Goal: Use online tool/utility: Utilize a website feature to perform a specific function

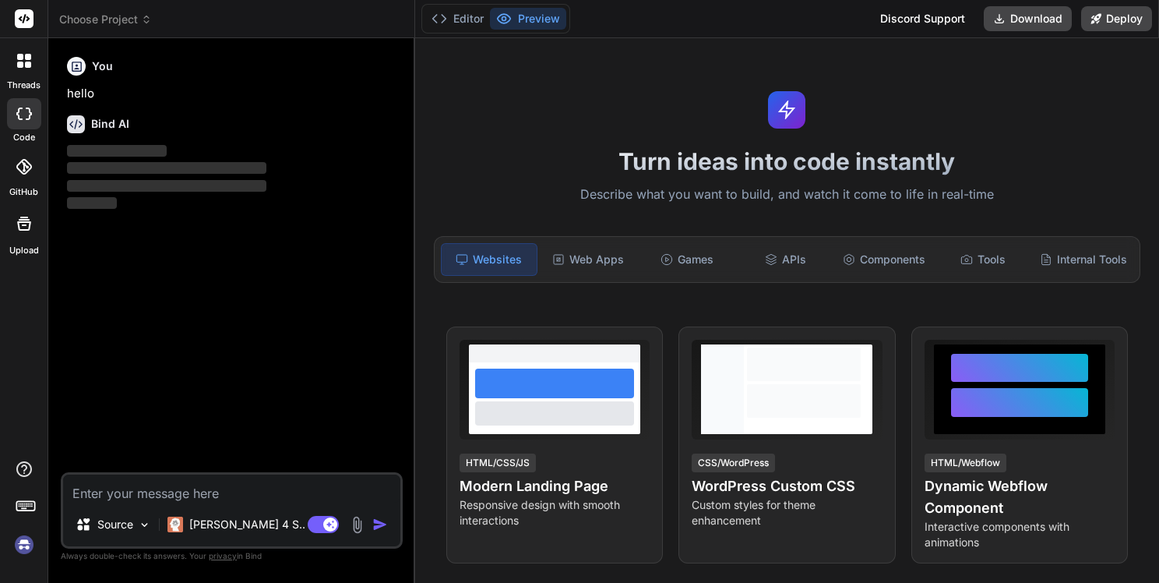
click at [22, 65] on icon at bounding box center [20, 65] width 6 height 6
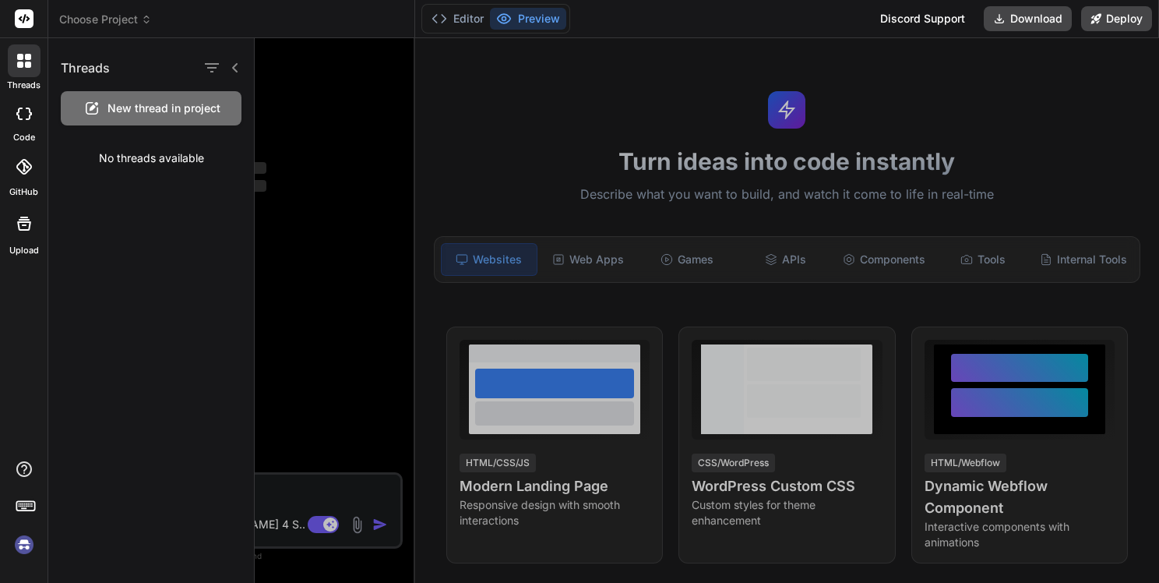
click at [32, 185] on label "GitHub" at bounding box center [23, 191] width 29 height 13
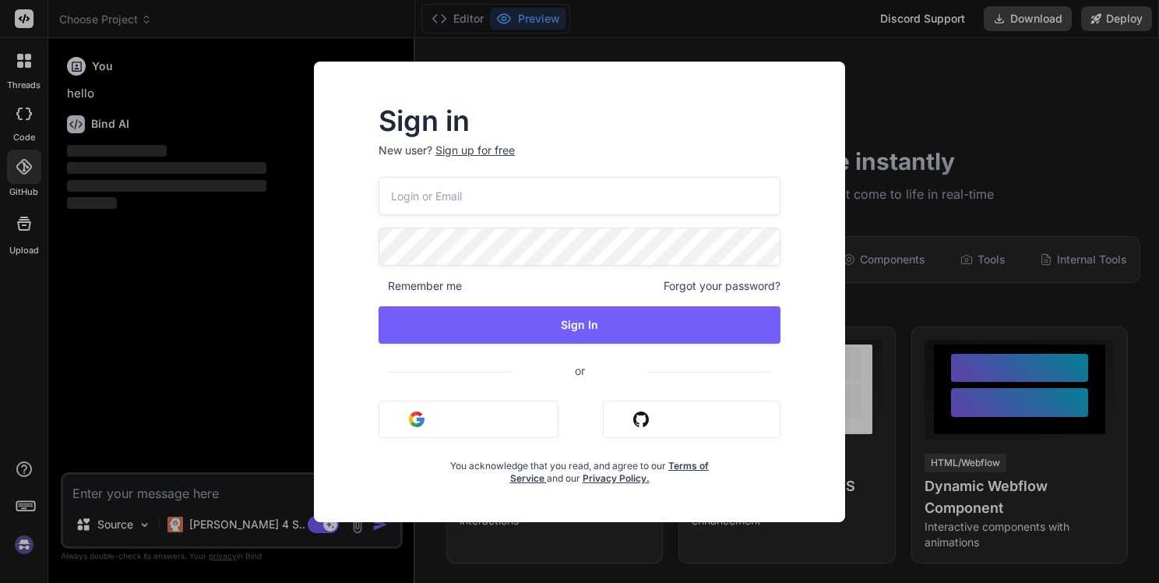
click at [185, 162] on div "Sign in New user? Sign up for free Remember me Forgot your password? Sign In or…" at bounding box center [579, 291] width 1159 height 583
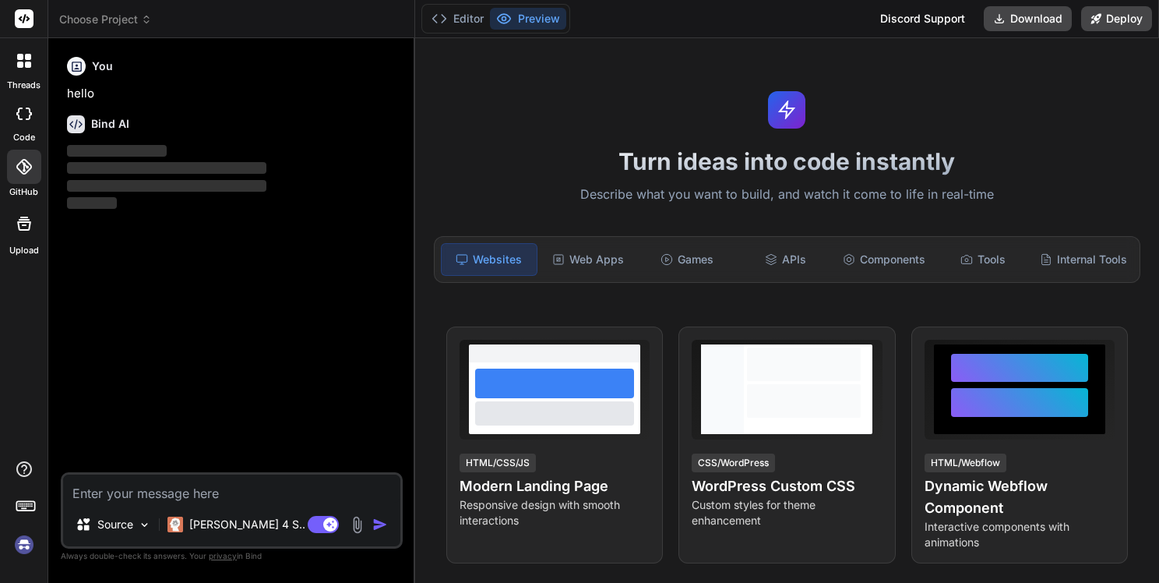
click at [30, 221] on icon at bounding box center [24, 224] width 14 height 14
click at [23, 104] on div at bounding box center [24, 113] width 34 height 31
type textarea "x"
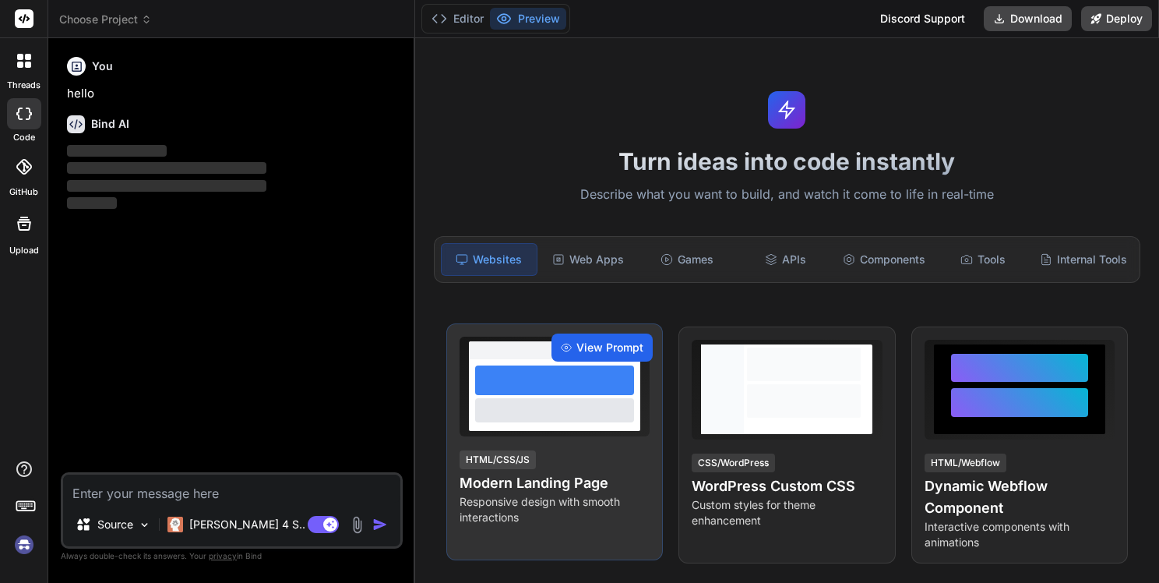
scroll to position [99, 0]
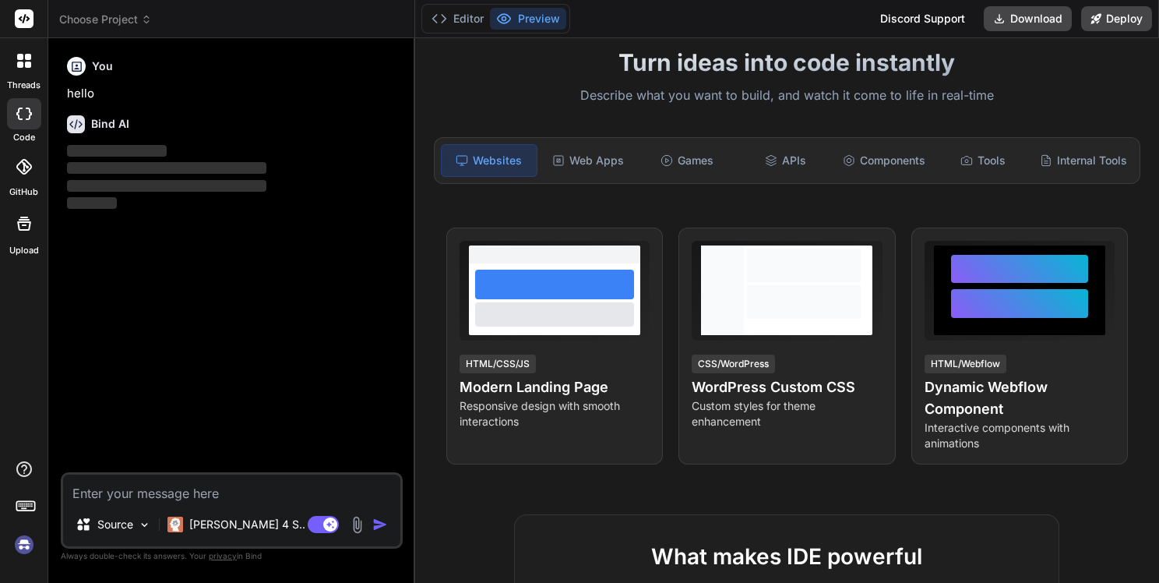
click at [524, 108] on div "Turn ideas into code instantly Describe what you want to build, and watch it co…" at bounding box center [787, 310] width 744 height 545
click at [570, 171] on div "Web Apps" at bounding box center [589, 160] width 96 height 33
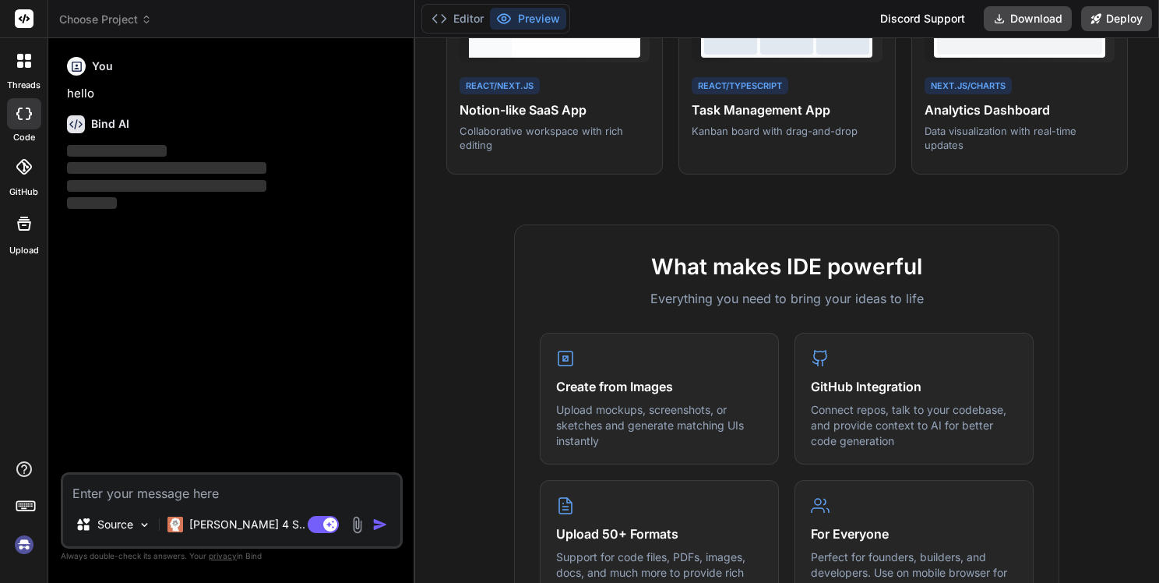
scroll to position [0, 0]
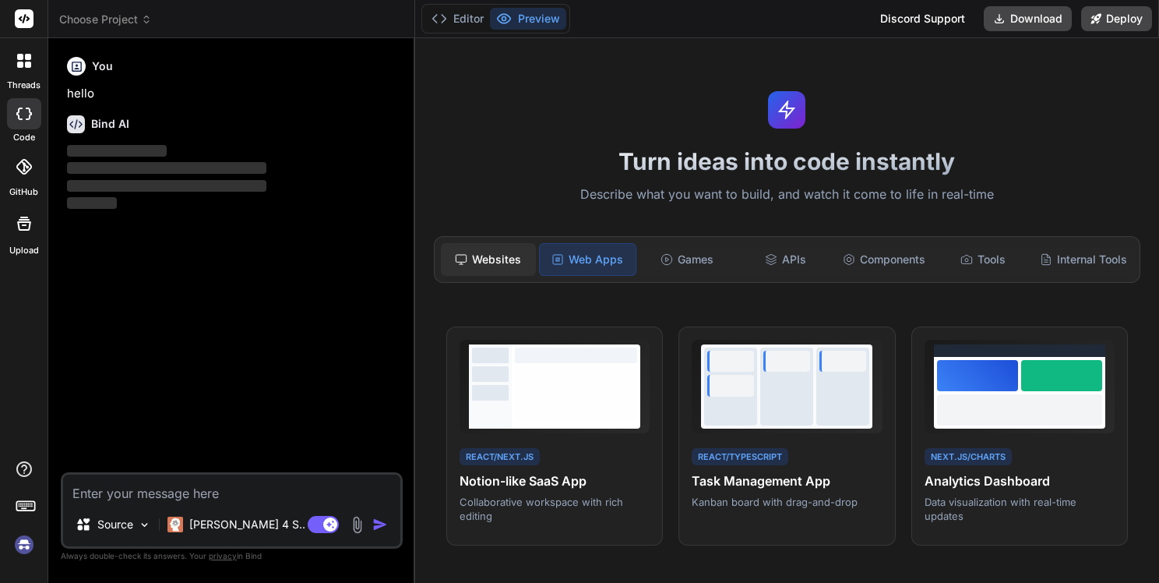
click at [520, 256] on div "Websites" at bounding box center [489, 259] width 96 height 33
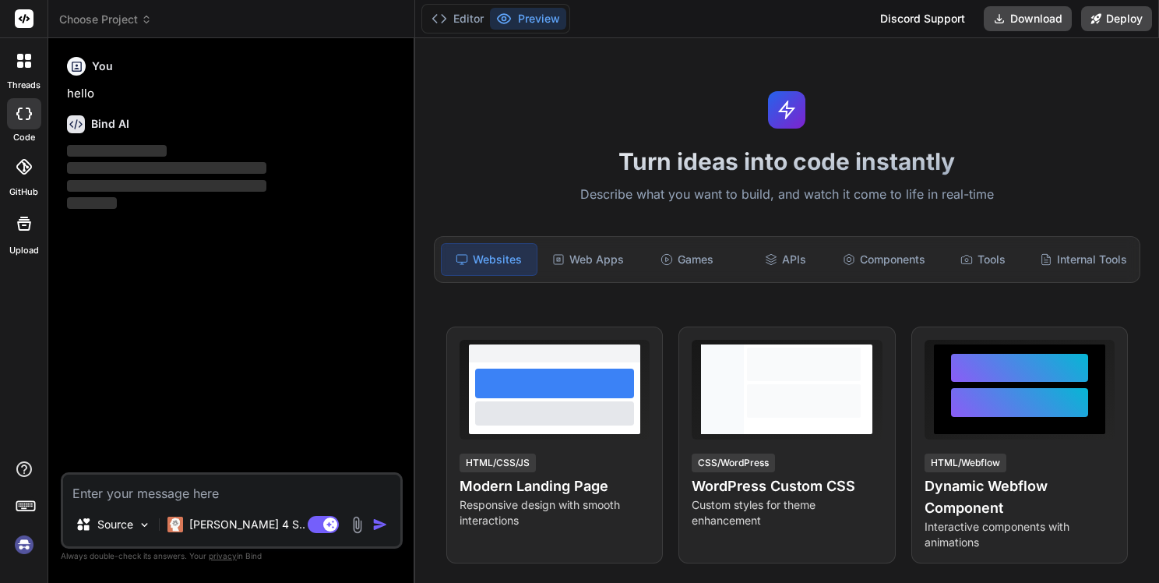
click at [95, 16] on span "Choose Project" at bounding box center [105, 20] width 93 height 16
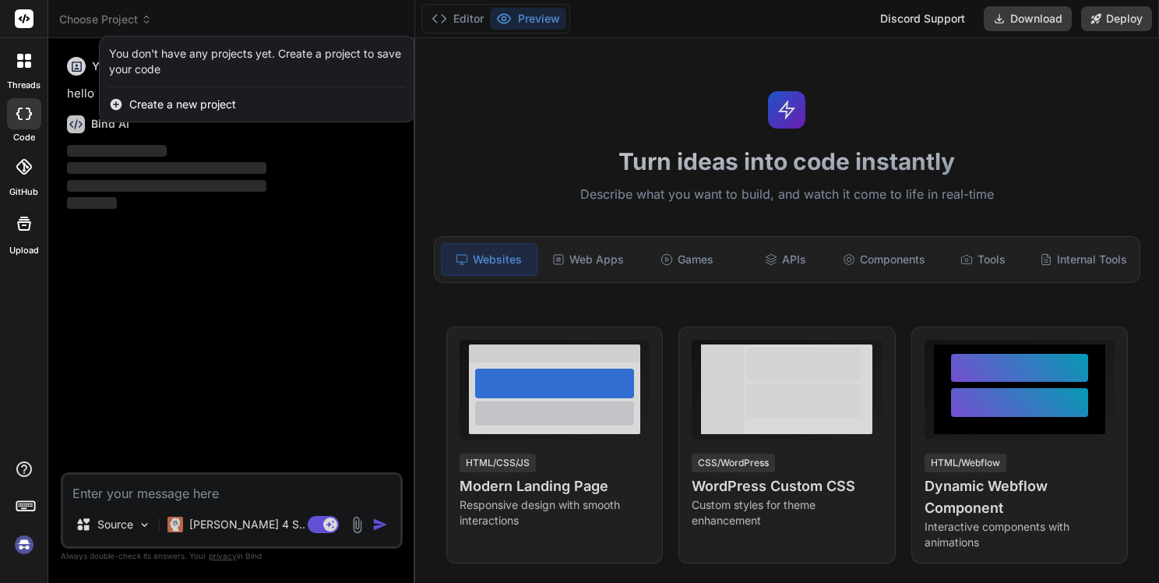
click at [206, 21] on div at bounding box center [579, 291] width 1159 height 583
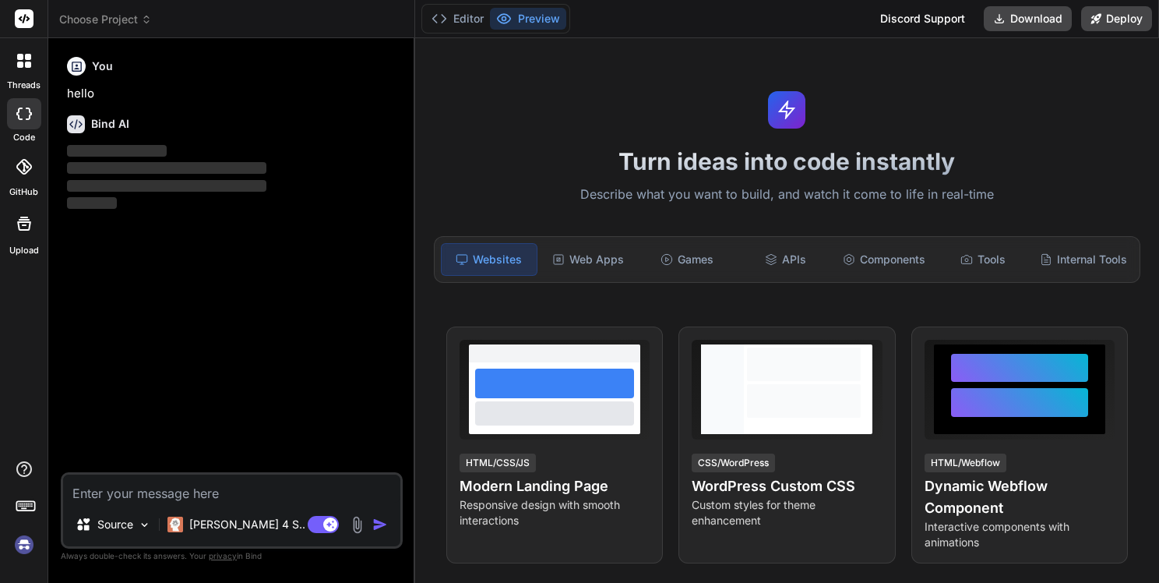
click at [19, 62] on icon at bounding box center [20, 65] width 6 height 6
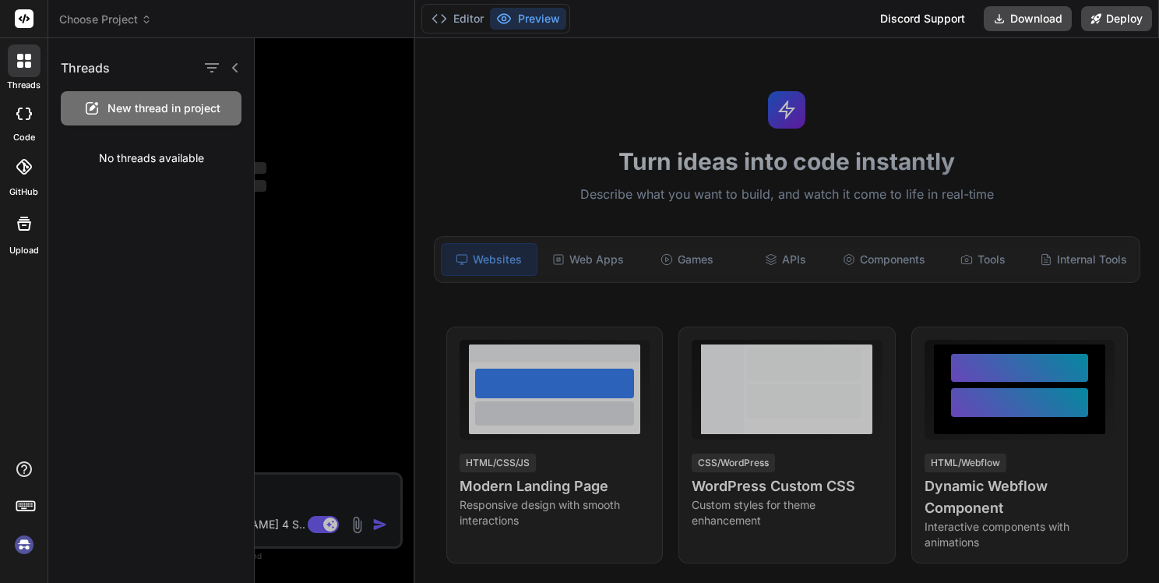
click at [21, 170] on icon at bounding box center [24, 167] width 16 height 16
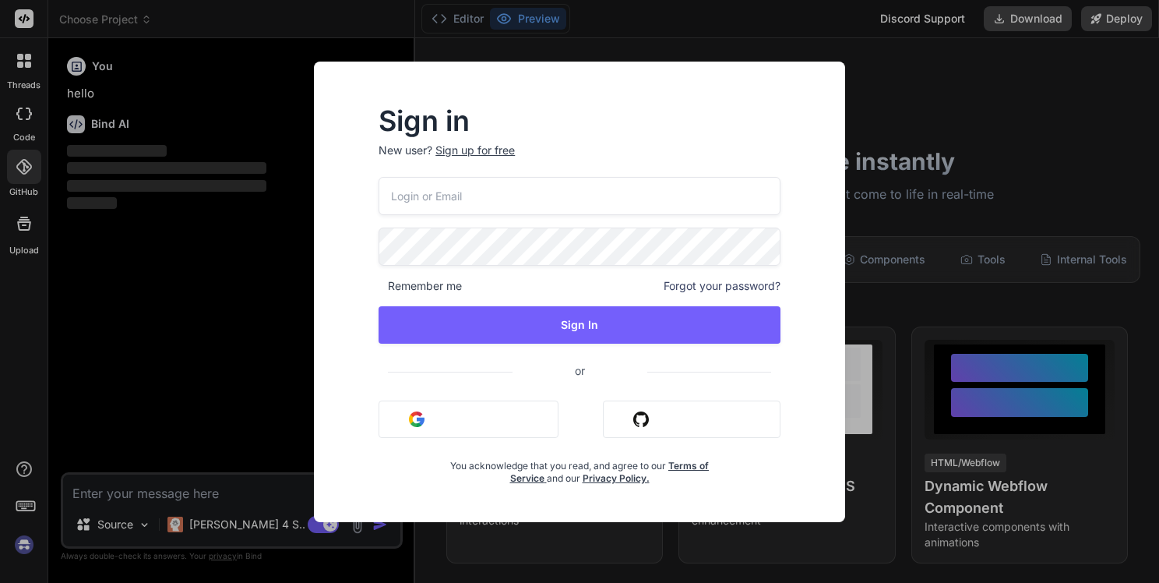
click at [527, 181] on input "email" at bounding box center [580, 196] width 402 height 38
type input "melikhovanns@mail.ru"
click at [446, 196] on input "email" at bounding box center [580, 196] width 402 height 38
click at [434, 193] on input "email" at bounding box center [580, 196] width 402 height 38
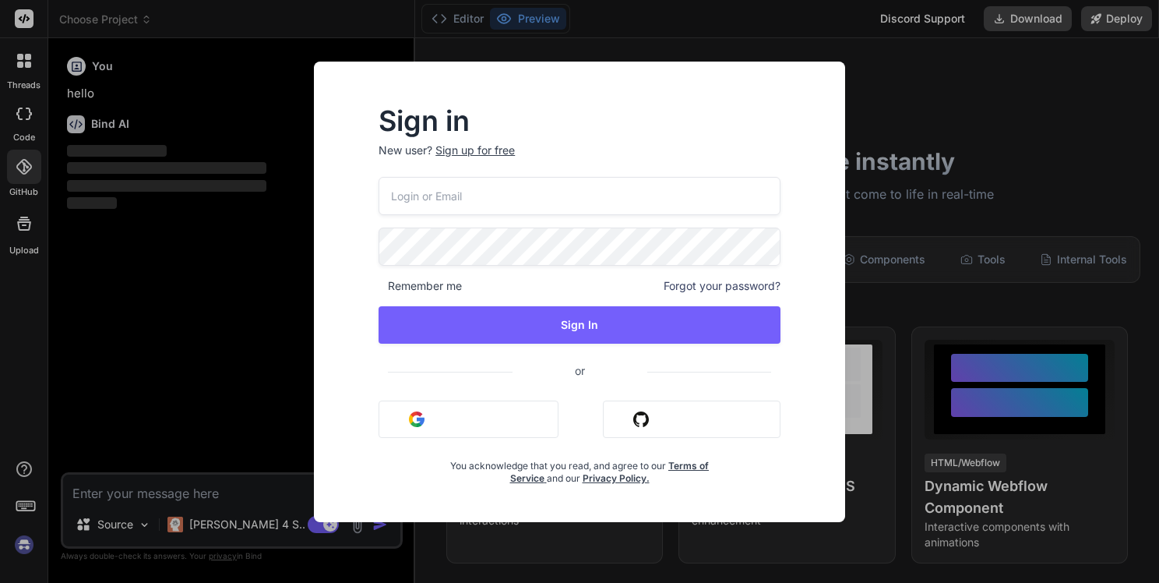
type input "ь"
type textarea "x"
click at [434, 193] on input "email" at bounding box center [580, 196] width 402 height 38
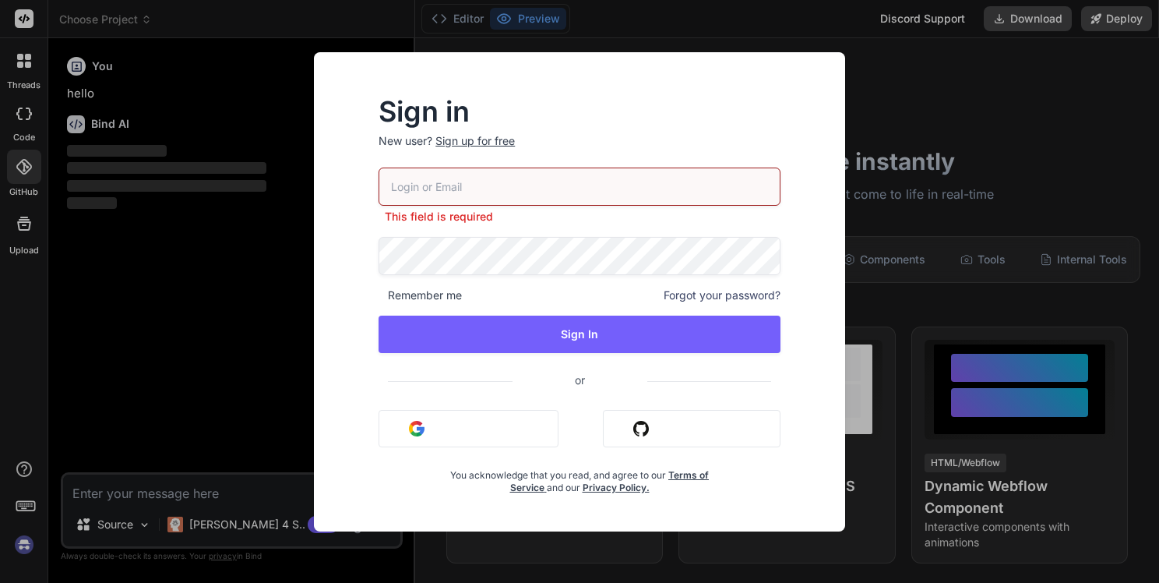
click at [536, 107] on div "Sign in New user? Sign up for free This field is required Remember me Forgot yo…" at bounding box center [579, 305] width 506 height 451
click at [474, 190] on input "email" at bounding box center [580, 186] width 402 height 38
type input "ь"
click at [450, 184] on input "email" at bounding box center [580, 186] width 402 height 38
type input "melikhovanns@mail.ru"
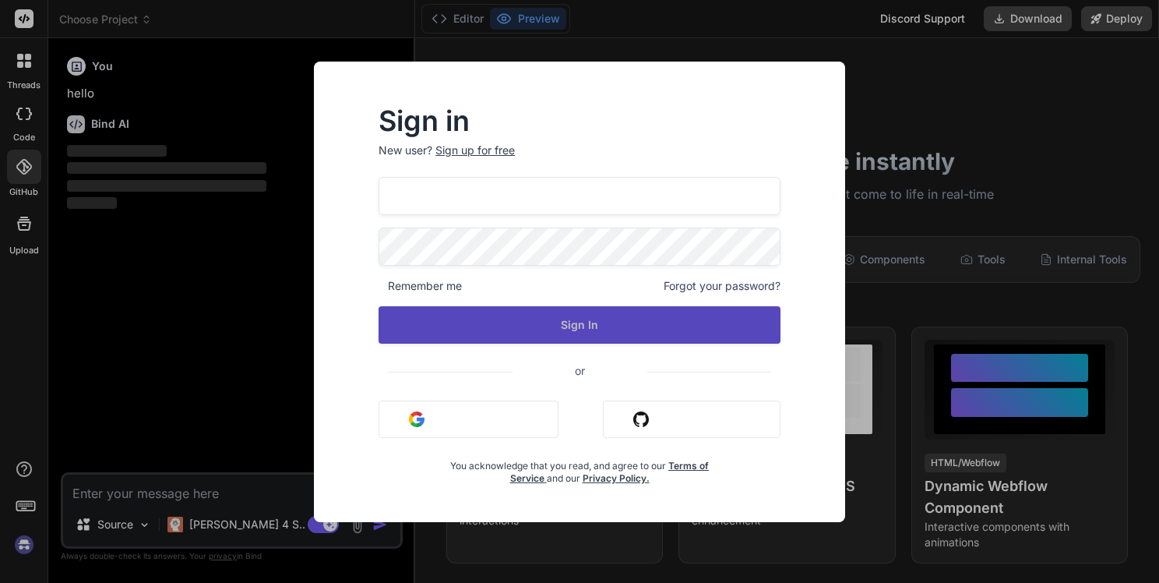
click at [427, 326] on button "Sign In" at bounding box center [580, 324] width 402 height 37
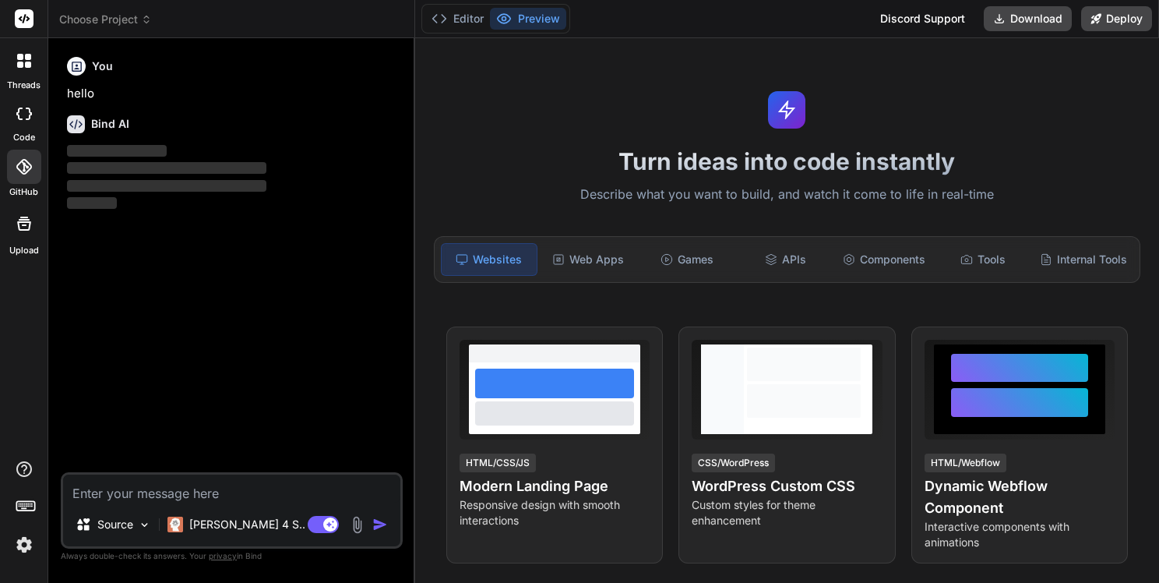
click at [21, 170] on icon at bounding box center [24, 167] width 16 height 16
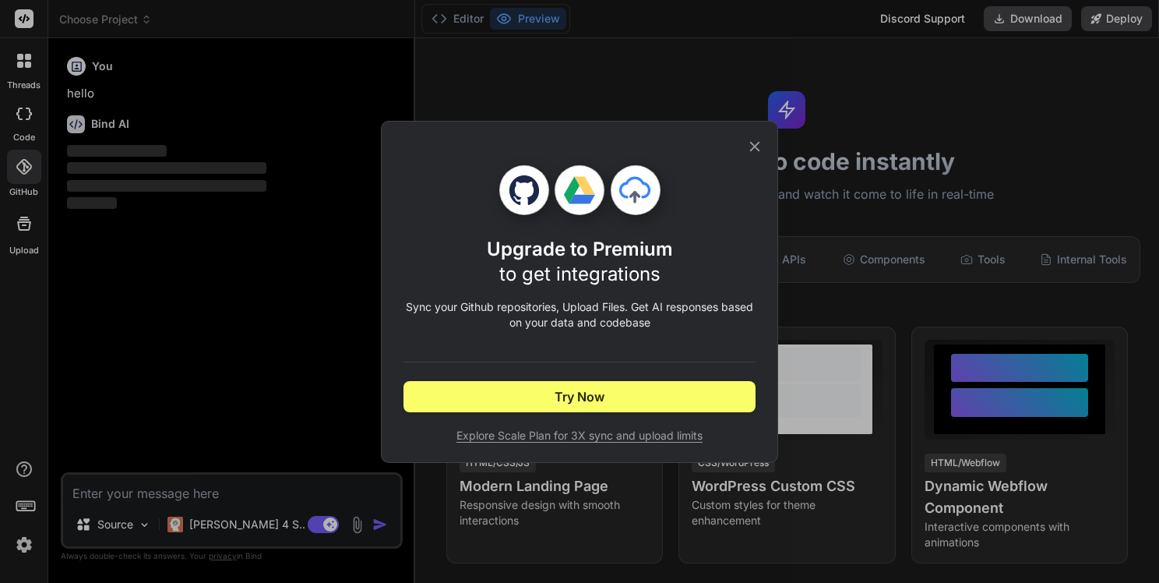
click at [224, 487] on div "Upgrade to Premium to get integrations Sync your Github repositories, Upload Fi…" at bounding box center [579, 291] width 1159 height 583
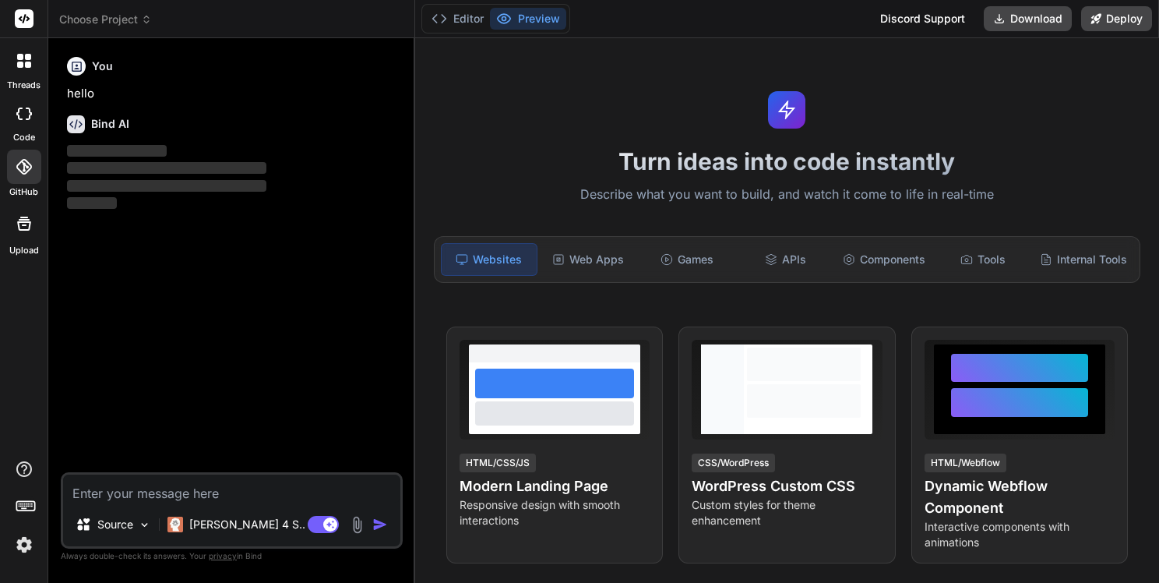
click at [224, 487] on textarea at bounding box center [231, 488] width 337 height 28
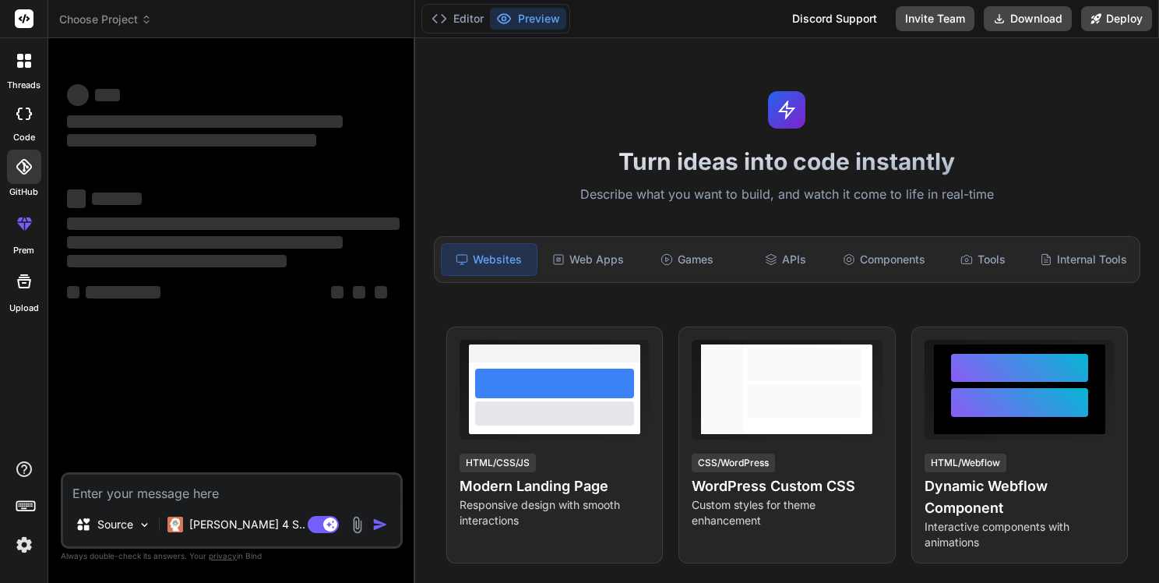
type textarea "x"
paste textarea "подбери по 2 вторичных цвета и 3 нейтральных для таких основных - hex ff5733 и …"
type textarea "подбери по 2 вторичных цвета и 3 нейтральных для таких основных - hex ff5733 и …"
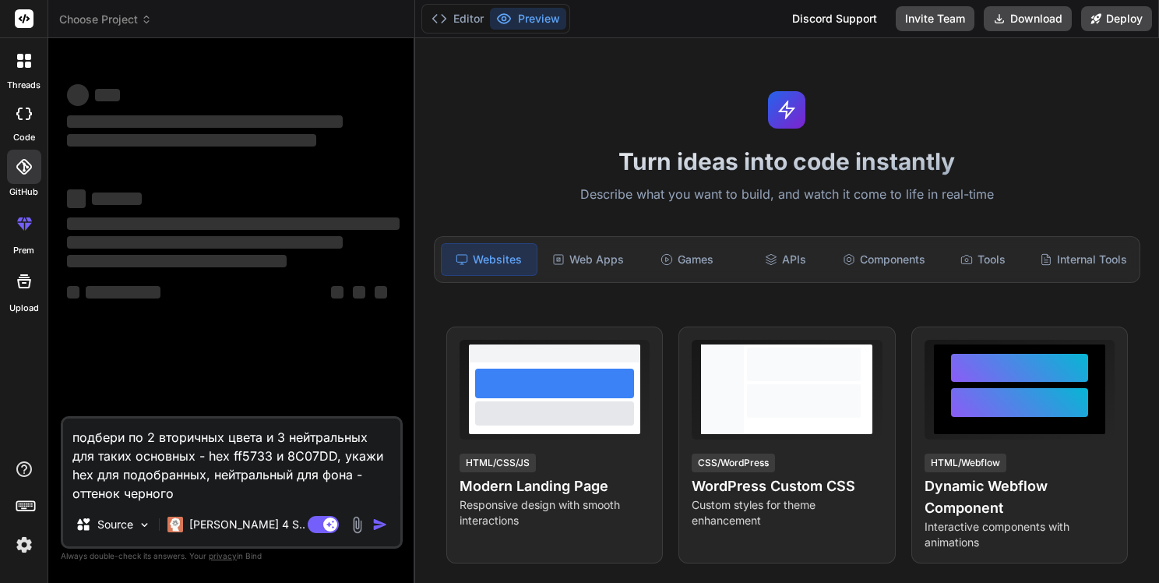
type textarea "x"
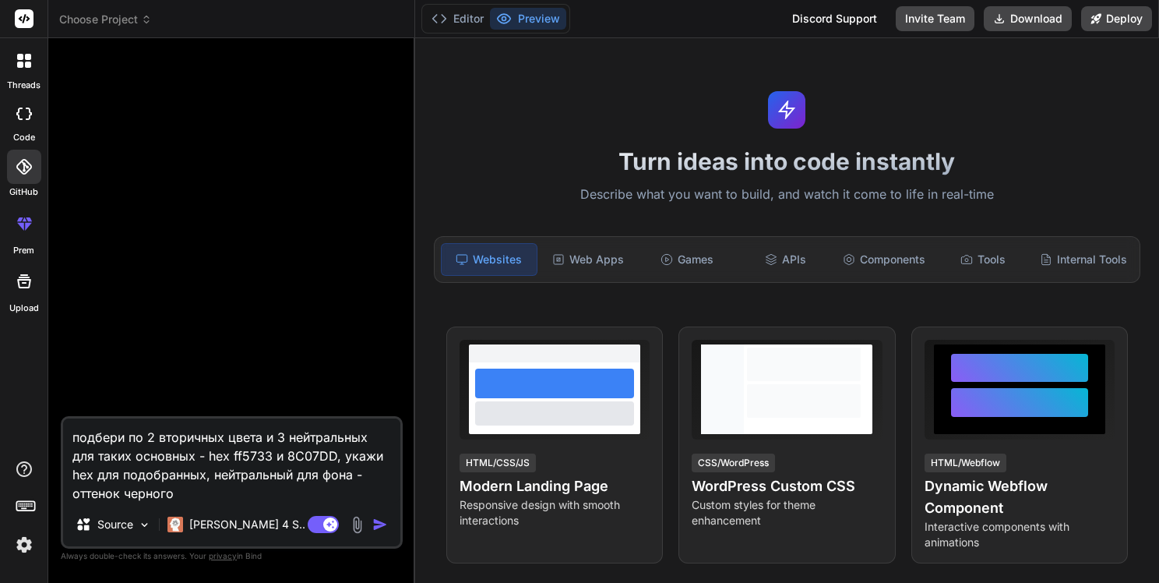
click at [202, 500] on textarea "подбери по 2 вторичных цвета и 3 нейтральных для таких основных - hex ff5733 и …" at bounding box center [231, 460] width 337 height 84
type textarea "подбери по 2 вторичных цвета и 3 нейтральных для таких основных - hex ff5733 и …"
type textarea "x"
type textarea "подбери по 2 вторичных цвета и 3 нейтральных для таких основных - hex ff5733 и …"
type textarea "x"
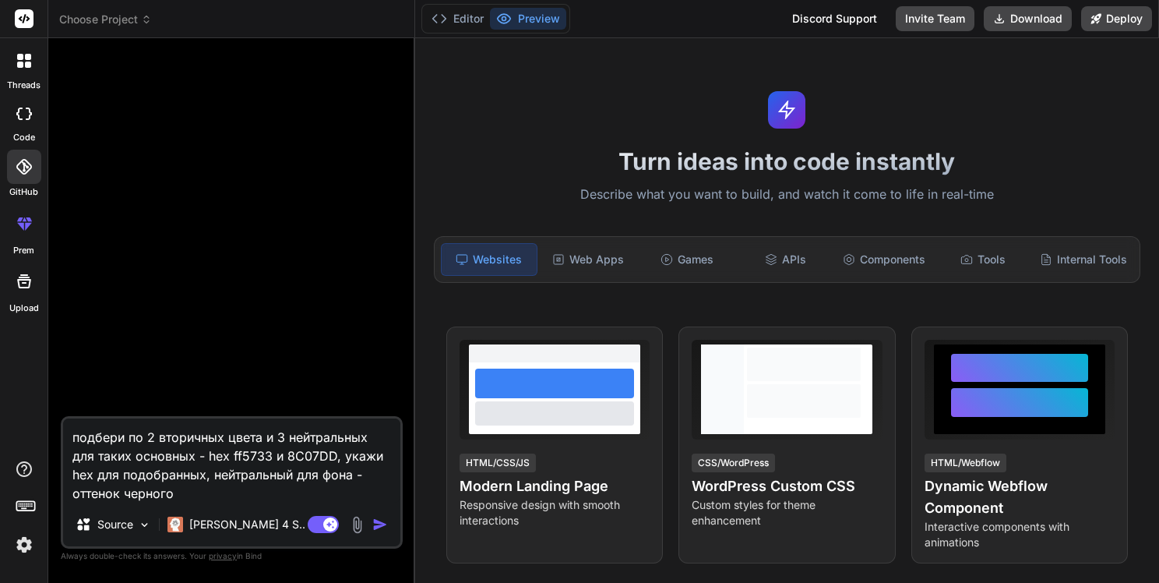
type textarea "подбери по 2 вторичных цвета и 3 нейтральных для таких основных - hex ff5733 и …"
type textarea "x"
type textarea "подбери по 2 вторичных цвета и 3 нейтральных для таких основных - hex ff5733 и …"
type textarea "x"
type textarea "подбери по 2 вторичных цвета и 3 нейтральных для таких основных - hex ff5733 и …"
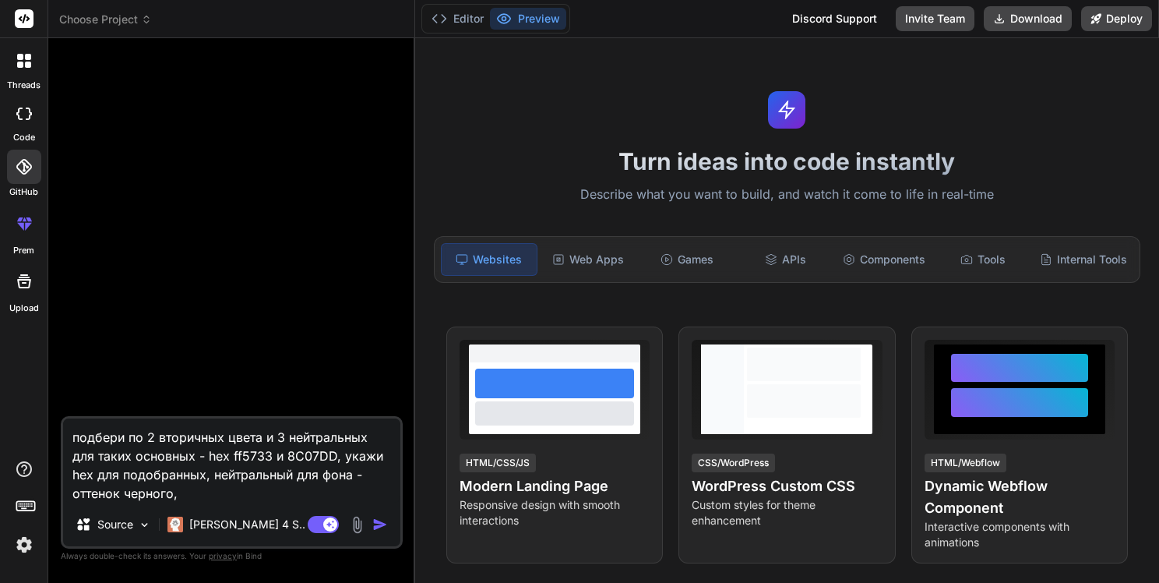
type textarea "x"
type textarea "подбери по 2 вторичных цвета и 3 нейтральных для таких основных - hex ff5733 и …"
type textarea "x"
type textarea "подбери по 2 вторичных цвета и 3 нейтральных для таких основных - hex ff5733 и …"
type textarea "x"
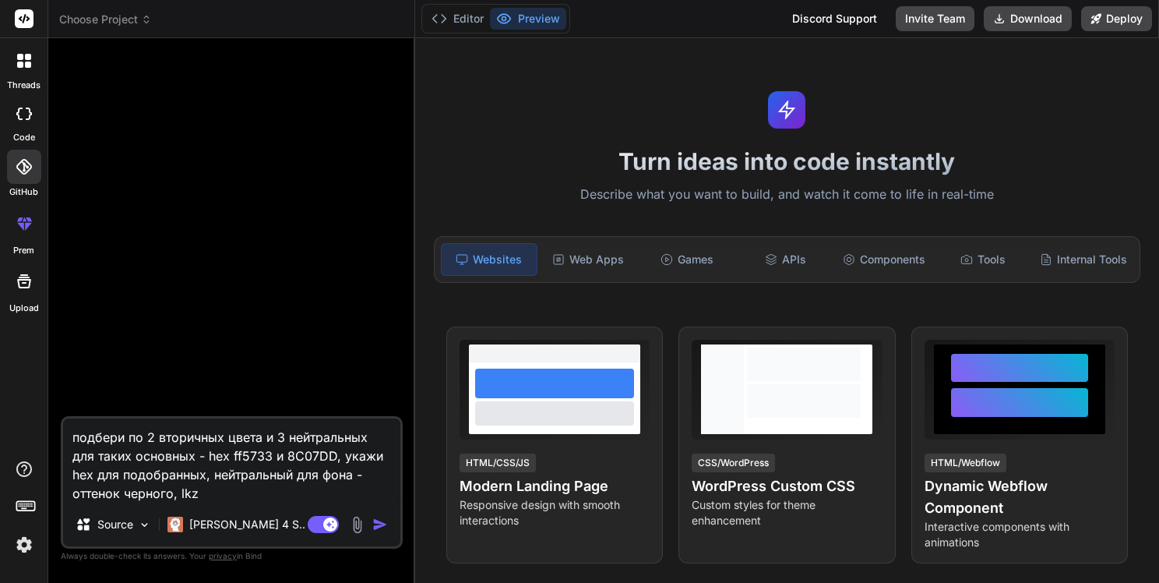
type textarea "подбери по 2 вторичных цвета и 3 нейтральных для таких основных - hex ff5733 и …"
type textarea "x"
type textarea "подбери по 2 вторичных цвета и 3 нейтральных для таких основных - hex ff5733 и …"
type textarea "x"
type textarea "подбери по 2 вторичных цвета и 3 нейтральных для таких основных - hex ff5733 и …"
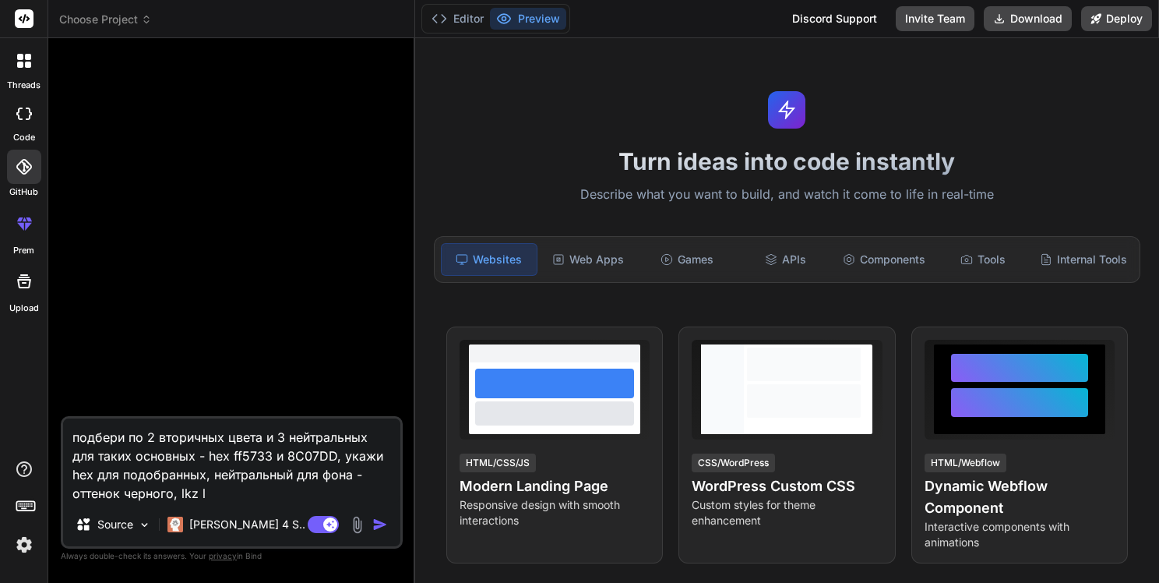
type textarea "x"
type textarea "подбери по 2 вторичных цвета и 3 нейтральных для таких основных - hex ff5733 и …"
type textarea "x"
type textarea "подбери по 2 вторичных цвета и 3 нейтральных для таких основных - hex ff5733 и …"
type textarea "x"
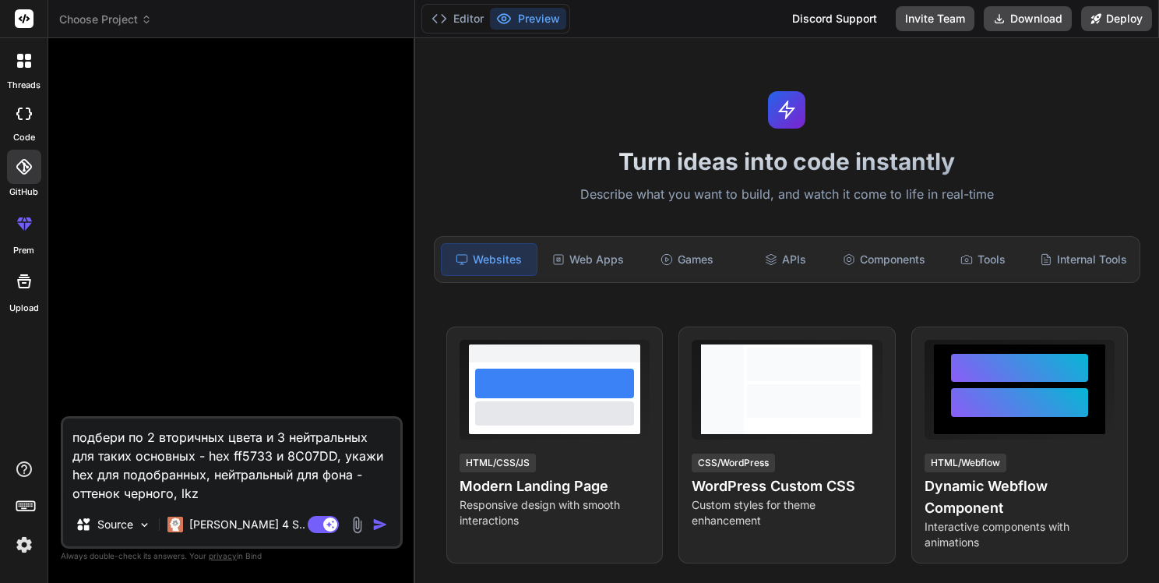
type textarea "подбери по 2 вторичных цвета и 3 нейтральных для таких основных - hex ff5733 и …"
type textarea "x"
type textarea "подбери по 2 вторичных цвета и 3 нейтральных для таких основных - hex ff5733 и …"
type textarea "x"
type textarea "подбери по 2 вторичных цвета и 3 нейтральных для таких основных - hex ff5733 и …"
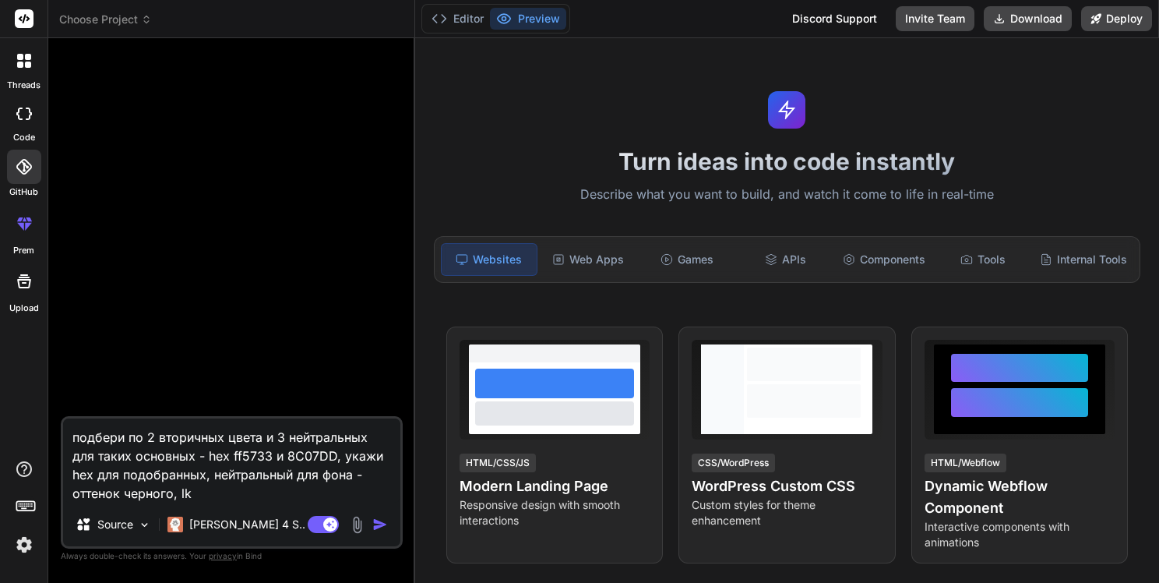
type textarea "x"
type textarea "подбери по 2 вторичных цвета и 3 нейтральных для таких основных - hex ff5733 и …"
type textarea "x"
type textarea "подбери по 2 вторичных цвета и 3 нейтральных для таких основных - hex ff5733 и …"
type textarea "x"
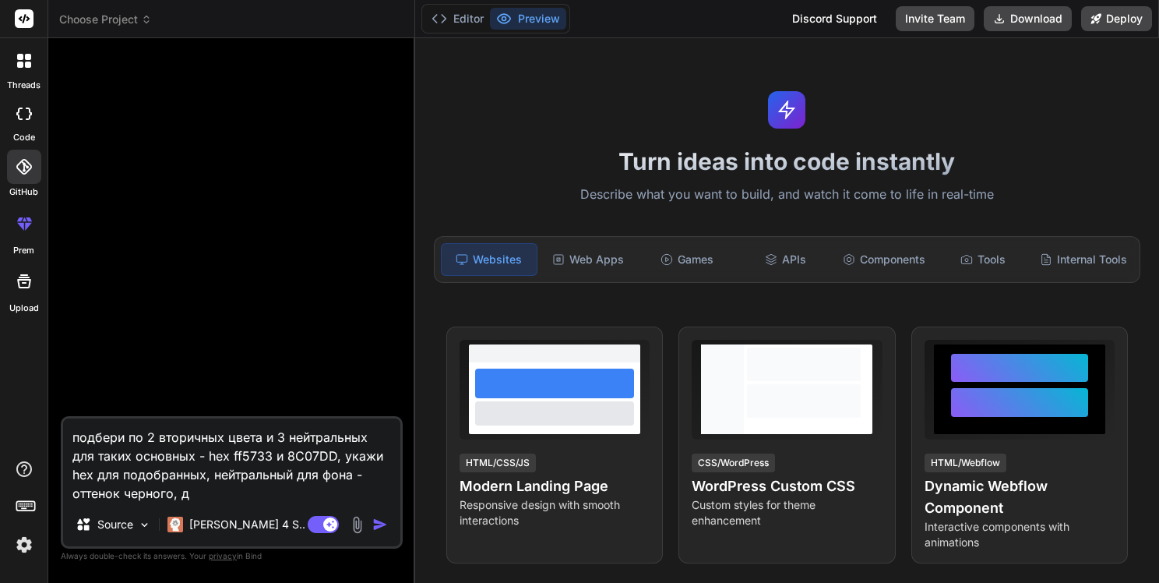
type textarea "подбери по 2 вторичных цвета и 3 нейтральных для таких основных - hex ff5733 и …"
type textarea "x"
type textarea "подбери по 2 вторичных цвета и 3 нейтральных для таких основных - hex ff5733 и …"
type textarea "x"
type textarea "подбери по 2 вторичных цвета и 3 нейтральных для таких основных - hex ff5733 и …"
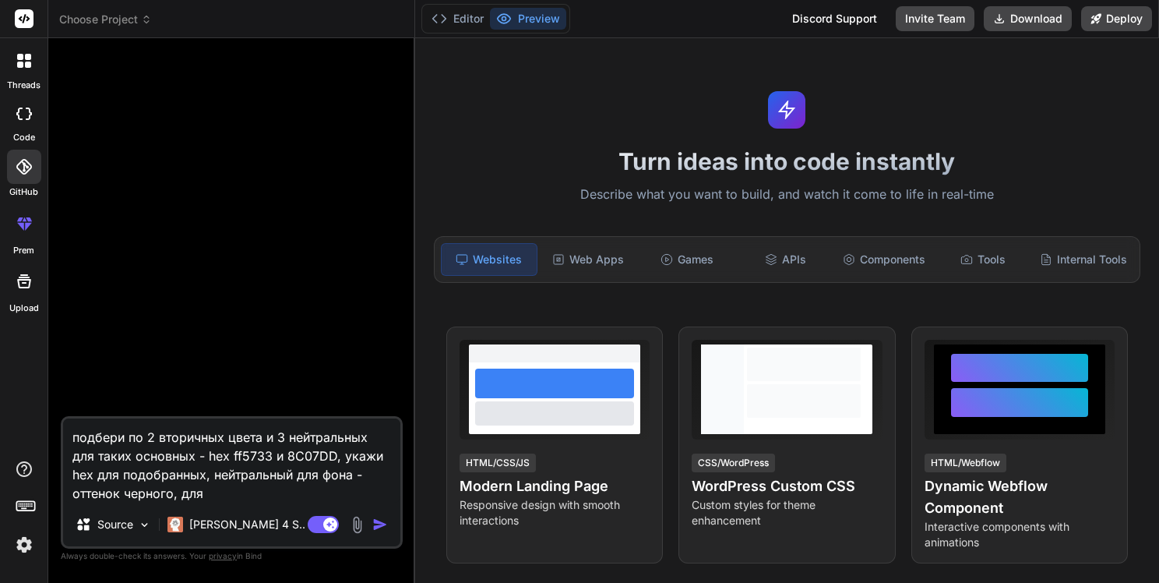
type textarea "x"
type textarea "подбери по 2 вторичных цвета и 3 нейтральных для таких основных - hex ff5733 и …"
type textarea "x"
type textarea "подбери по 2 вторичных цвета и 3 нейтральных для таких основных - hex ff5733 и …"
type textarea "x"
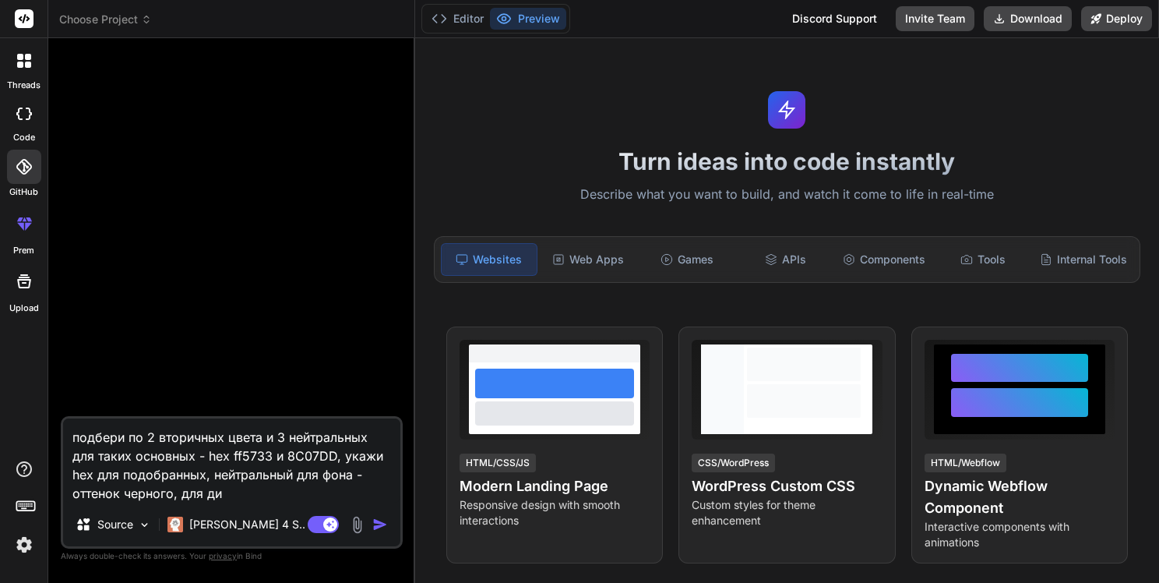
type textarea "подбери по 2 вторичных цвета и 3 нейтральных для таких основных - hex ff5733 и …"
type textarea "x"
type textarea "подбери по 2 вторичных цвета и 3 нейтральных для таких основных - hex ff5733 и …"
type textarea "x"
type textarea "подбери по 2 вторичных цвета и 3 нейтральных для таких основных - hex ff5733 и …"
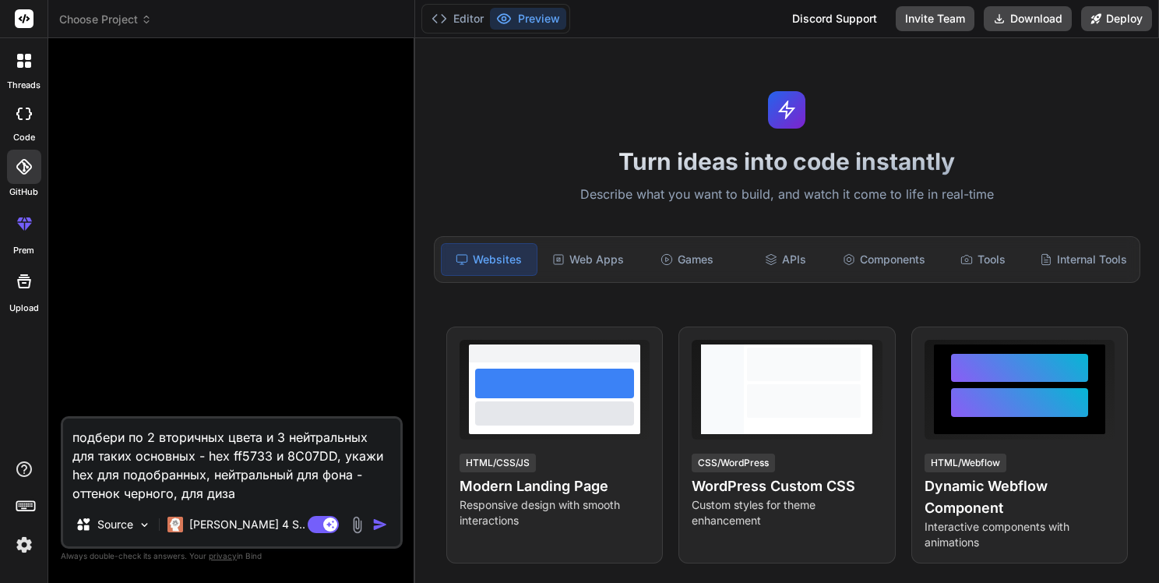
type textarea "x"
type textarea "подбери по 2 вторичных цвета и 3 нейтральных для таких основных - hex ff5733 и …"
type textarea "x"
type textarea "подбери по 2 вторичных цвета и 3 нейтральных для таких основных - hex ff5733 и …"
type textarea "x"
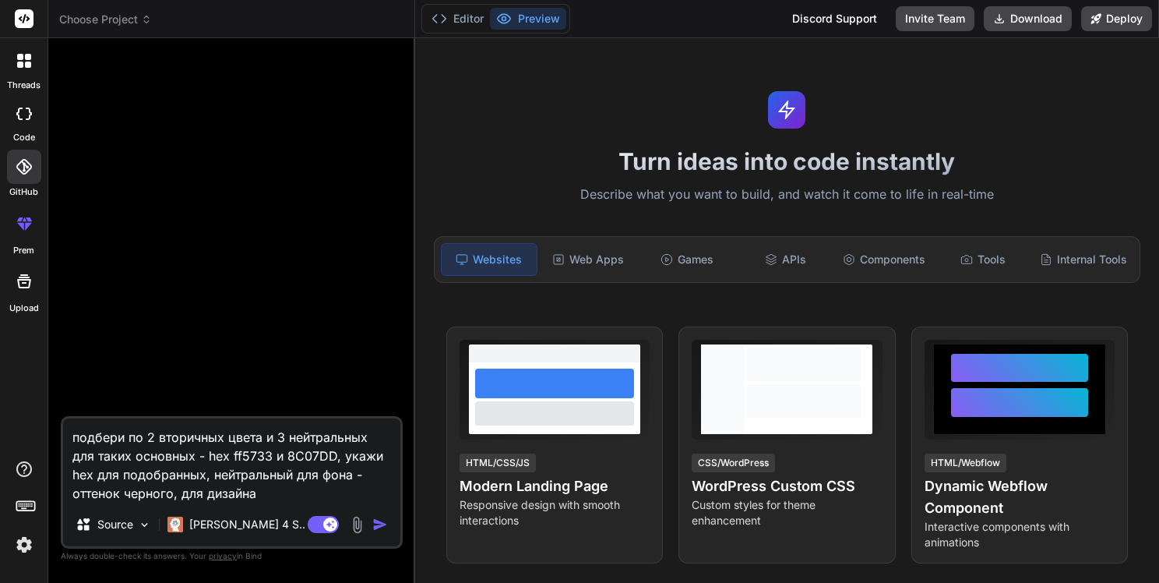
type textarea "подбери по 2 вторичных цвета и 3 нейтральных для таких основных - hex ff5733 и …"
type textarea "x"
type textarea "подбери по 2 вторичных цвета и 3 нейтральных для таких основных - hex ff5733 и …"
type textarea "x"
type textarea "подбери по 2 вторичных цвета и 3 нейтральных для таких основных - hex ff5733 и …"
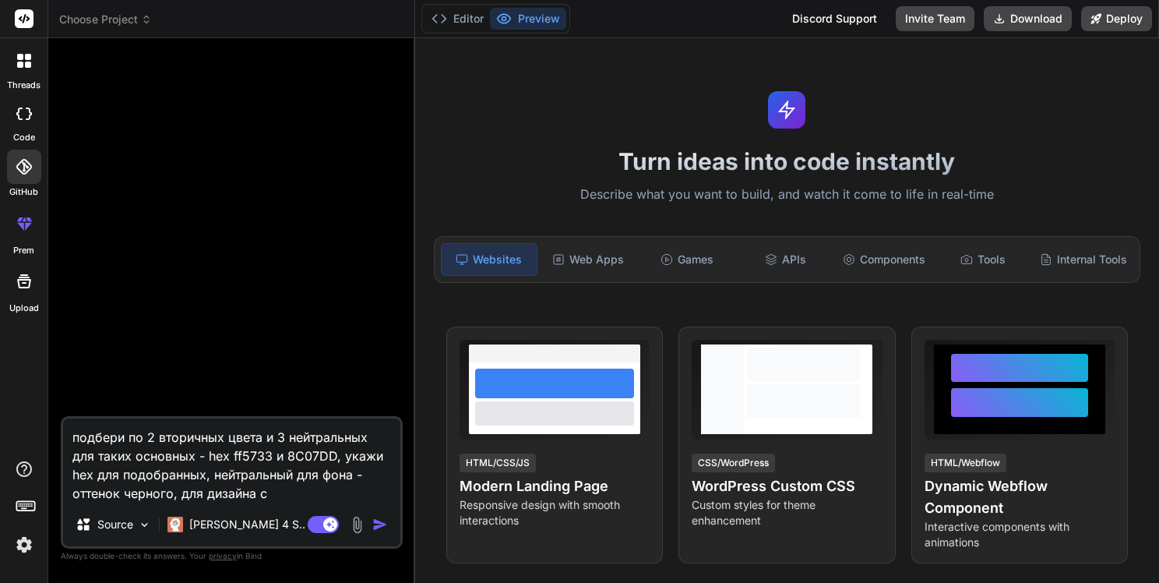
type textarea "x"
type textarea "подбери по 2 вторичных цвета и 3 нейтральных для таких основных - hex ff5733 и …"
type textarea "x"
type textarea "подбери по 2 вторичных цвета и 3 нейтральных для таких основных - hex ff5733 и …"
type textarea "x"
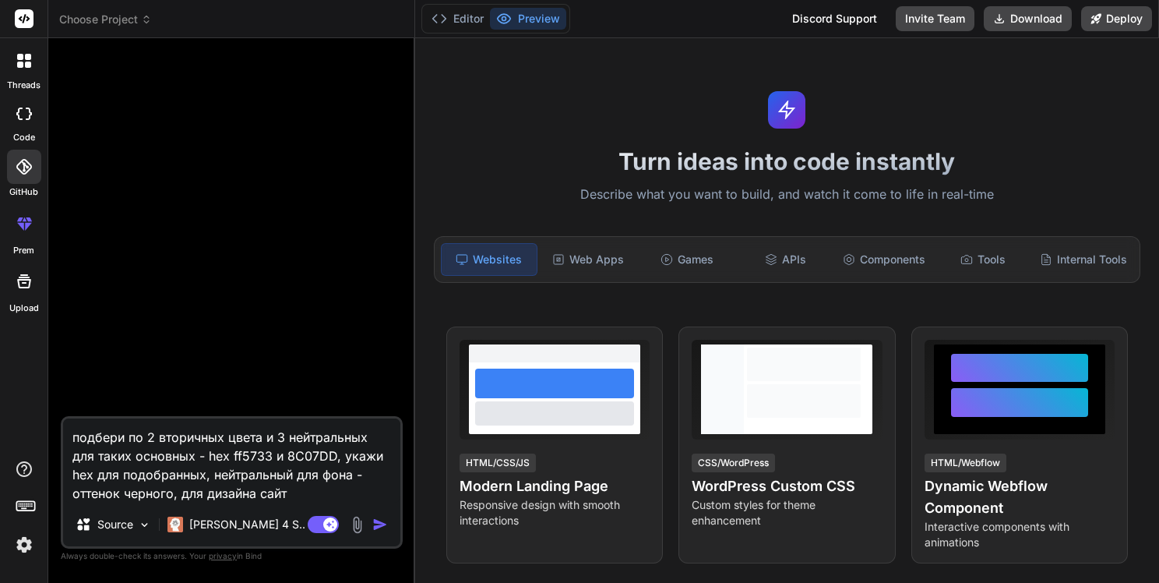
type textarea "подбери по 2 вторичных цвета и 3 нейтральных для таких основных - hex ff5733 и …"
type textarea "x"
type textarea "подбери по 2 вторичных цвета и 3 нейтральных для таких основных - hex ff5733 и …"
type textarea "x"
type textarea "подбери по 2 вторичных цвета и 3 нейтральных для таких основных - hex ff5733 и …"
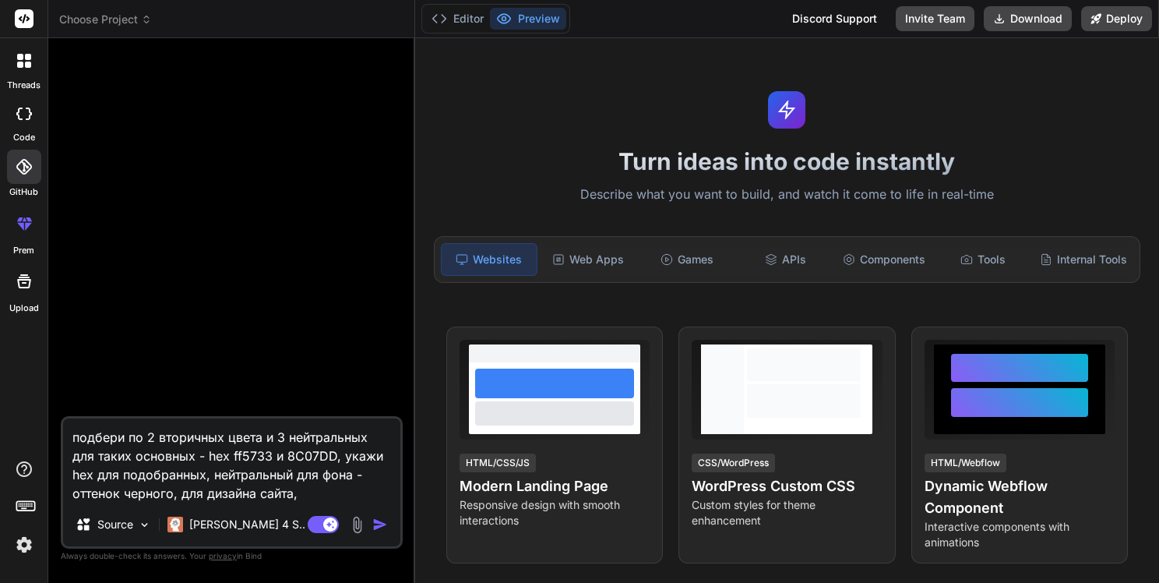
type textarea "x"
type textarea "подбери по 2 вторичных цвета и 3 нейтральных для таких основных - hex ff5733 и …"
type textarea "x"
type textarea "подбери по 2 вторичных цвета и 3 нейтральных для таких основных - hex ff5733 и …"
type textarea "x"
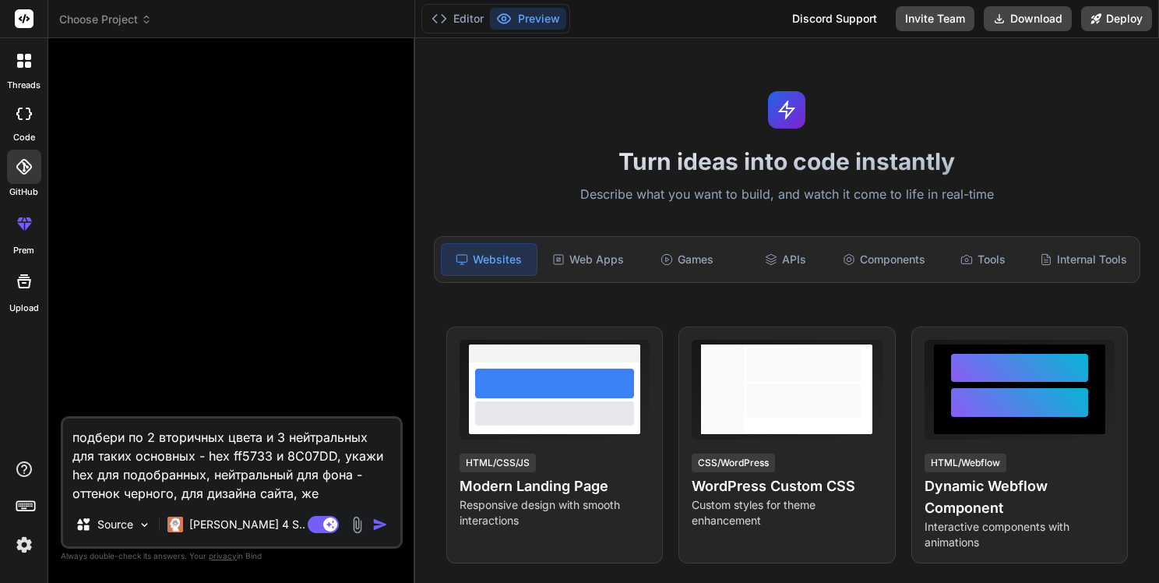
type textarea "подбери по 2 вторичных цвета и 3 нейтральных для таких основных - hex ff5733 и …"
type textarea "x"
type textarea "подбери по 2 вторичных цвета и 3 нейтральных для таких основных - hex ff5733 и …"
type textarea "x"
type textarea "подбери по 2 вторичных цвета и 3 нейтральных для таких основных - hex ff5733 и …"
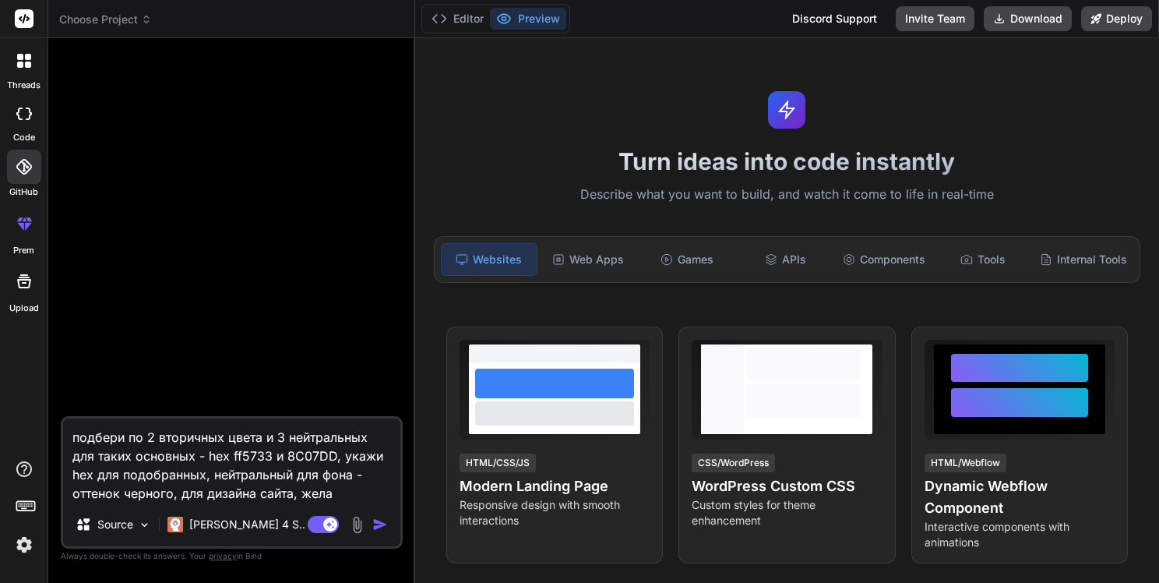
type textarea "x"
type textarea "подбери по 2 вторичных цвета и 3 нейтральных для таких основных - hex ff5733 и …"
type textarea "x"
type textarea "подбери по 2 вторичных цвета и 3 нейтральных для таких основных - hex ff5733 и …"
type textarea "x"
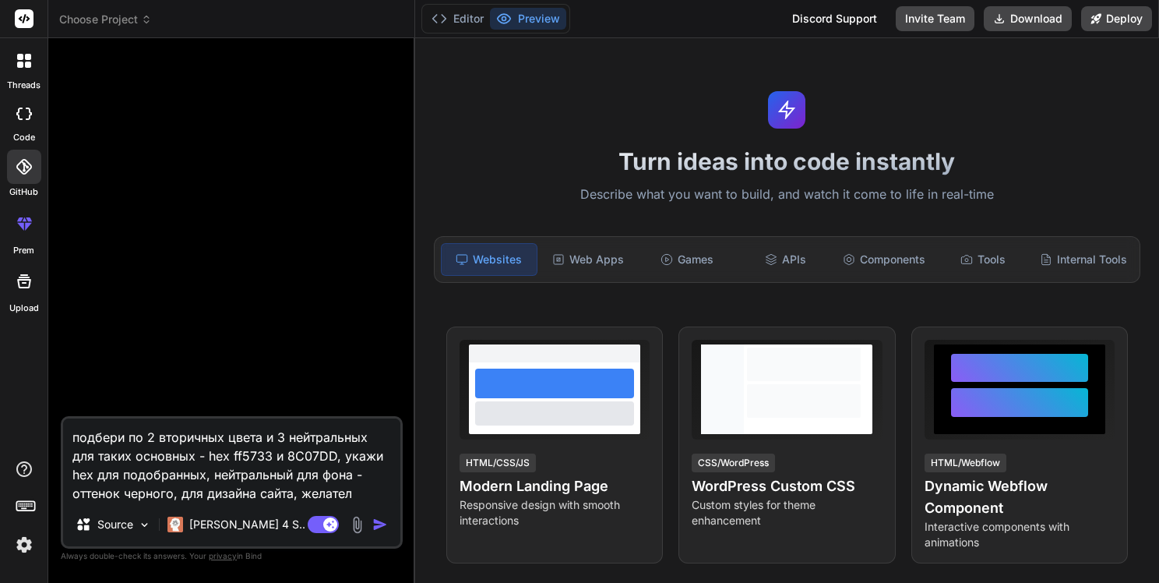
type textarea "подбери по 2 вторичных цвета и 3 нейтральных для таких основных - hex ff5733 и …"
type textarea "x"
type textarea "подбери по 2 вторичных цвета и 3 нейтральных для таких основных - hex ff5733 и …"
type textarea "x"
type textarea "подбери по 2 вторичных цвета и 3 нейтральных для таких основных - hex ff5733 и …"
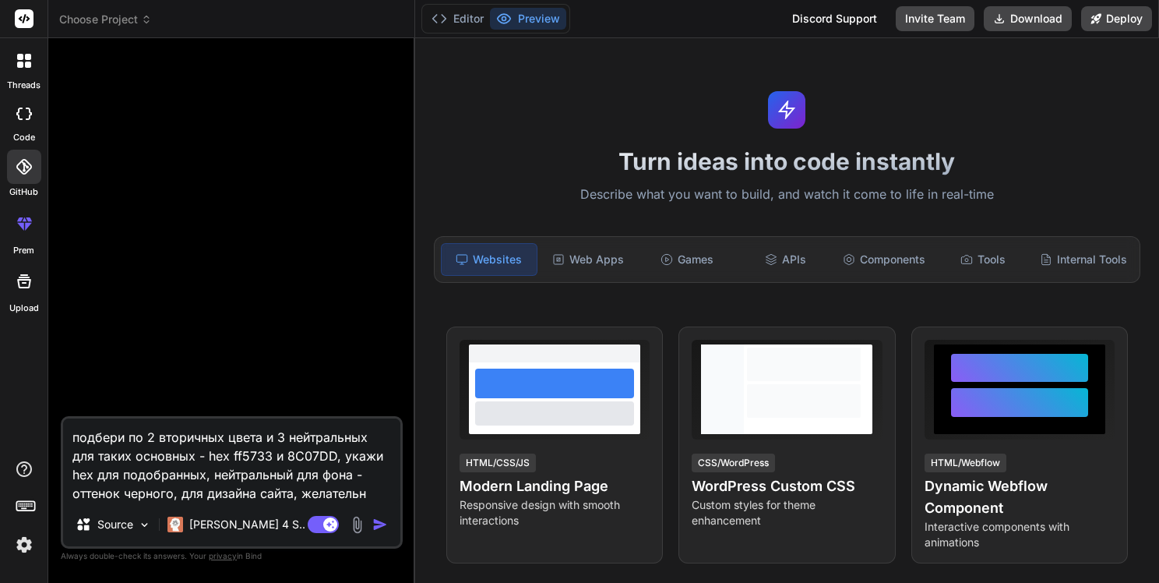
type textarea "x"
type textarea "подбери по 2 вторичных цвета и 3 нейтральных для таких основных - hex ff5733 и …"
type textarea "x"
type textarea "подбери по 2 вторичных цвета и 3 нейтральных для таких основных - hex ff5733 и …"
type textarea "x"
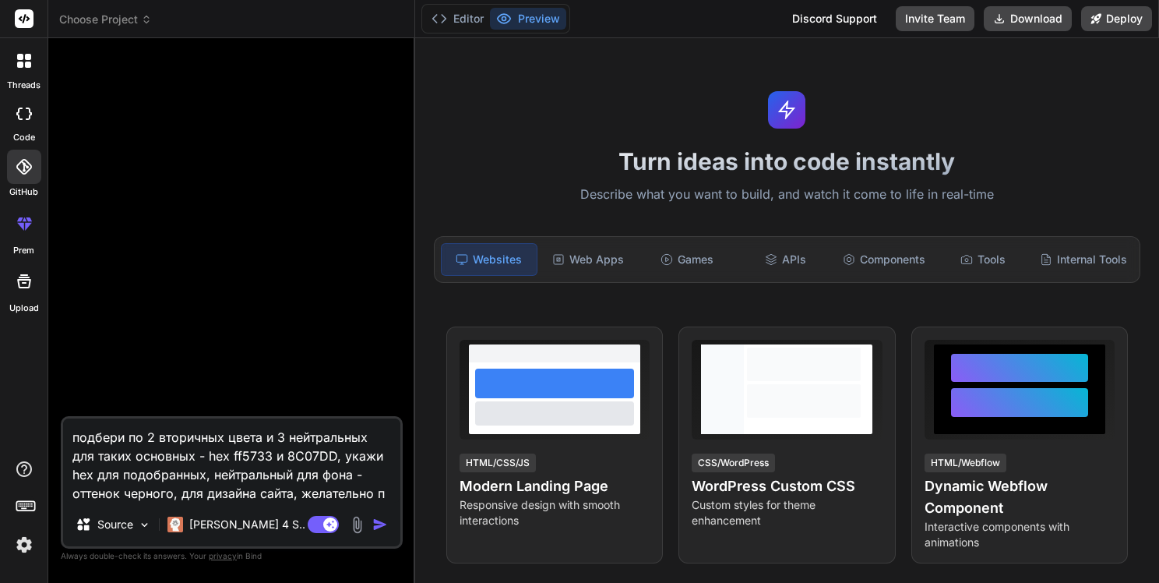
type textarea "подбери по 2 вторичных цвета и 3 нейтральных для таких основных - hex ff5733 и …"
type textarea "x"
type textarea "подбери по 2 вторичных цвета и 3 нейтральных для таких основных - hex ff5733 и …"
type textarea "x"
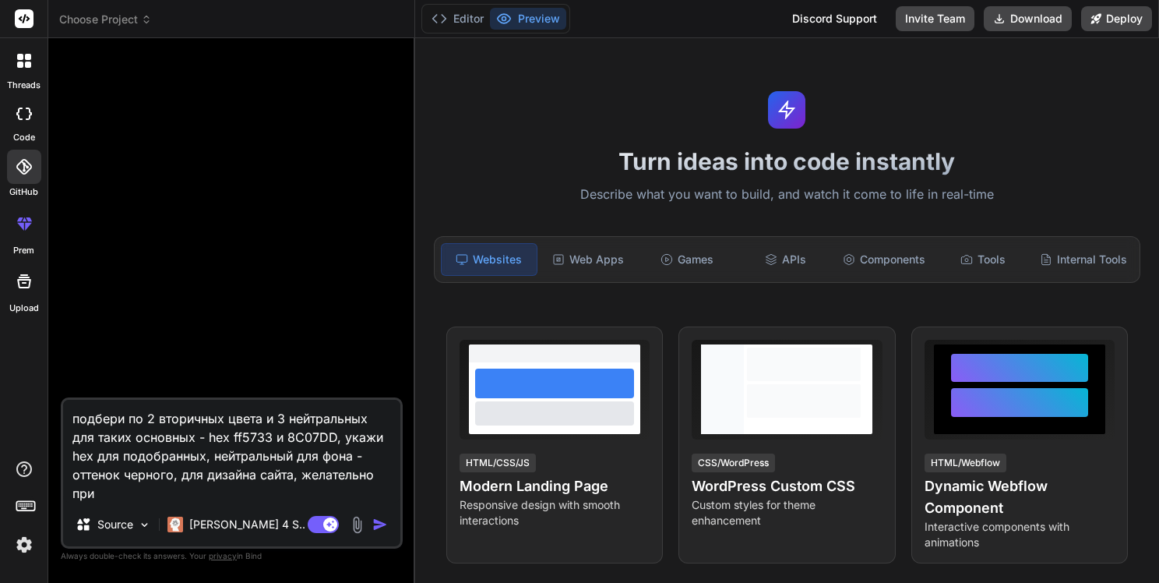
type textarea "подбери по 2 вторичных цвета и 3 нейтральных для таких основных - hex ff5733 и …"
type textarea "x"
type textarea "подбери по 2 вторичных цвета и 3 нейтральных для таких основных - hex ff5733 и …"
type textarea "x"
type textarea "подбери по 2 вторичных цвета и 3 нейтральных для таких основных - hex ff5733 и …"
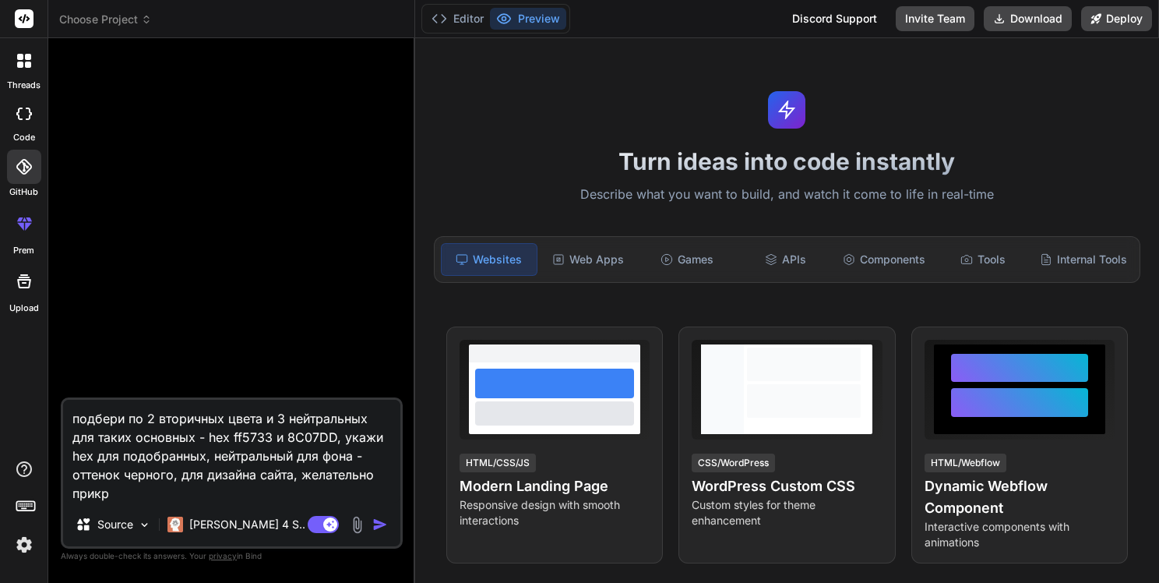
type textarea "x"
type textarea "подбери по 2 вторичных цвета и 3 нейтральных для таких основных - hex ff5733 и …"
type textarea "x"
type textarea "подбери по 2 вторичных цвета и 3 нейтральных для таких основных - hex ff5733 и …"
type textarea "x"
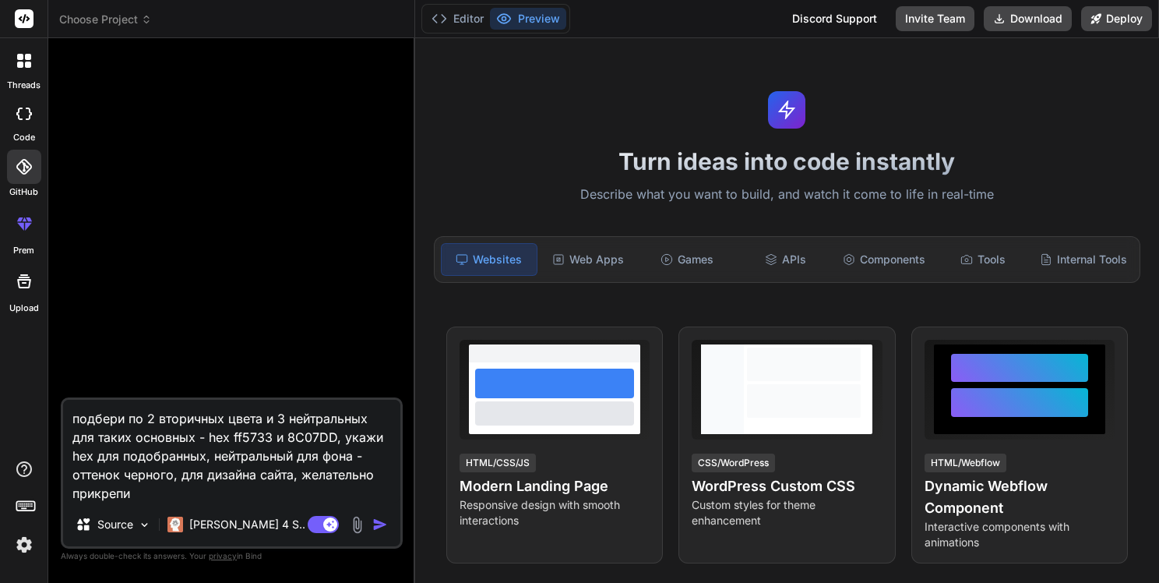
type textarea "подбери по 2 вторичных цвета и 3 нейтральных для таких основных - hex ff5733 и …"
type textarea "x"
type textarea "подбери по 2 вторичных цвета и 3 нейтральных для таких основных - hex ff5733 и …"
type textarea "x"
type textarea "подбери по 2 вторичных цвета и 3 нейтральных для таких основных - hex ff5733 и …"
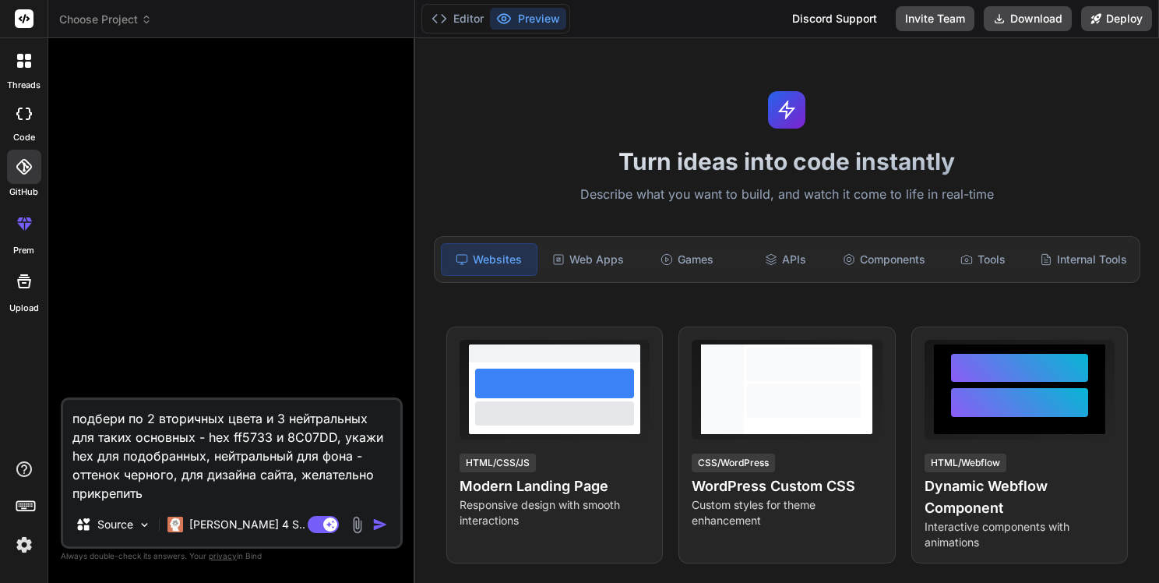
type textarea "x"
type textarea "подбери по 2 вторичных цвета и 3 нейтральных для таких основных - hex ff5733 и …"
type textarea "x"
type textarea "подбери по 2 вторичных цвета и 3 нейтральных для таких основных - hex ff5733 и …"
type textarea "x"
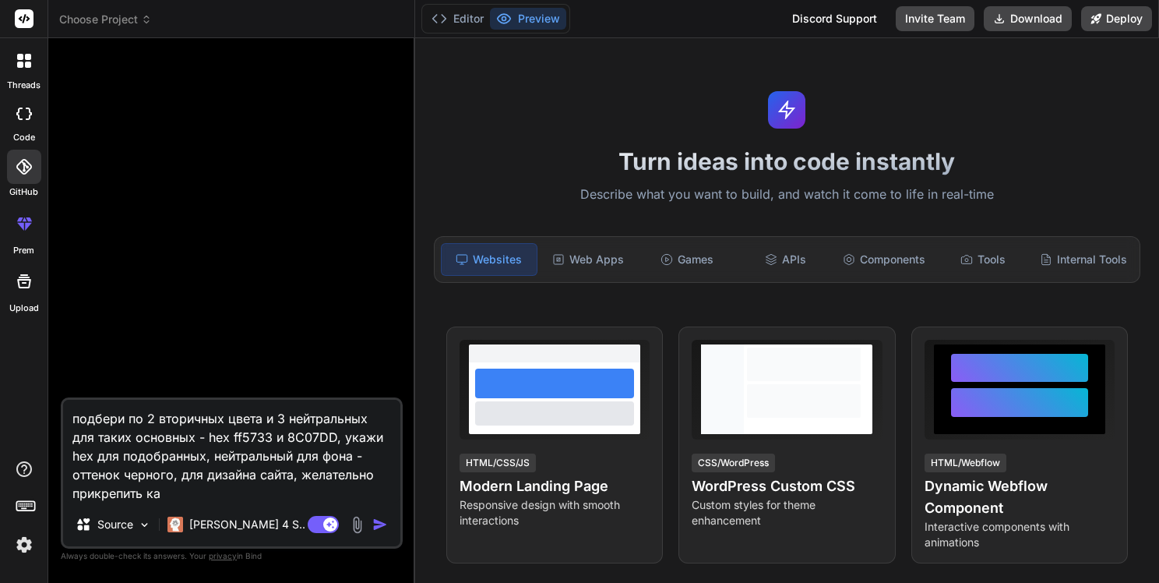
type textarea "подбери по 2 вторичных цвета и 3 нейтральных для таких основных - hex ff5733 и …"
type textarea "x"
type textarea "подбери по 2 вторичных цвета и 3 нейтральных для таких основных - hex ff5733 и …"
type textarea "x"
type textarea "подбери по 2 вторичных цвета и 3 нейтральных для таких основных - hex ff5733 и …"
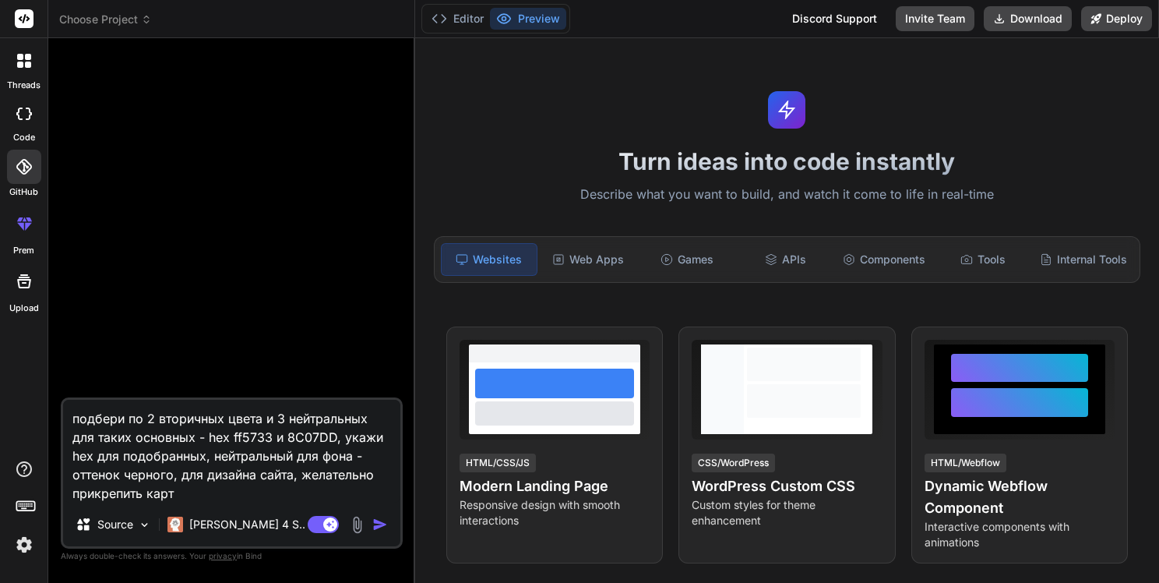
type textarea "x"
type textarea "подбери по 2 вторичных цвета и 3 нейтральных для таких основных - hex ff5733 и …"
type textarea "x"
type textarea "подбери по 2 вторичных цвета и 3 нейтральных для таких основных - hex ff5733 и …"
type textarea "x"
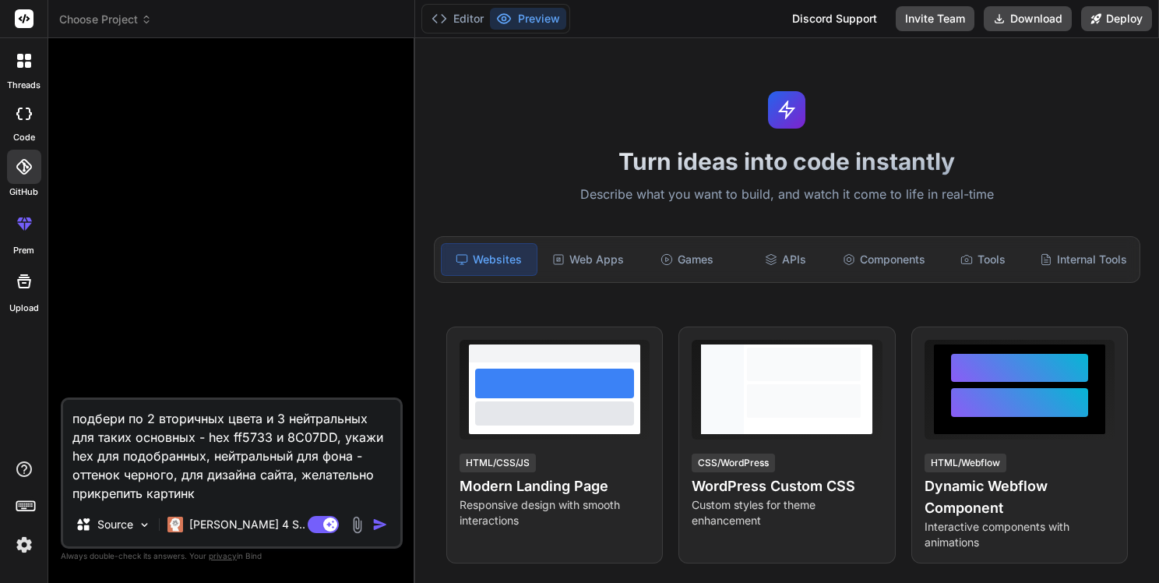
type textarea "подбери по 2 вторичных цвета и 3 нейтральных для таких основных - hex ff5733 и …"
type textarea "x"
type textarea "подбери по 2 вторичных цвета и 3 нейтральных для таких основных - hex ff5733 и …"
type textarea "x"
type textarea "подбери по 2 вторичных цвета и 3 нейтральных для таких основных - hex ff5733 и …"
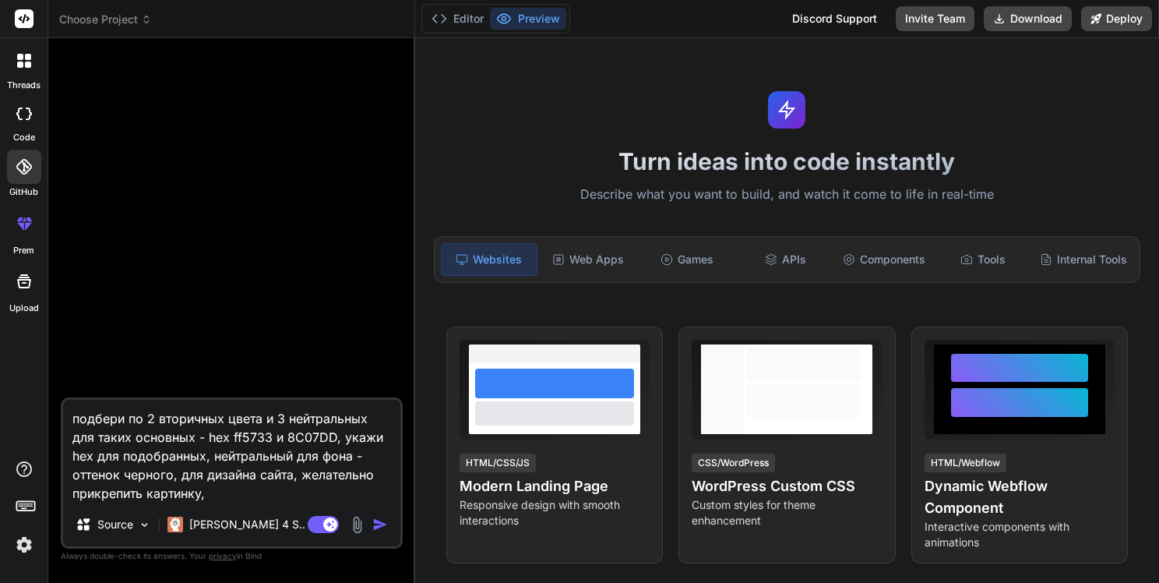
type textarea "x"
type textarea "подбери по 2 вторичных цвета и 3 нейтральных для таких основных - hex ff5733 и …"
type textarea "x"
type textarea "подбери по 2 вторичных цвета и 3 нейтральных для таких основных - hex ff5733 и …"
type textarea "x"
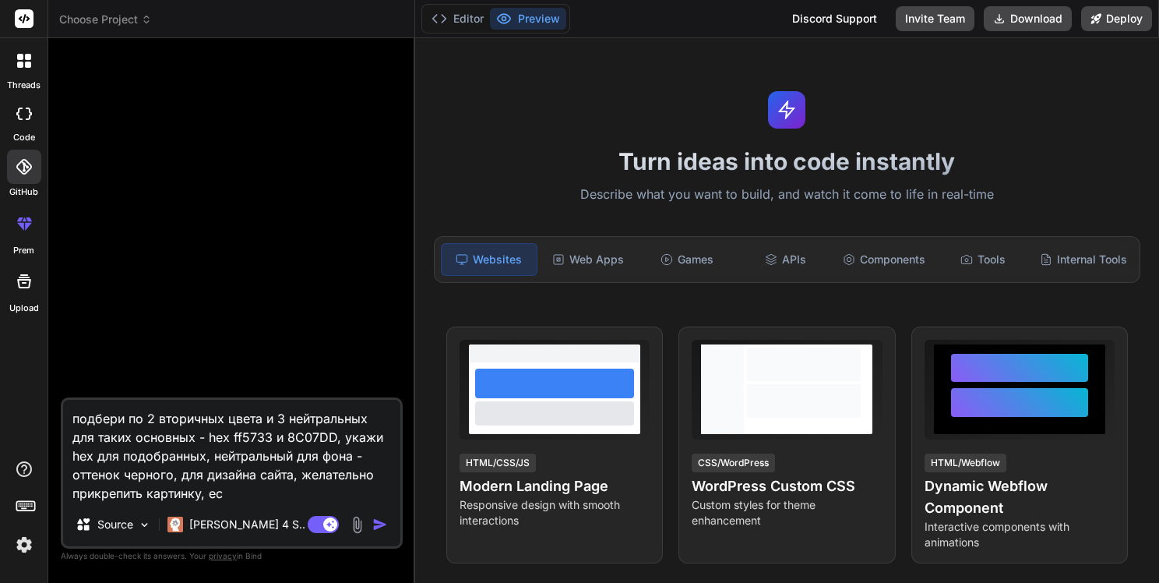
type textarea "подбери по 2 вторичных цвета и 3 нейтральных для таких основных - hex ff5733 и …"
type textarea "x"
type textarea "подбери по 2 вторичных цвета и 3 нейтральных для таких основных - hex ff5733 и …"
type textarea "x"
type textarea "подбери по 2 вторичных цвета и 3 нейтральных для таких основных - hex ff5733 и …"
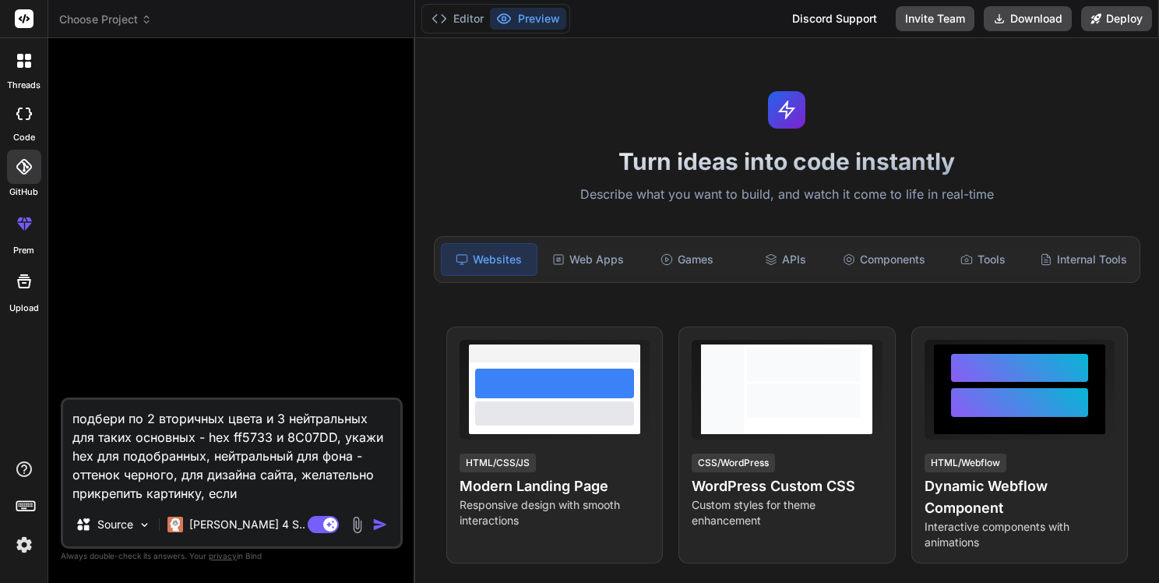
type textarea "x"
type textarea "подбери по 2 вторичных цвета и 3 нейтральных для таких основных - hex ff5733 и …"
type textarea "x"
type textarea "подбери по 2 вторичных цвета и 3 нейтральных для таких основных - hex ff5733 и …"
type textarea "x"
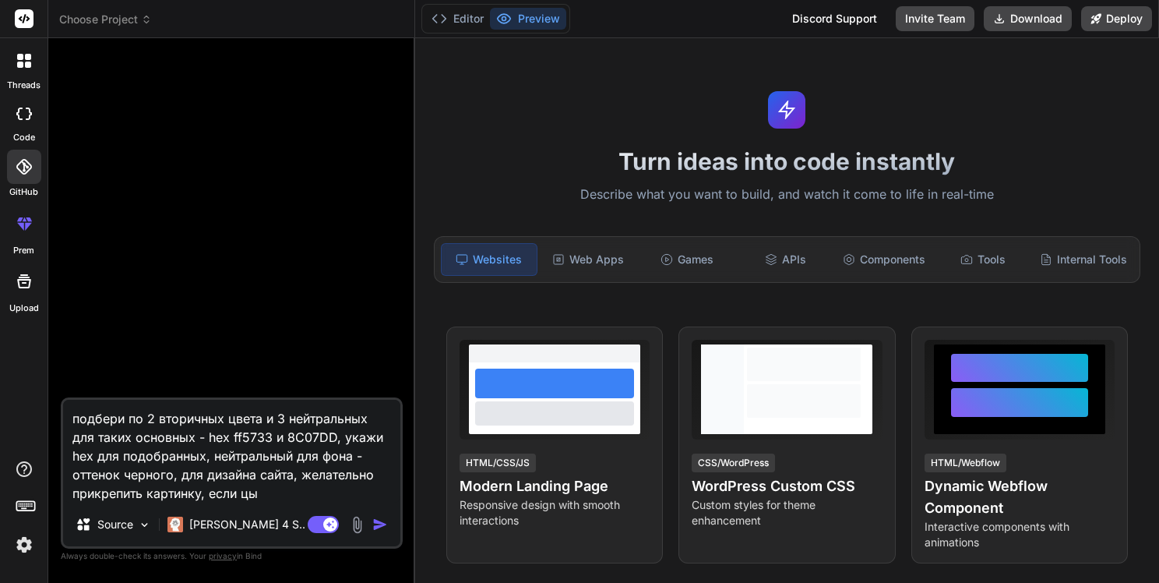
type textarea "подбери по 2 вторичных цвета и 3 нейтральных для таких основных - hex ff5733 и …"
type textarea "x"
type textarea "подбери по 2 вторичных цвета и 3 нейтральных для таких основных - hex ff5733 и …"
type textarea "x"
type textarea "подбери по 2 вторичных цвета и 3 нейтральных для таких основных - hex ff5733 и …"
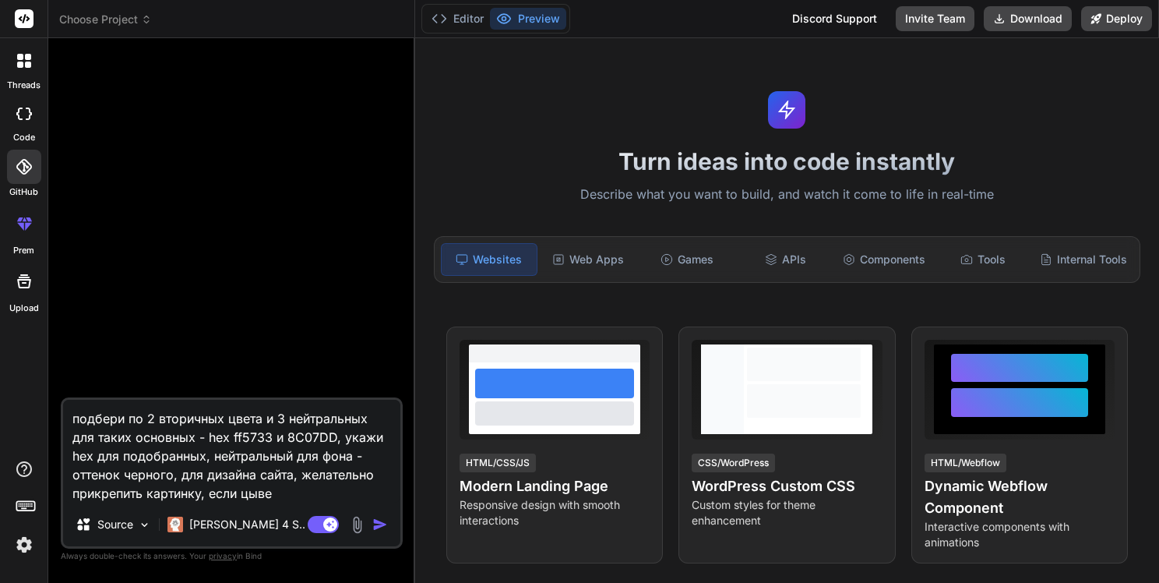
type textarea "x"
type textarea "подбери по 2 вторичных цвета и 3 нейтральных для таких основных - hex ff5733 и …"
type textarea "x"
type textarea "подбери по 2 вторичных цвета и 3 нейтральных для таких основных - hex ff5733 и …"
type textarea "x"
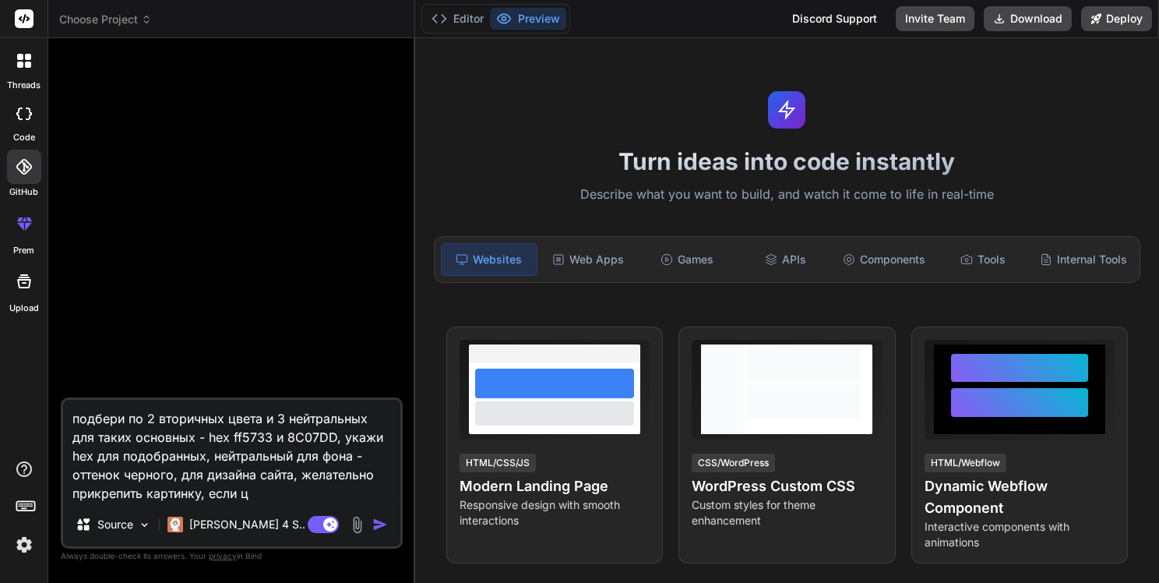
type textarea "подбери по 2 вторичных цвета и 3 нейтральных для таких основных - hex ff5733 и …"
type textarea "x"
type textarea "подбери по 2 вторичных цвета и 3 нейтральных для таких основных - hex ff5733 и …"
type textarea "x"
type textarea "подбери по 2 вторичных цвета и 3 нейтральных для таких основных - hex ff5733 и …"
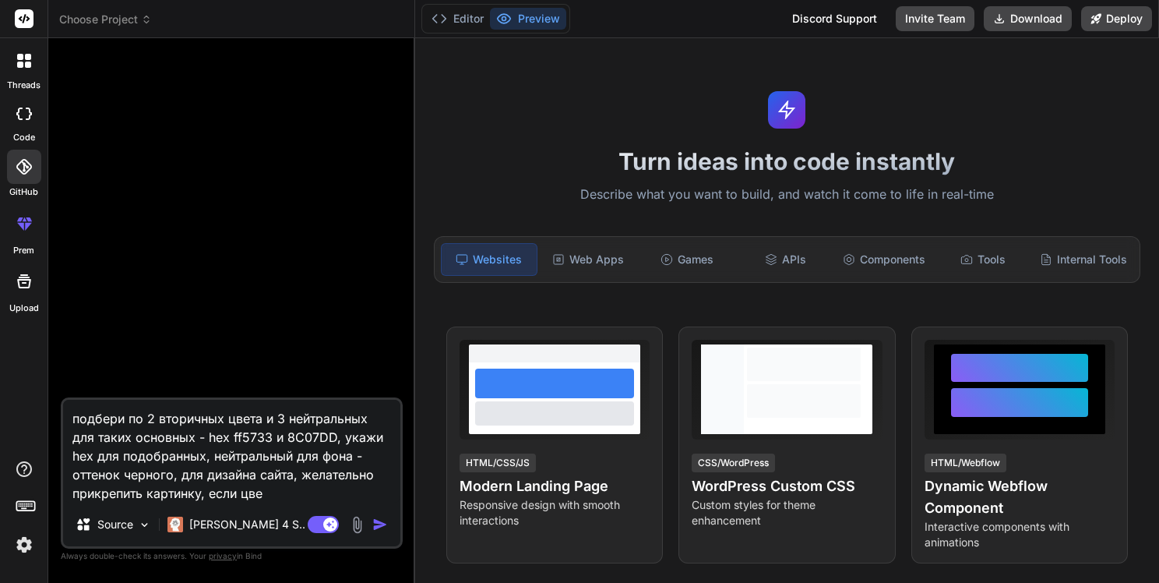
type textarea "x"
type textarea "подбери по 2 вторичных цвета и 3 нейтральных для таких основных - hex ff5733 и …"
type textarea "x"
type textarea "подбери по 2 вторичных цвета и 3 нейтральных для таких основных - hex ff5733 и …"
type textarea "x"
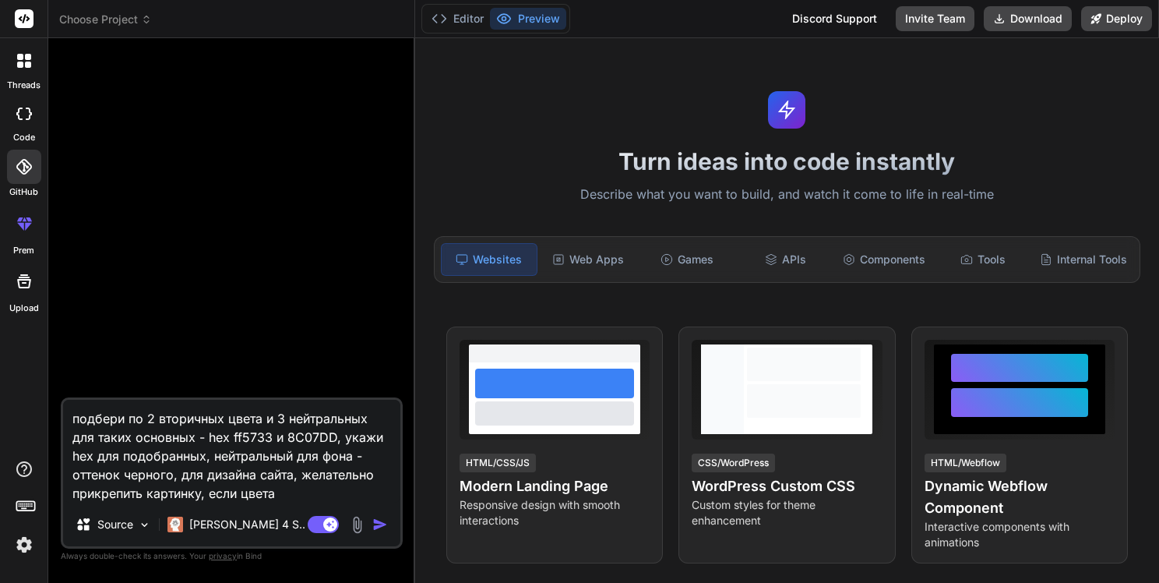
type textarea "подбери по 2 вторичных цвета и 3 нейтральных для таких основных - hex ff5733 и …"
type textarea "x"
type textarea "подбери по 2 вторичных цвета и 3 нейтральных для таких основных - hex ff5733 и …"
type textarea "x"
type textarea "подбери по 2 вторичных цвета и 3 нейтральных для таких основных - hex ff5733 и …"
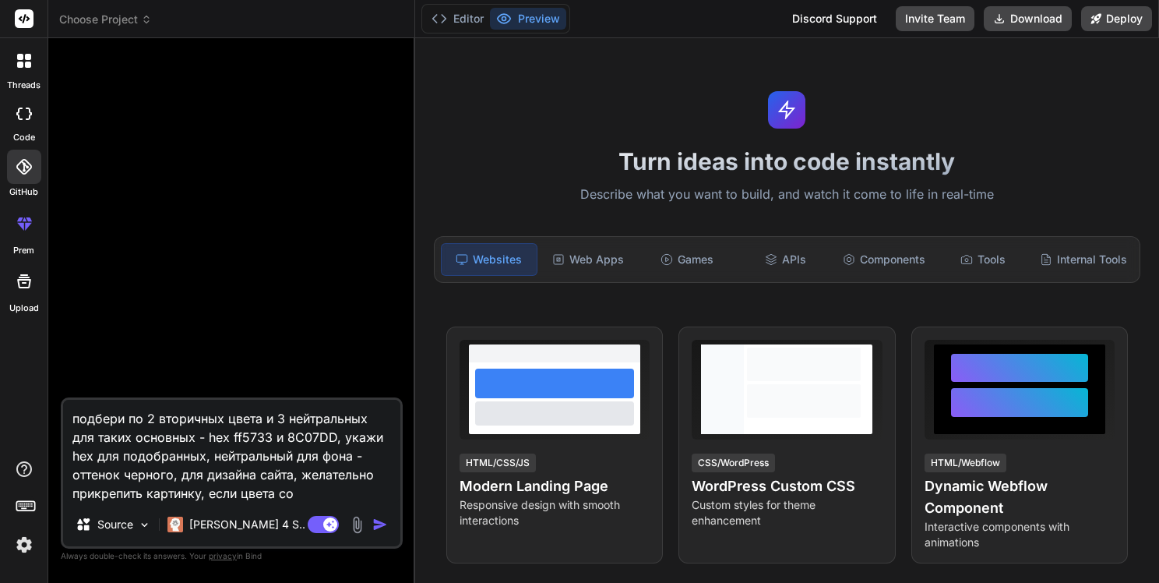
type textarea "x"
type textarea "подбери по 2 вторичных цвета и 3 нейтральных для таких основных - hex ff5733 и …"
type textarea "x"
type textarea "подбери по 2 вторичных цвета и 3 нейтральных для таких основных - hex ff5733 и …"
type textarea "x"
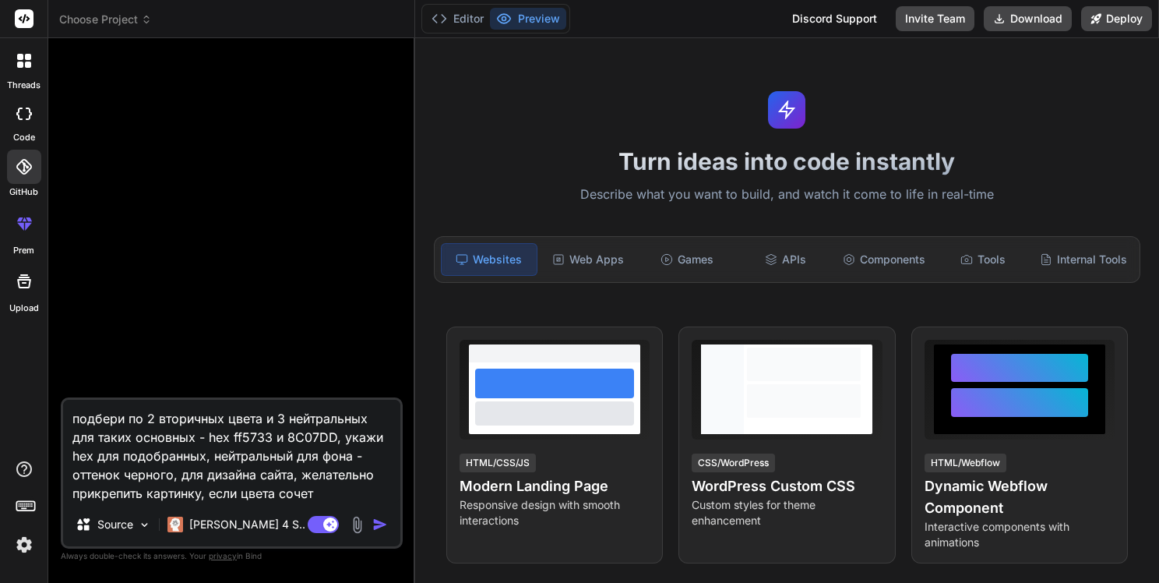
type textarea "подбери по 2 вторичных цвета и 3 нейтральных для таких основных - hex ff5733 и …"
type textarea "x"
type textarea "подбери по 2 вторичных цвета и 3 нейтральных для таких основных - hex ff5733 и …"
type textarea "x"
type textarea "подбери по 2 вторичных цвета и 3 нейтральных для таких основных - hex ff5733 и …"
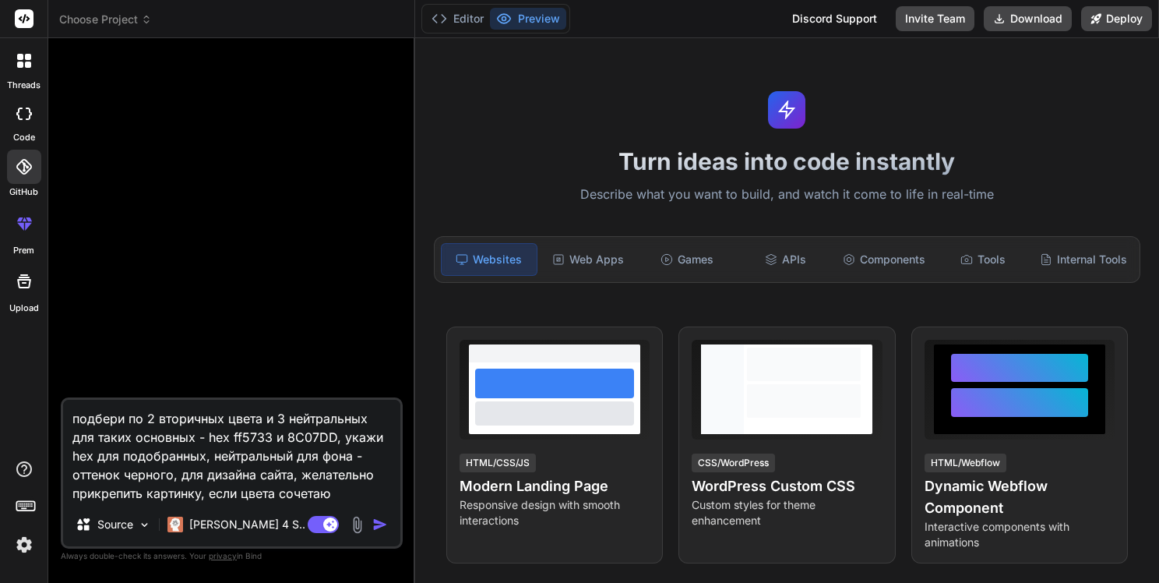
type textarea "x"
type textarea "подбери по 2 вторичных цвета и 3 нейтральных для таких основных - hex ff5733 и …"
type textarea "x"
type textarea "подбери по 2 вторичных цвета и 3 нейтральных для таких основных - hex ff5733 и …"
type textarea "x"
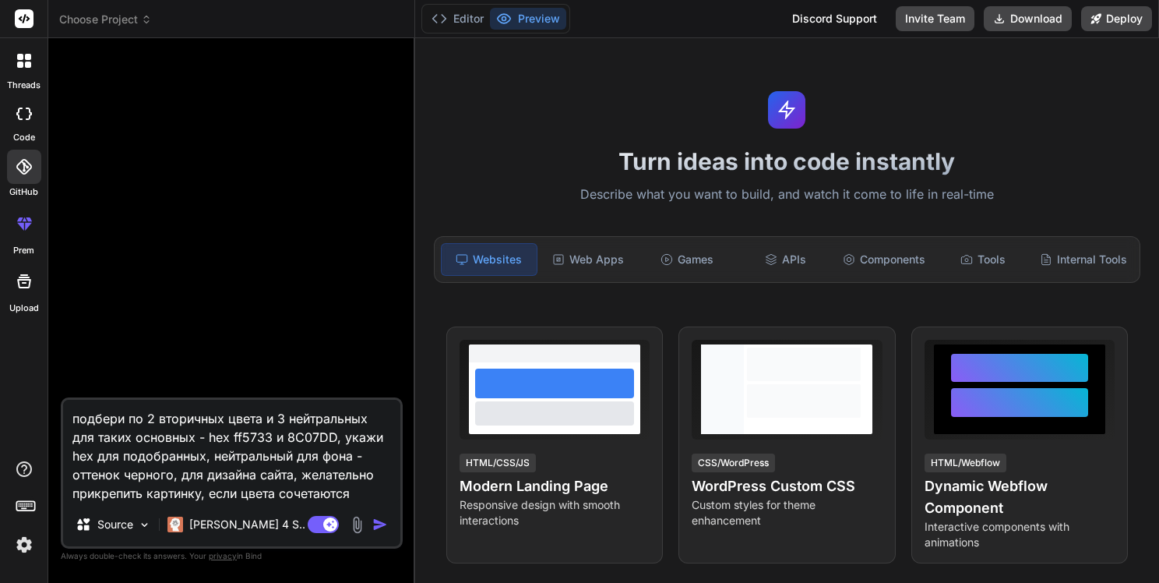
type textarea "подбери по 2 вторичных цвета и 3 нейтральных для таких основных - hex ff5733 и …"
type textarea "x"
type textarea "подбери по 2 вторичных цвета и 3 нейтральных для таких основных - hex ff5733 и …"
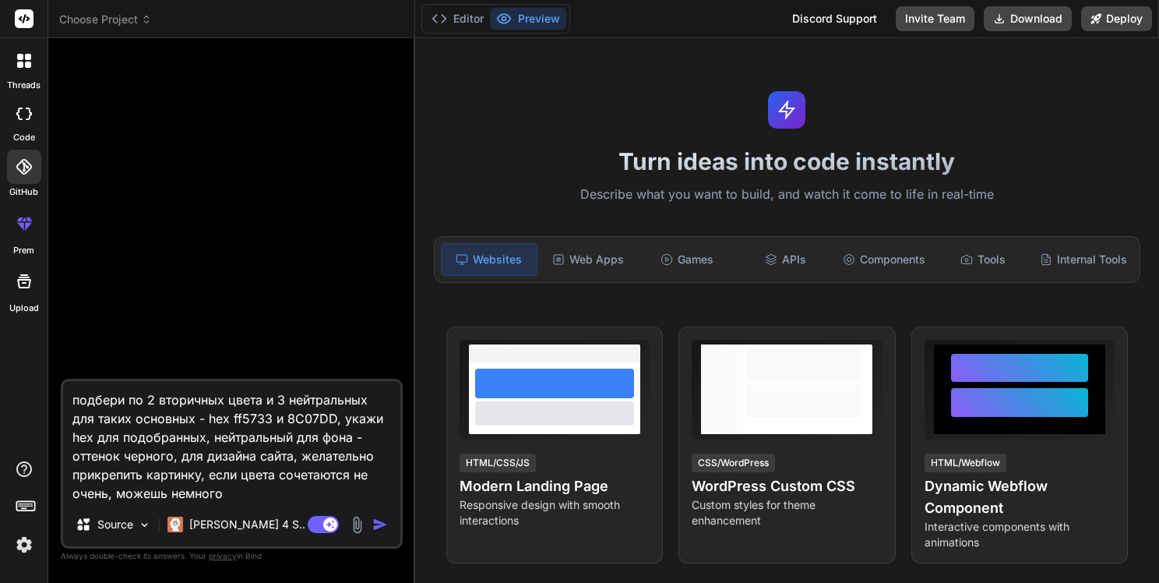
click at [175, 493] on textarea "подбери по 2 вторичных цвета и 3 нейтральных для таких основных - hex ff5733 и …" at bounding box center [231, 442] width 337 height 122
click at [302, 488] on textarea "подбери по 2 вторичных цвета и 3 нейтральных для таких основных - hex ff5733 и …" at bounding box center [231, 442] width 337 height 122
click at [238, 478] on textarea "подбери по 2 вторичных цвета и 3 нейтральных для таких основных - hex ff5733 и …" at bounding box center [231, 442] width 337 height 122
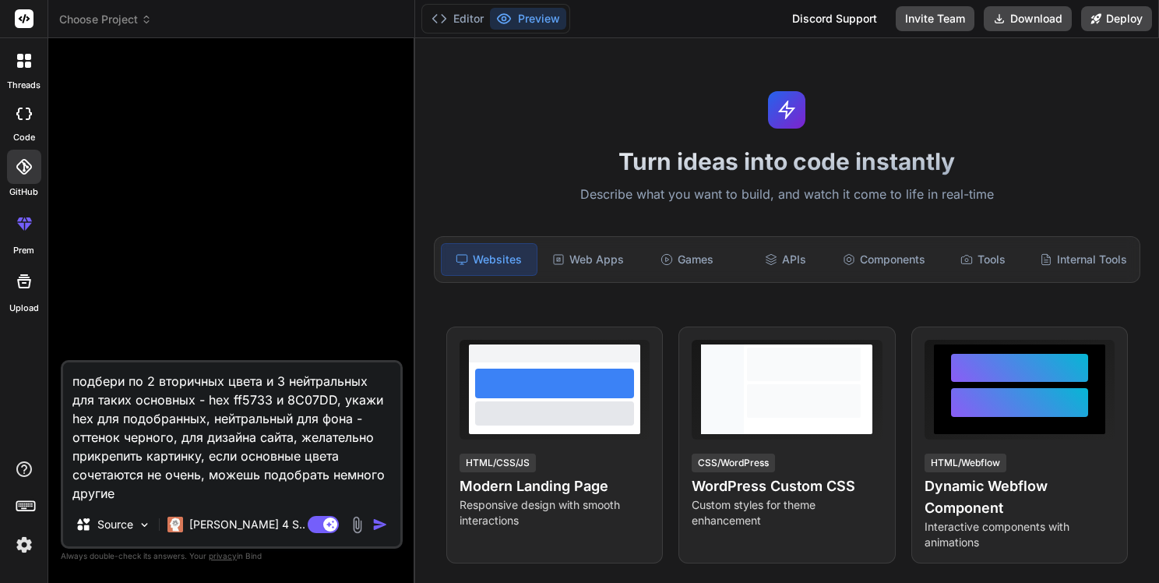
click at [212, 458] on textarea "подбери по 2 вторичных цвета и 3 нейтральных для таких основных - hex ff5733 и …" at bounding box center [231, 432] width 337 height 140
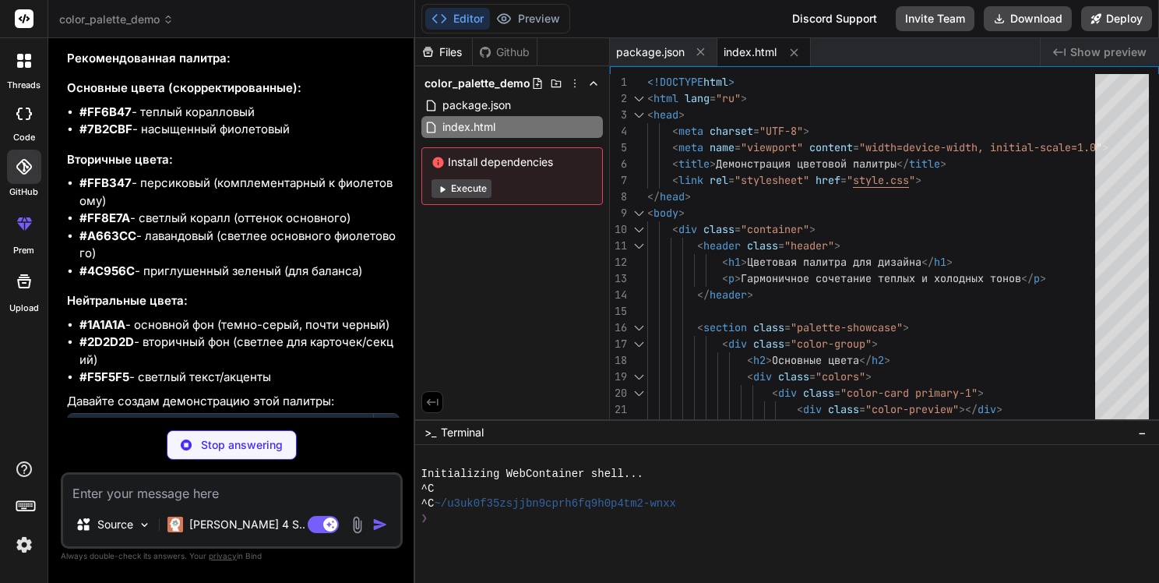
scroll to position [294, 0]
drag, startPoint x: 88, startPoint y: 114, endPoint x: 132, endPoint y: 125, distance: 45.0
click at [132, 125] on ul "#FF6B47 - теплый коралловый #7B2CBF - насыщенный фиолетовый" at bounding box center [233, 120] width 333 height 35
copy ul "FF6B47 - теплый коралловый #7B2CBF"
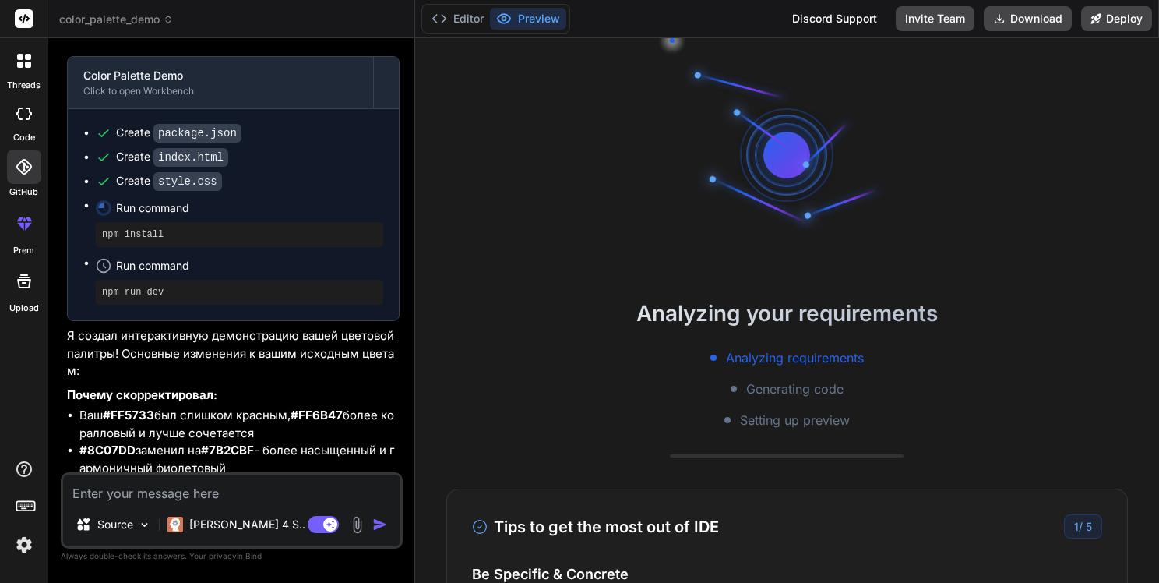
scroll to position [649, 0]
click at [217, 418] on li "Ваш #FF5733 был слишком красным, #FF6B47 более коралловый и лучше сочетается" at bounding box center [239, 424] width 320 height 35
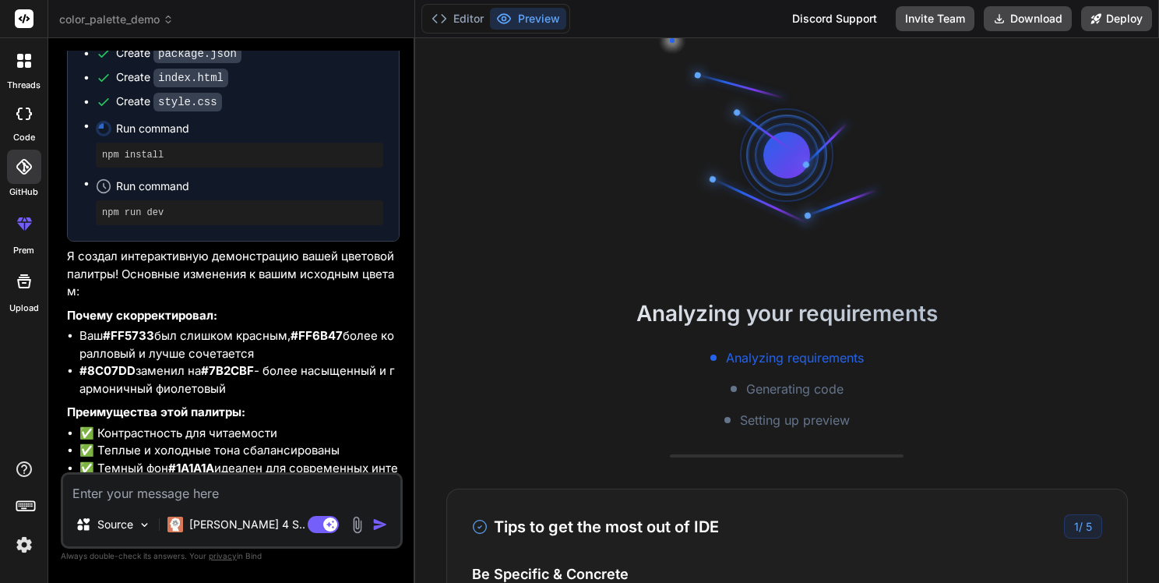
scroll to position [829, 0]
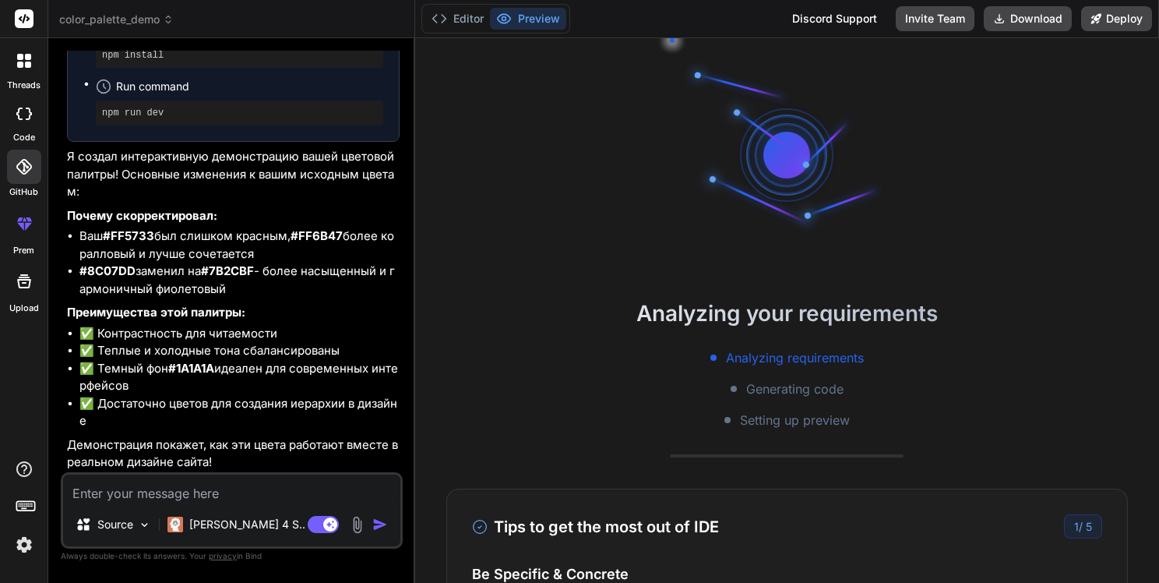
click at [162, 494] on textarea at bounding box center [231, 488] width 337 height 28
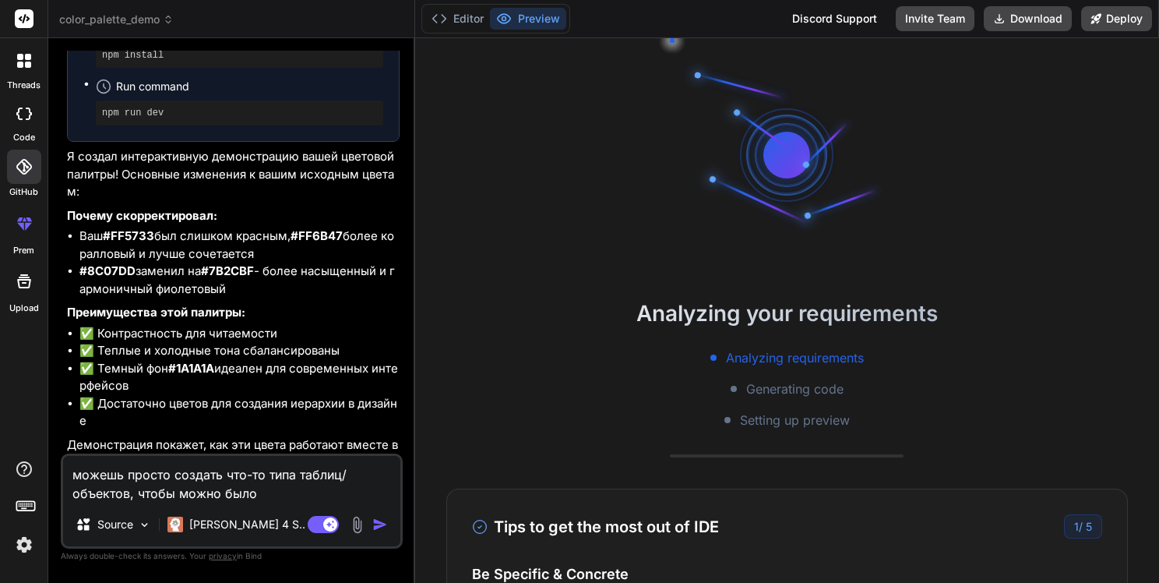
click at [517, 22] on button "Preview" at bounding box center [528, 19] width 76 height 22
click at [272, 497] on textarea "можешь просто создать что-то типа таблиц/объектов, чтобы можно было" at bounding box center [231, 479] width 337 height 47
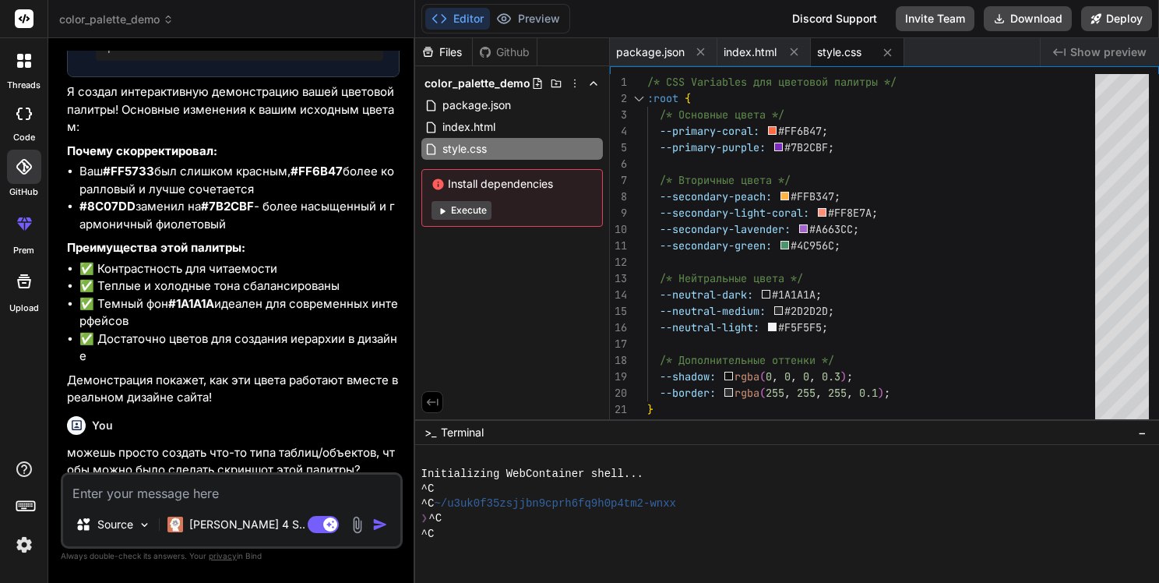
scroll to position [1008, 0]
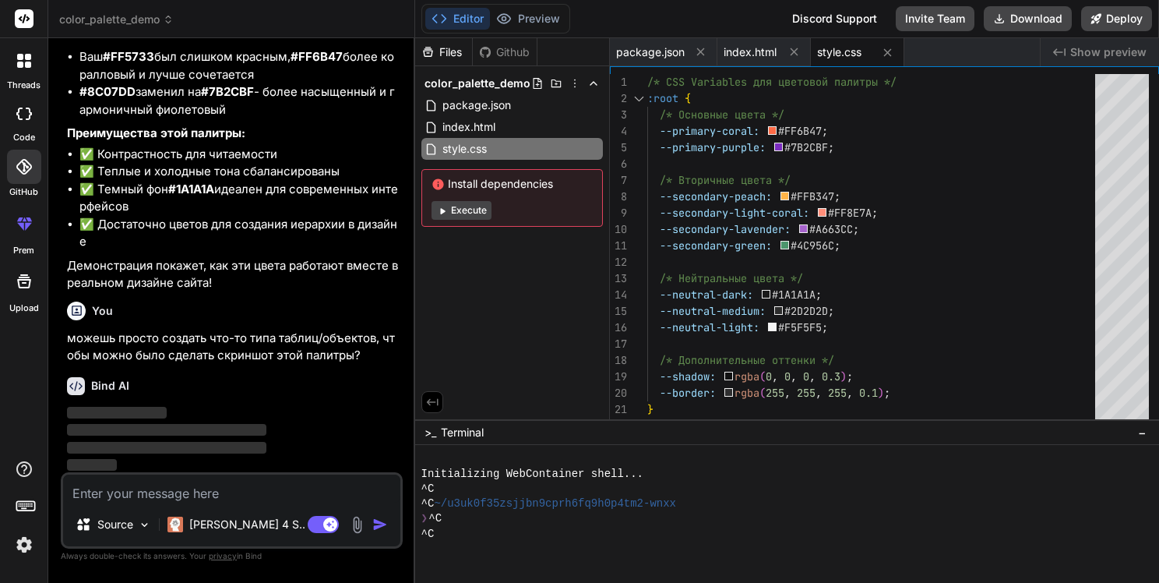
click at [288, 330] on p "можешь просто создать что-то типа таблиц/объектов, чтобы можно было сделать скр…" at bounding box center [233, 347] width 333 height 35
click at [300, 340] on p "можешь просто создать что-то типа таблиц/объектов, чтобы можно было сделать скр…" at bounding box center [233, 347] width 333 height 35
click at [221, 350] on p "можешь просто создать что-то типа таблиц/объектов, чтобы можно было сделать скр…" at bounding box center [233, 347] width 333 height 35
click at [449, 25] on button "Editor" at bounding box center [457, 19] width 65 height 22
click at [502, 44] on div "Github" at bounding box center [505, 52] width 64 height 16
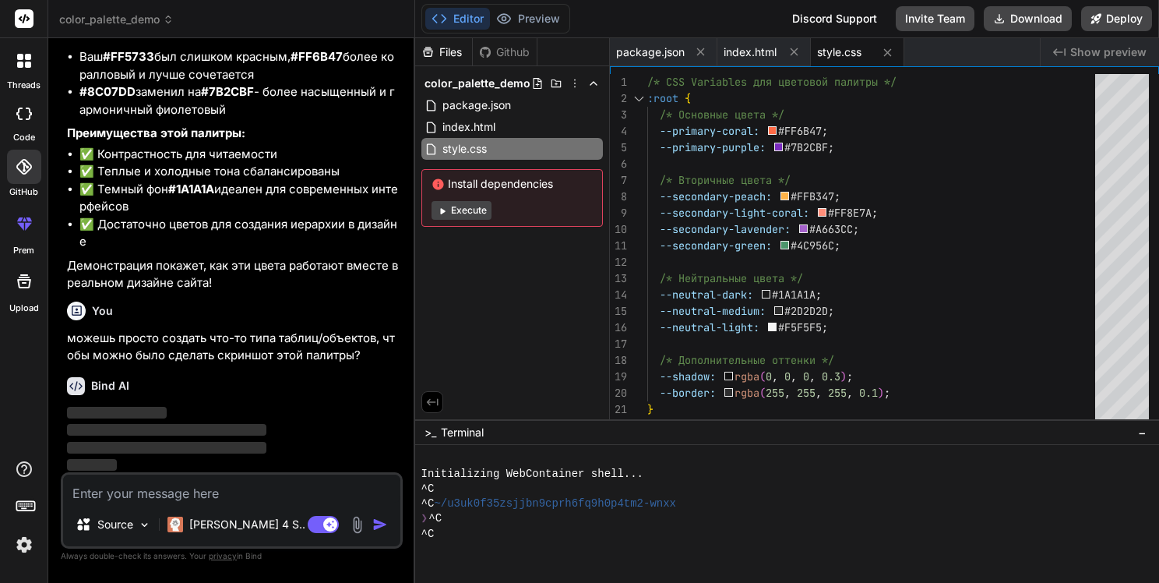
click at [509, 52] on div "Github" at bounding box center [505, 52] width 64 height 16
click at [231, 495] on textarea at bounding box center [231, 488] width 337 height 28
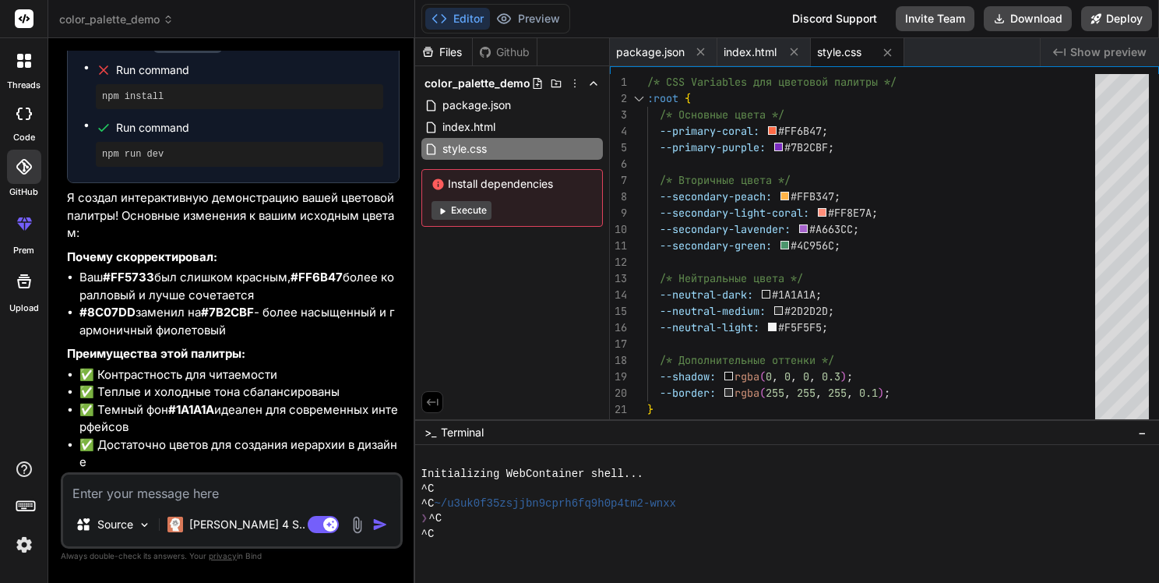
scroll to position [780, 0]
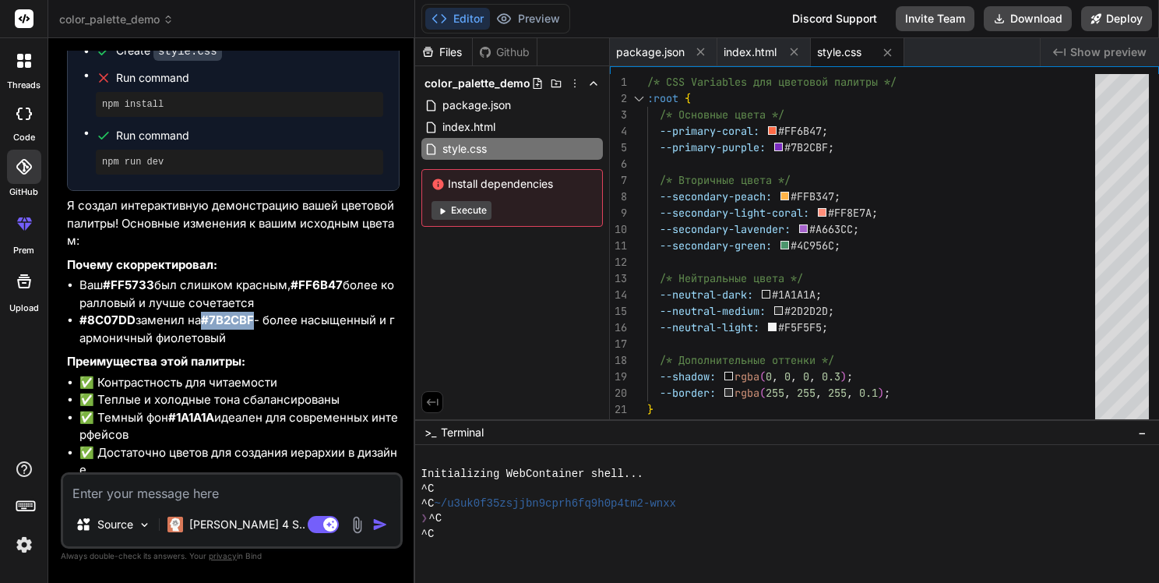
drag, startPoint x: 205, startPoint y: 319, endPoint x: 258, endPoint y: 319, distance: 53.0
click at [258, 319] on li "#8C07DD заменил на #7B2CBF - более насыщенный и гармоничный фиолетовый" at bounding box center [239, 329] width 320 height 35
copy strong "#7B2CBF"
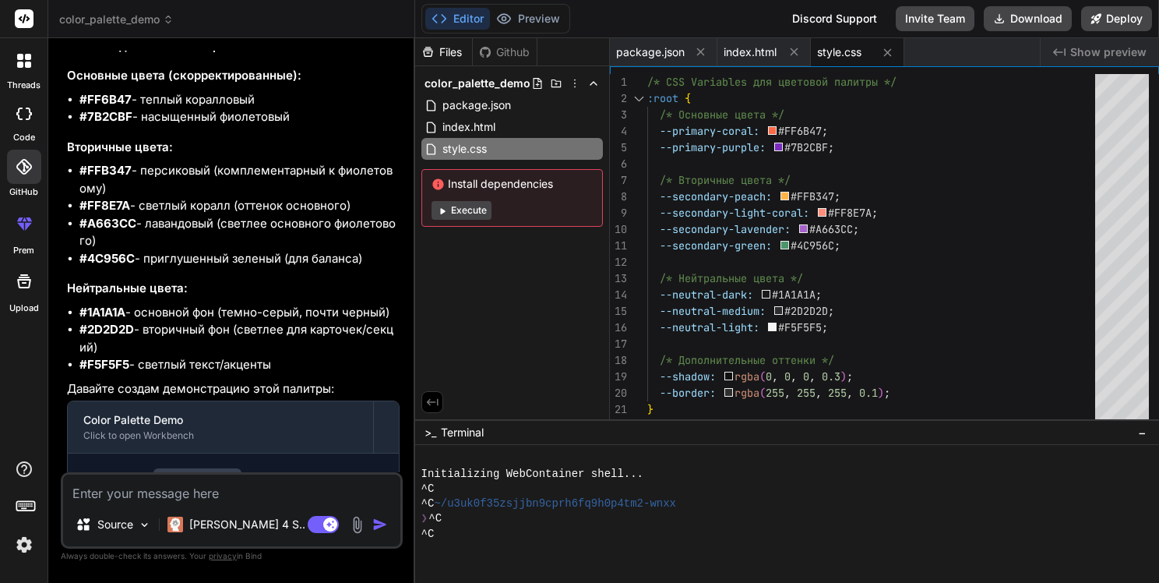
scroll to position [312, 0]
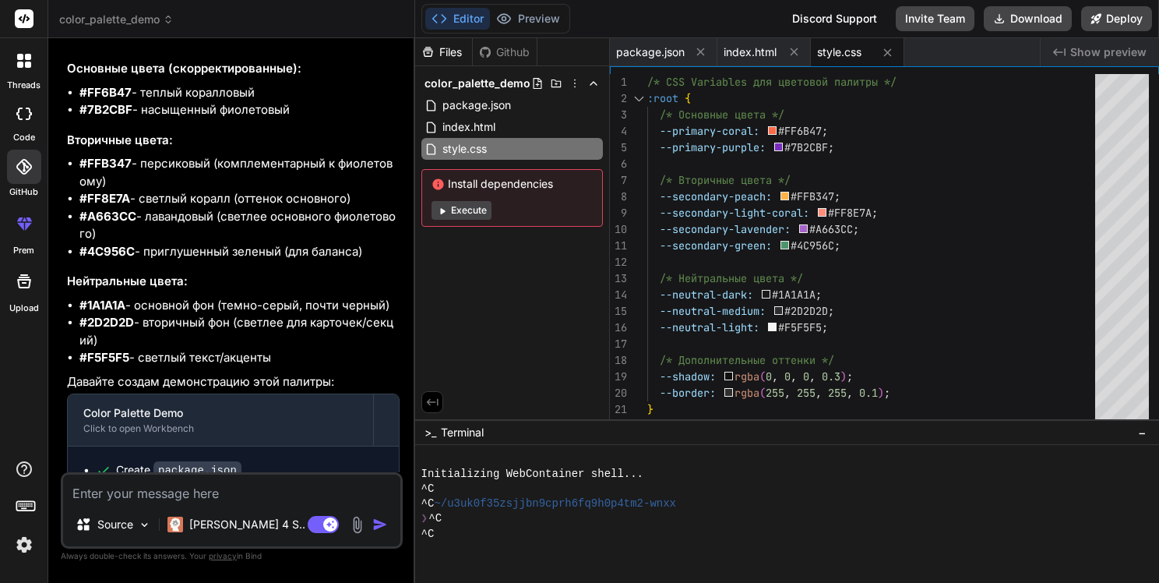
drag, startPoint x: 80, startPoint y: 302, endPoint x: 291, endPoint y: 358, distance: 217.7
click at [291, 358] on ul "#1A1A1A - основной фон (темно-серый, почти черный) #2D2D2D - вторичный фон (све…" at bounding box center [233, 332] width 333 height 70
copy ul "#1A1A1A - основной фон (темно-серый, почти черный) #2D2D2D - вторичный фон (све…"
click at [199, 490] on textarea at bounding box center [231, 488] width 337 height 28
paste textarea "можешь просто создать что-то типа таблиц/объектов, чтобы можно было сделать скр…"
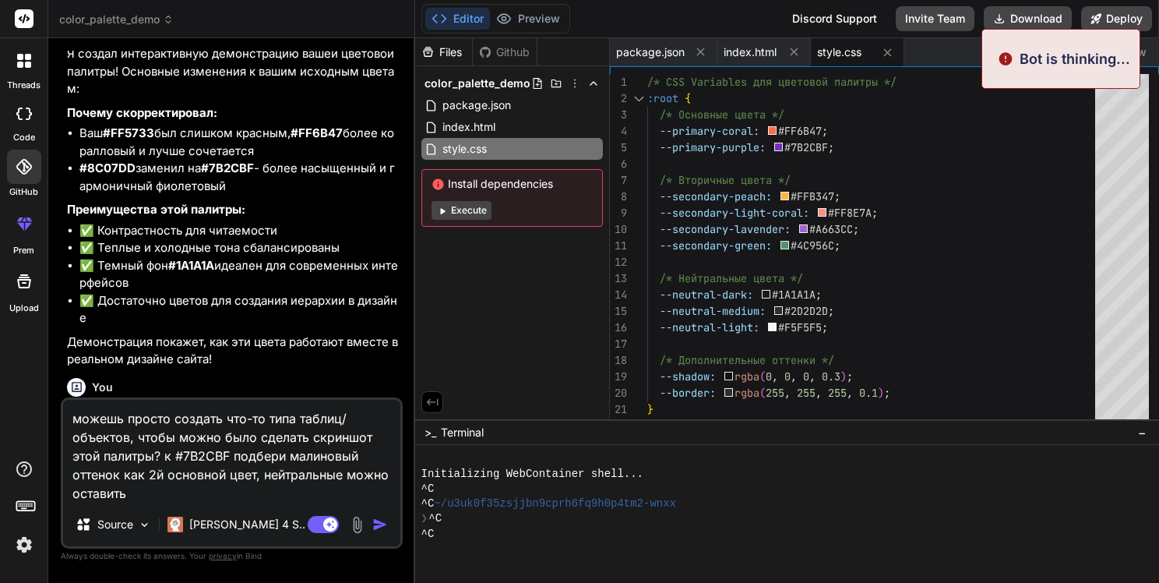
scroll to position [1083, 0]
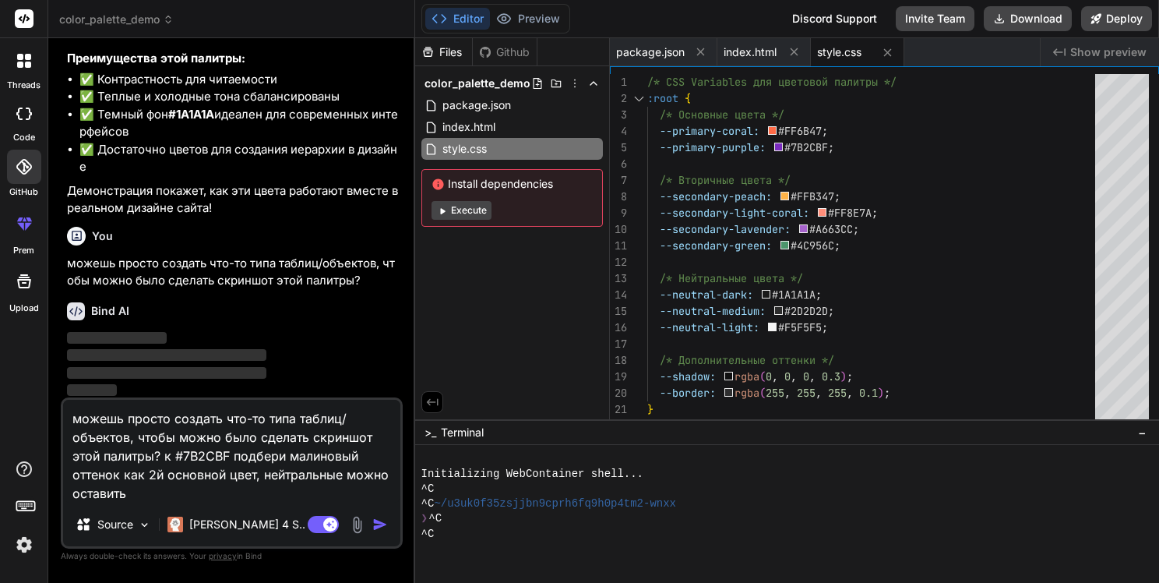
click at [382, 527] on img "button" at bounding box center [380, 525] width 16 height 16
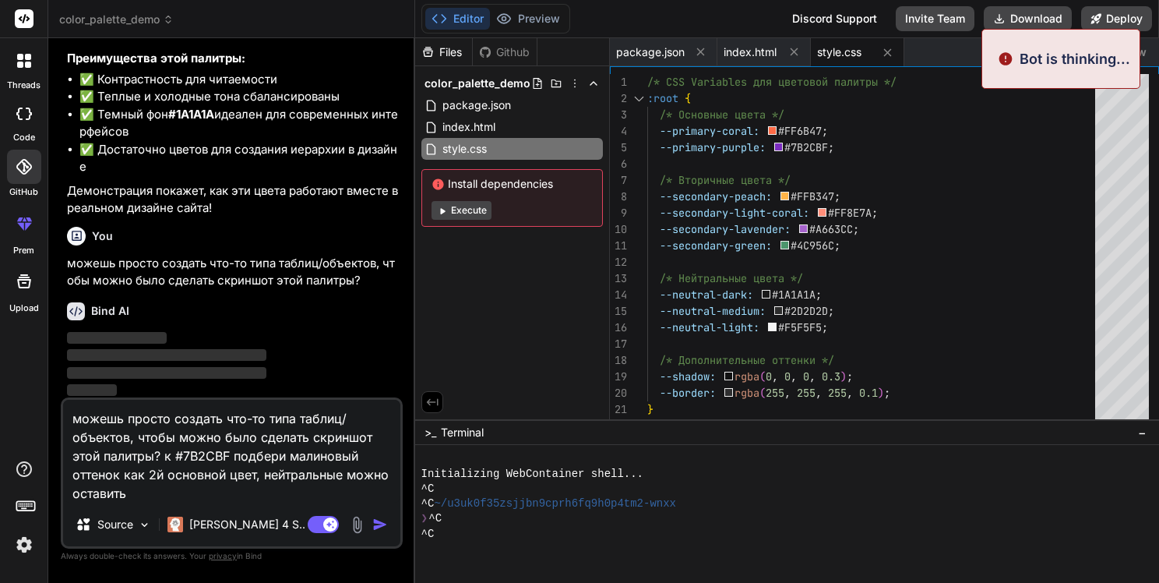
click at [382, 527] on img "button" at bounding box center [380, 525] width 16 height 16
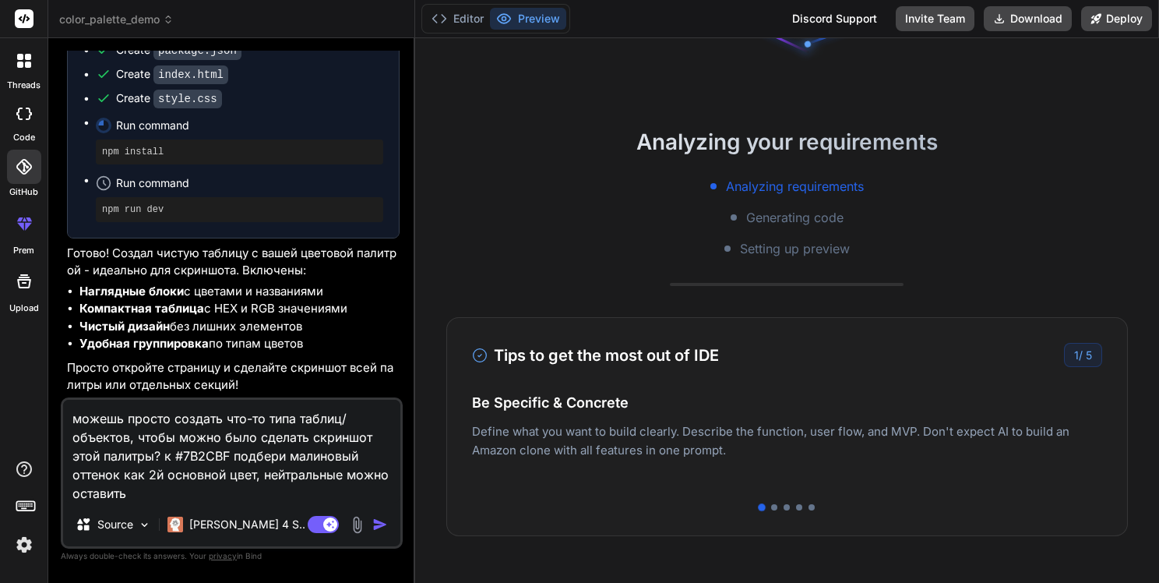
scroll to position [175, 0]
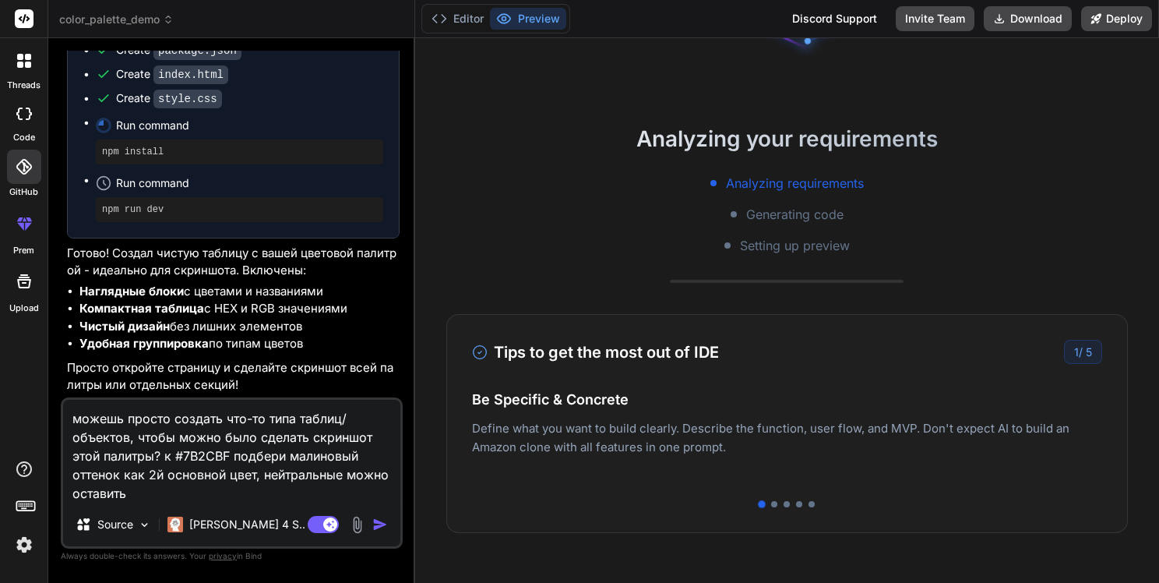
click at [829, 306] on div "Analyzing your requirements Analyzing requirements Generating code Setting up p…" at bounding box center [787, 310] width 744 height 545
click at [814, 184] on span "Analyzing requirements" at bounding box center [795, 183] width 138 height 19
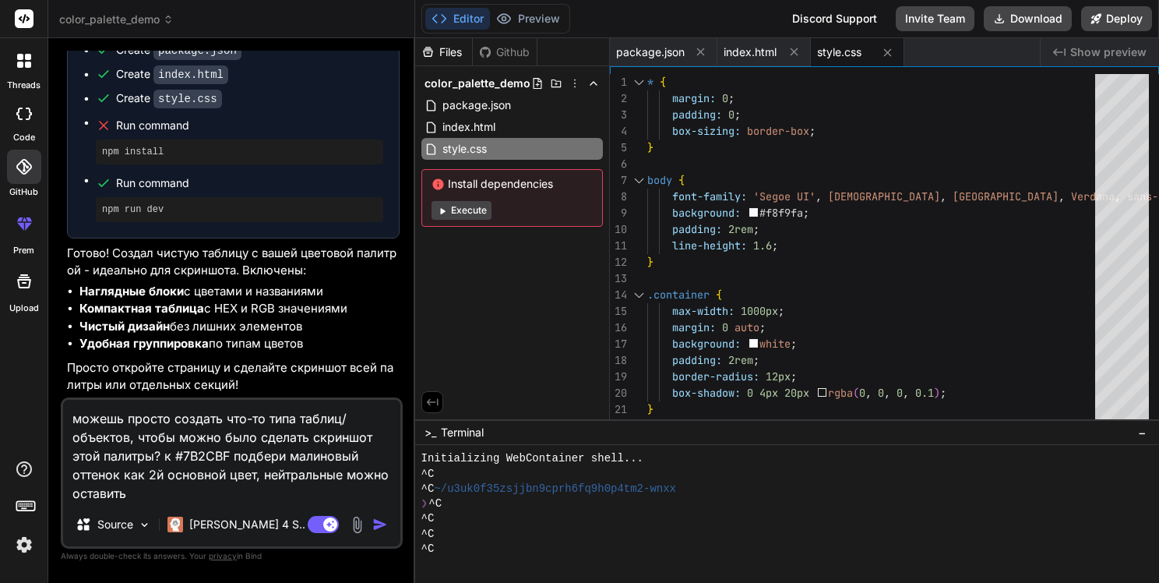
scroll to position [15, 0]
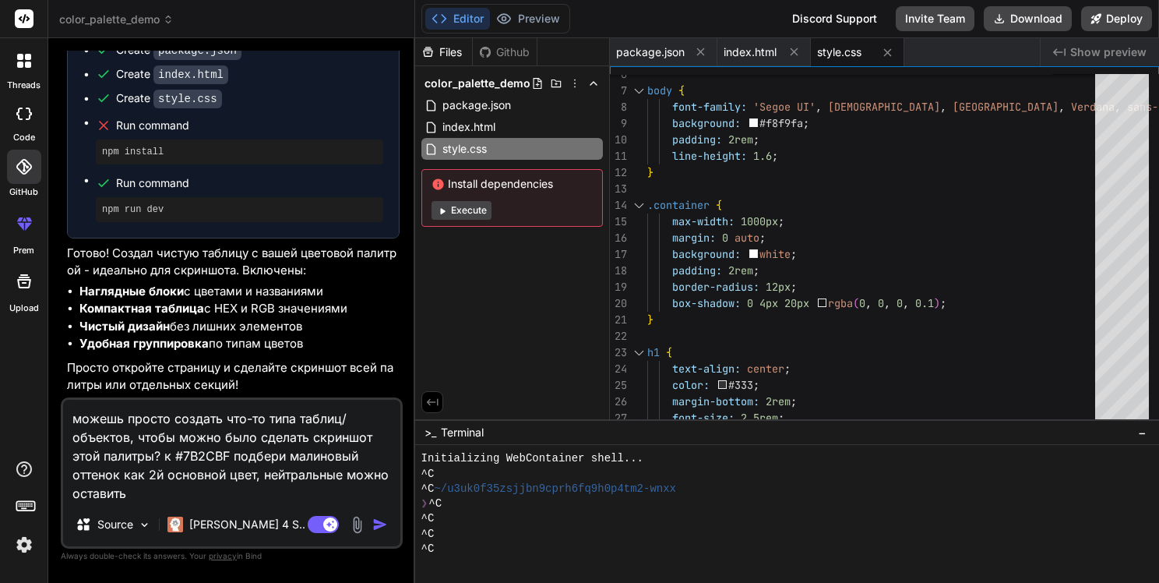
click at [830, 45] on span "style.css" at bounding box center [839, 52] width 44 height 16
click at [762, 48] on span "index.html" at bounding box center [750, 52] width 53 height 16
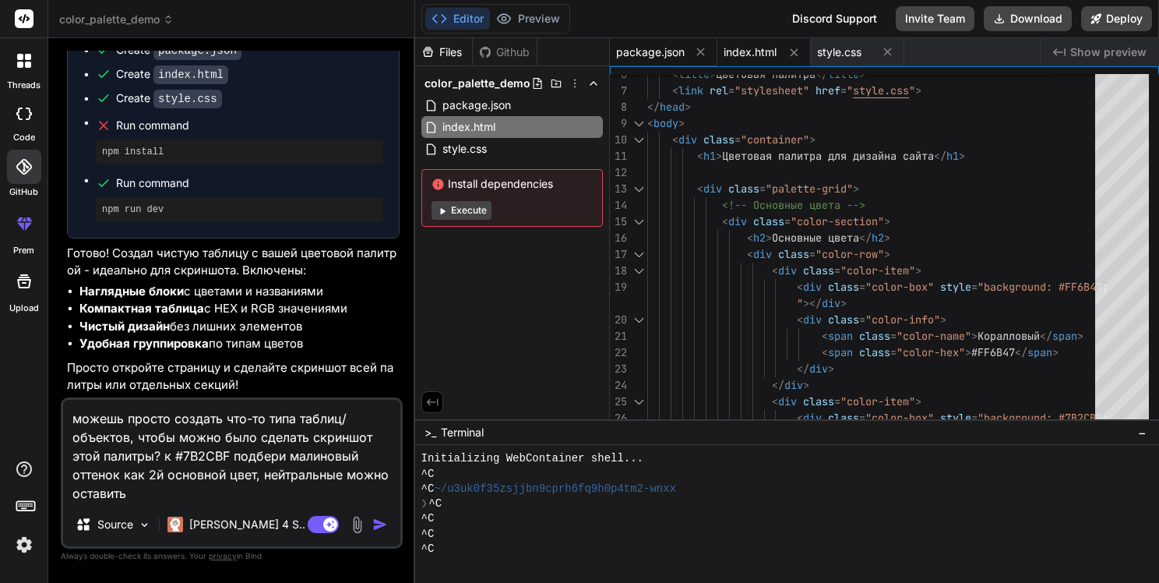
click at [649, 56] on span "package.json" at bounding box center [650, 52] width 69 height 16
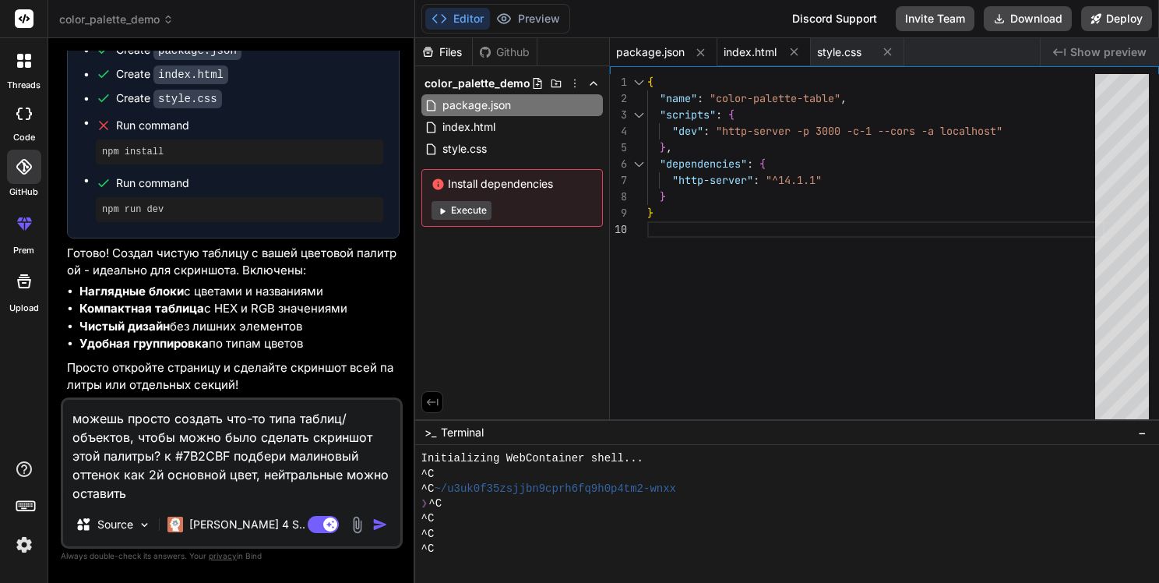
click at [754, 47] on span "index.html" at bounding box center [750, 52] width 53 height 16
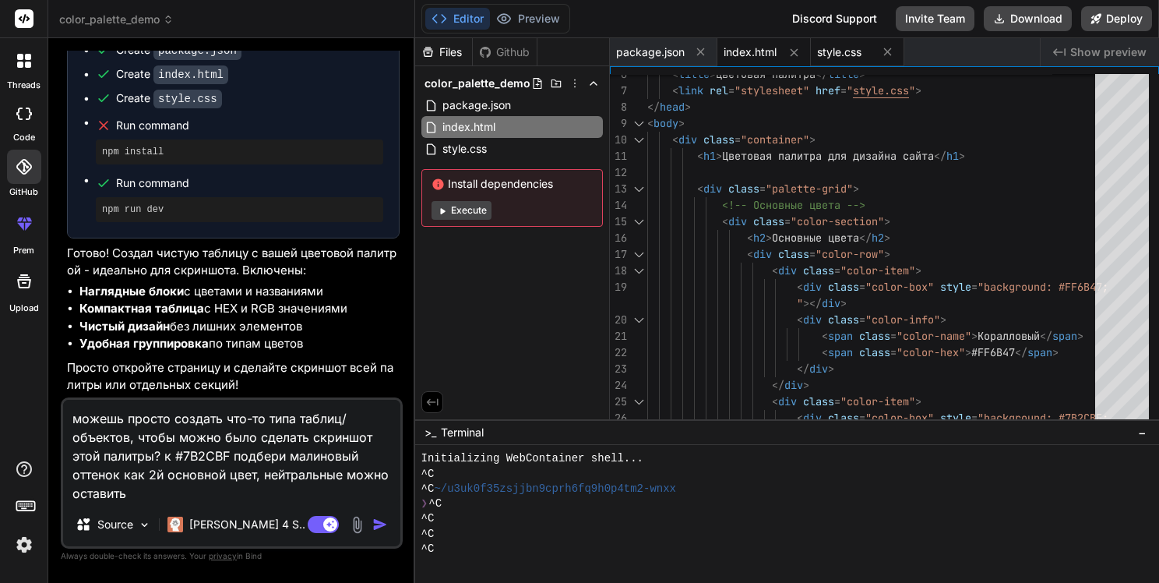
click at [838, 55] on span "style.css" at bounding box center [839, 52] width 44 height 16
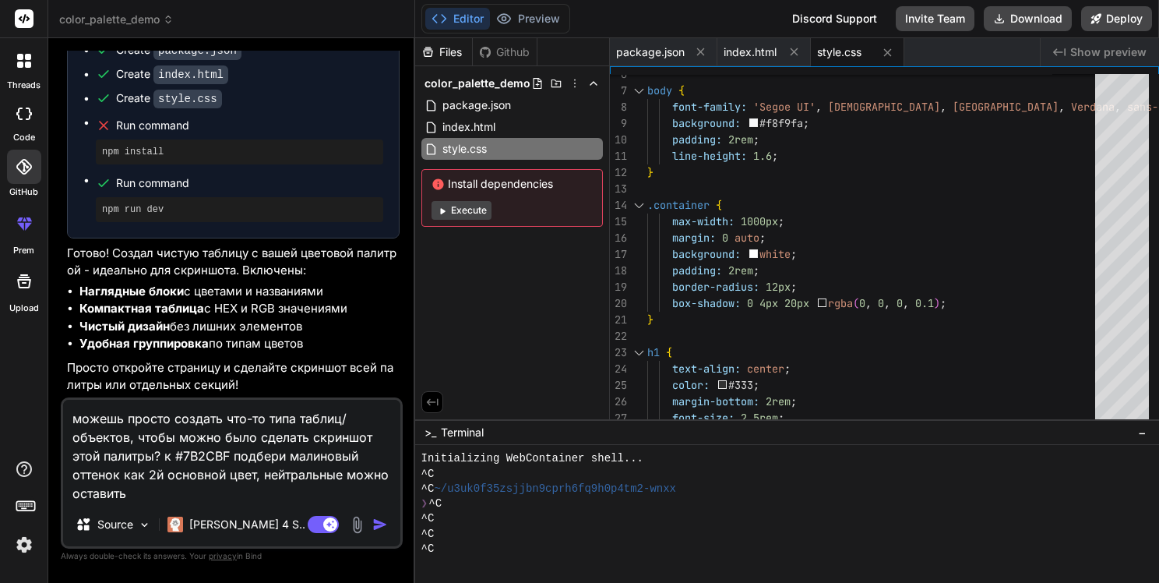
click at [1069, 51] on div "Created with Pixso. Show preview" at bounding box center [1100, 52] width 118 height 28
click at [1086, 63] on div "Created with Pixso. Show preview" at bounding box center [1100, 52] width 118 height 28
click at [1084, 53] on span "Show preview" at bounding box center [1108, 52] width 76 height 16
click at [1092, 50] on span "Show preview" at bounding box center [1108, 52] width 76 height 16
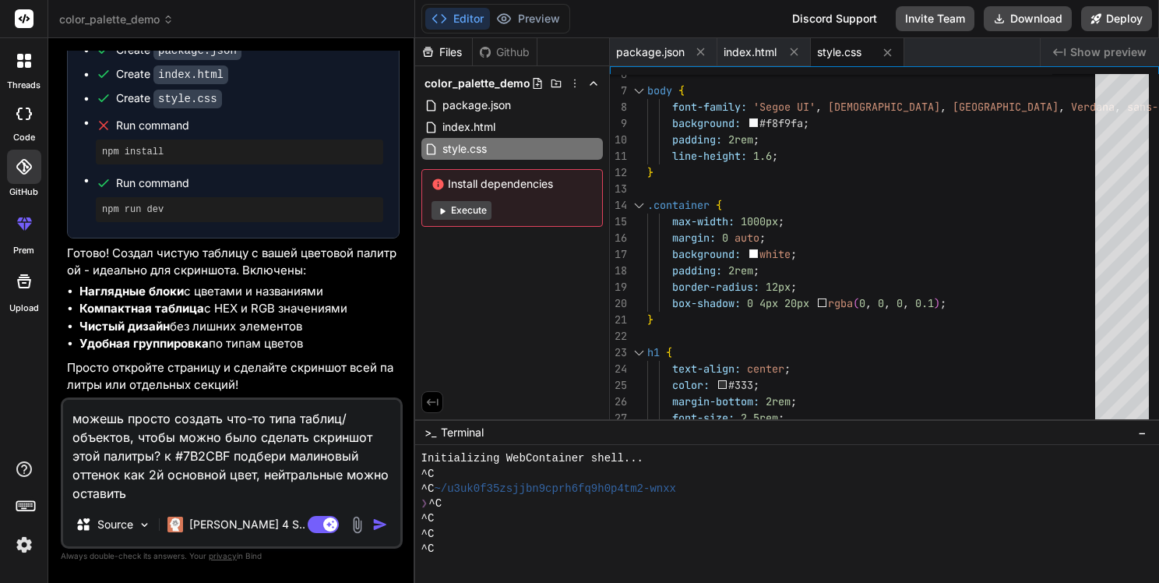
click at [511, 54] on div "Github" at bounding box center [505, 52] width 64 height 16
click at [525, 87] on span "color_palette_demo" at bounding box center [478, 84] width 106 height 16
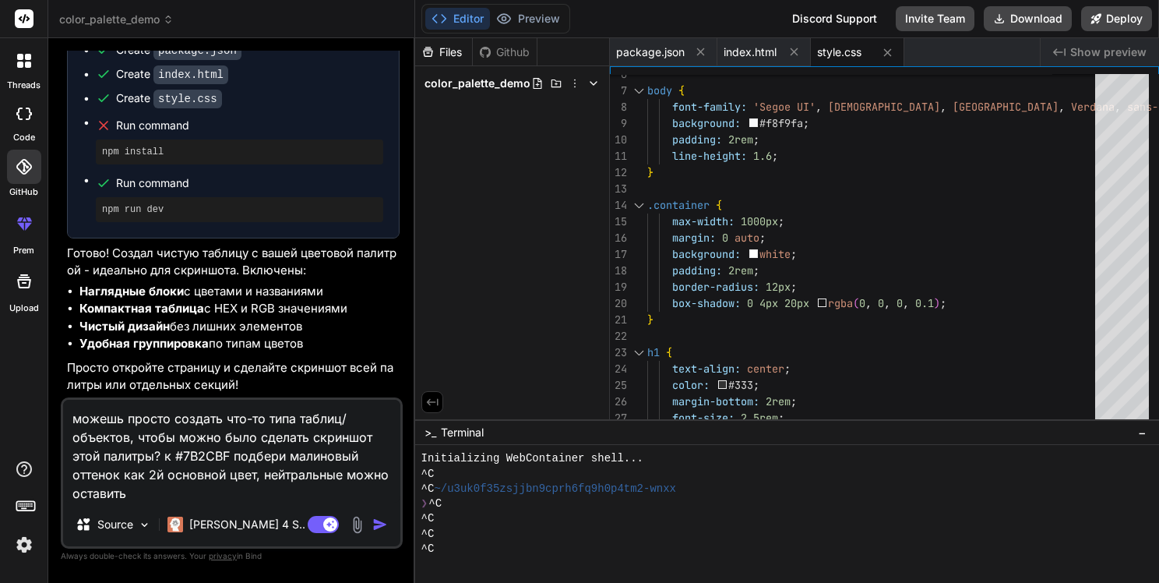
click at [525, 87] on span "color_palette_demo" at bounding box center [478, 84] width 106 height 16
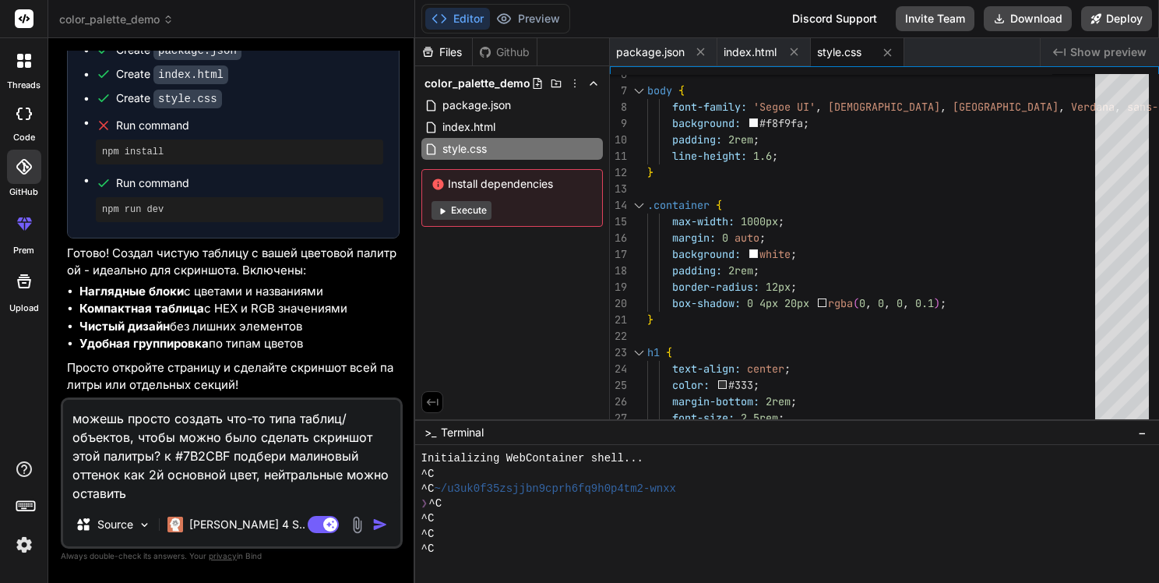
drag, startPoint x: 139, startPoint y: 491, endPoint x: 50, endPoint y: 424, distance: 111.9
click at [50, 424] on div "Bind AI Web Search Created with Pixso. Code Generator You подбери по 2 вторичны…" at bounding box center [231, 310] width 367 height 544
click at [140, 438] on textarea "можешь просто создать что-то типа таблиц/объектов, чтобы можно было сделать скр…" at bounding box center [231, 451] width 337 height 103
drag, startPoint x: 162, startPoint y: 458, endPoint x: 192, endPoint y: 495, distance: 47.7
click at [192, 495] on textarea "можешь просто создать что-то типа таблиц/объектов, чтобы можно было сделать скр…" at bounding box center [231, 451] width 337 height 103
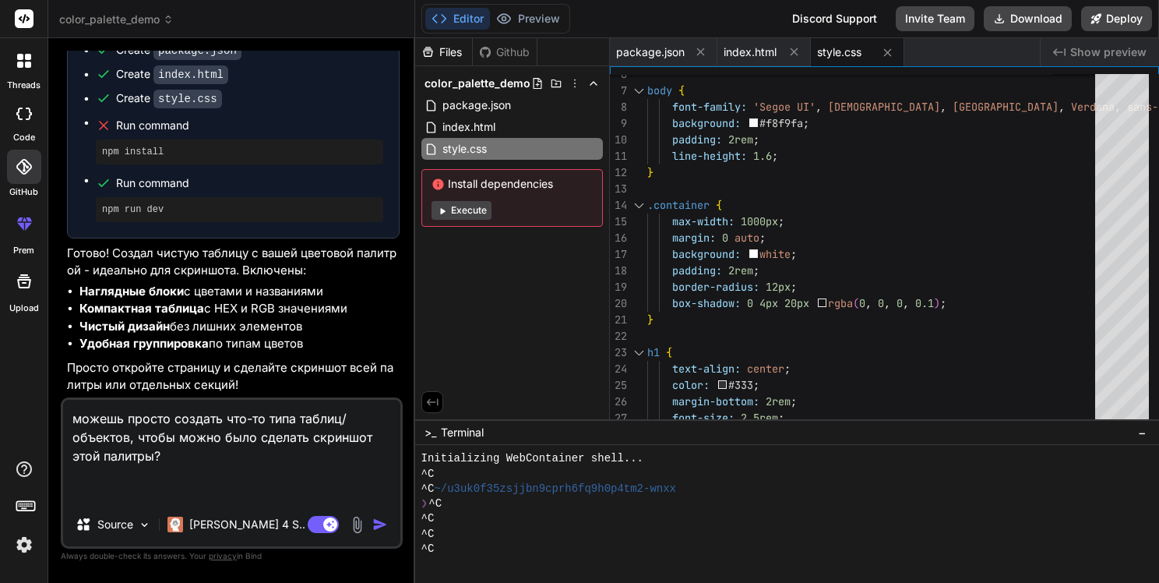
scroll to position [1586, 0]
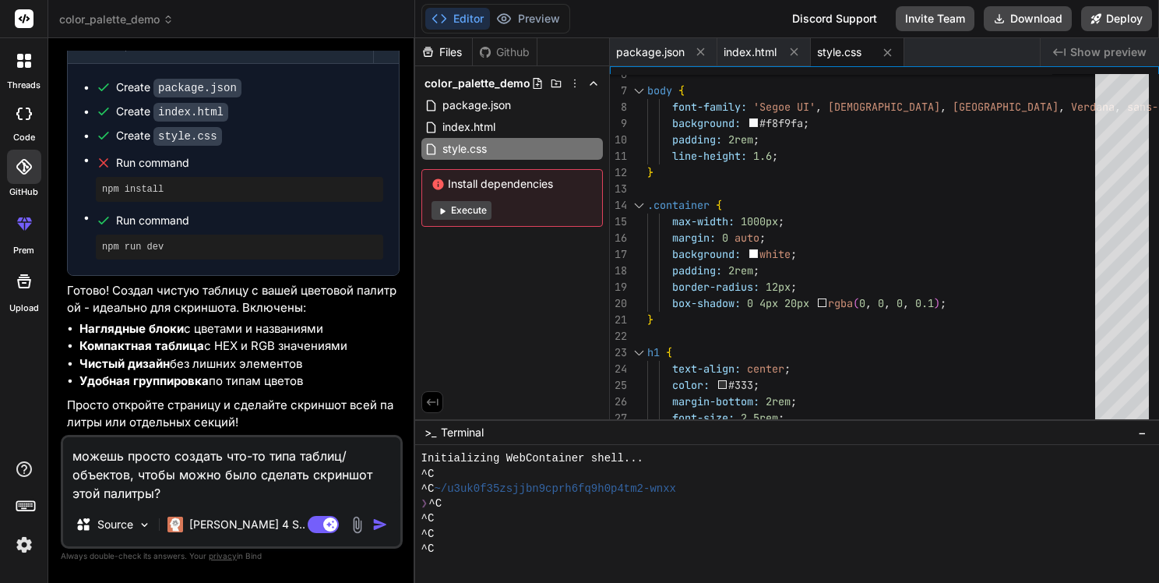
paste textarea "к #7B2CBF подбери малиновый оттенок как 2й основной цвет, нейтральные можно ост…"
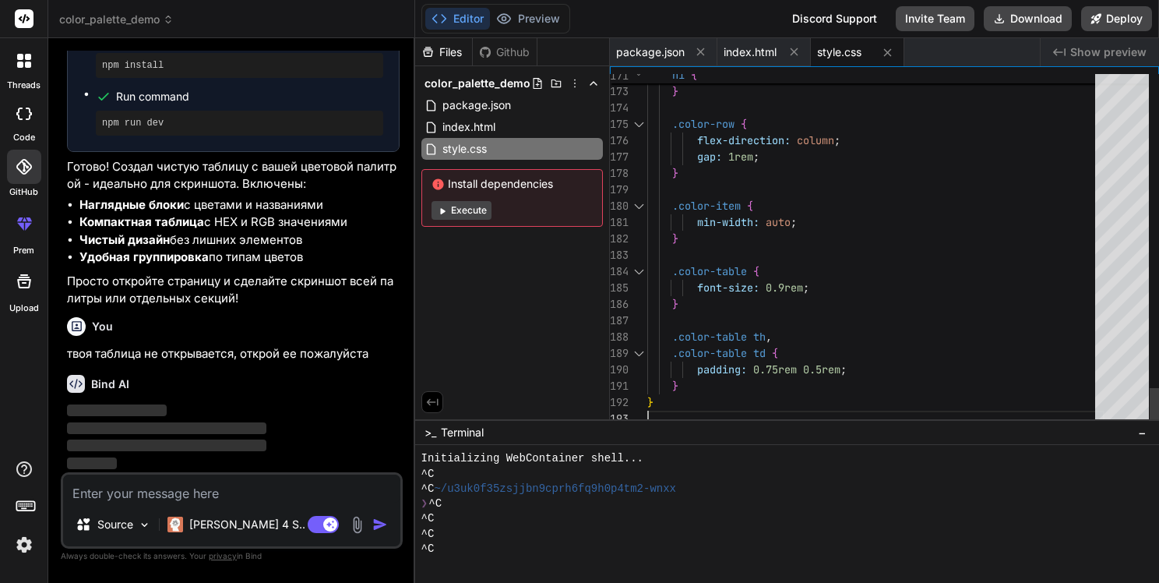
scroll to position [0, 0]
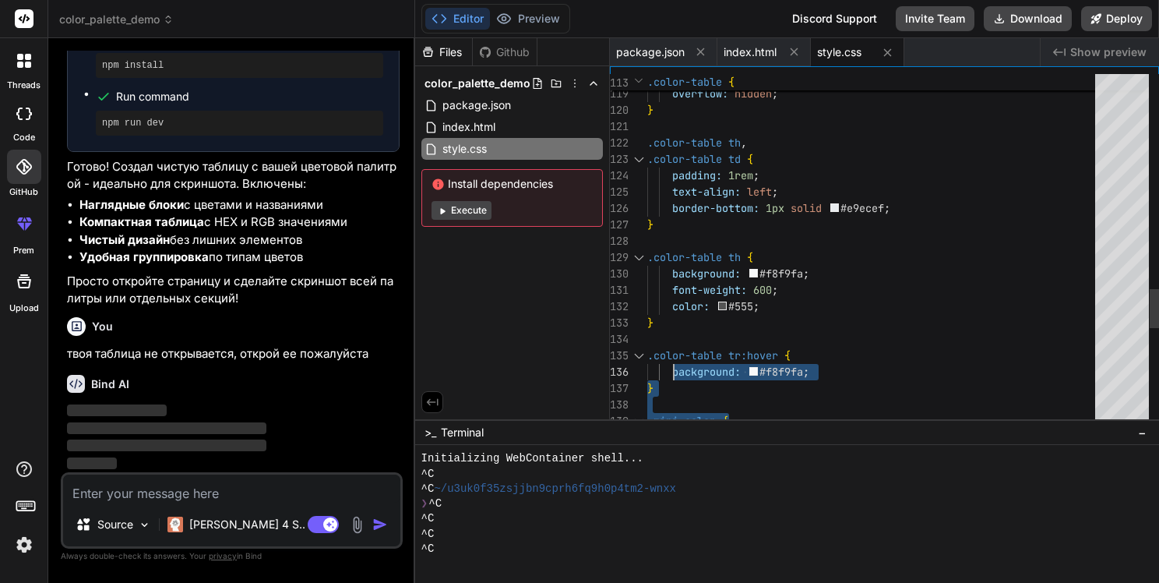
drag, startPoint x: 680, startPoint y: 403, endPoint x: 671, endPoint y: 356, distance: 47.7
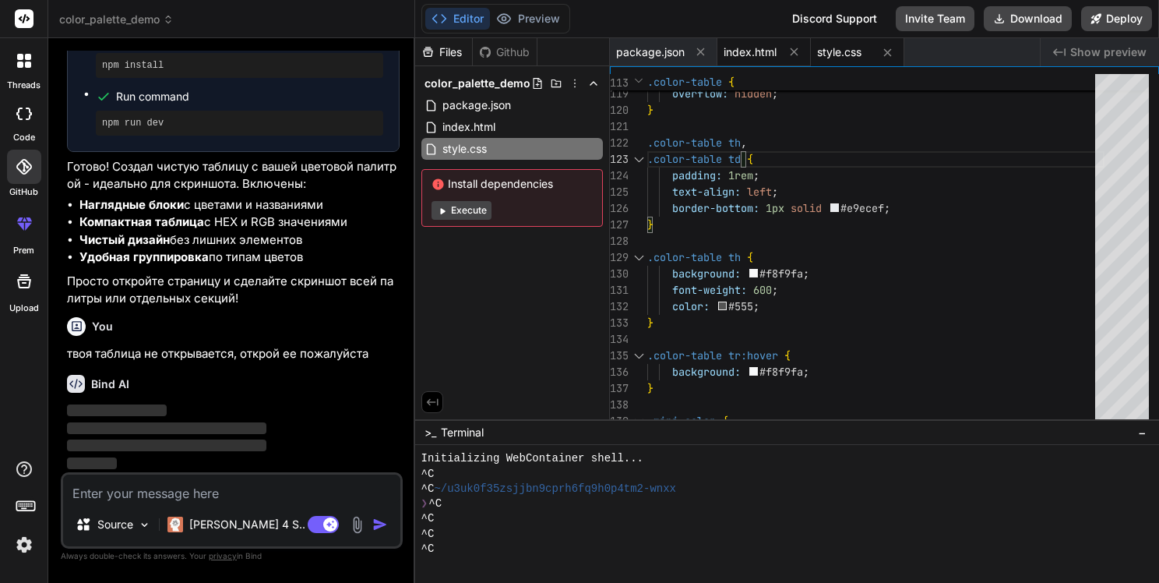
click at [745, 55] on span "index.html" at bounding box center [750, 52] width 53 height 16
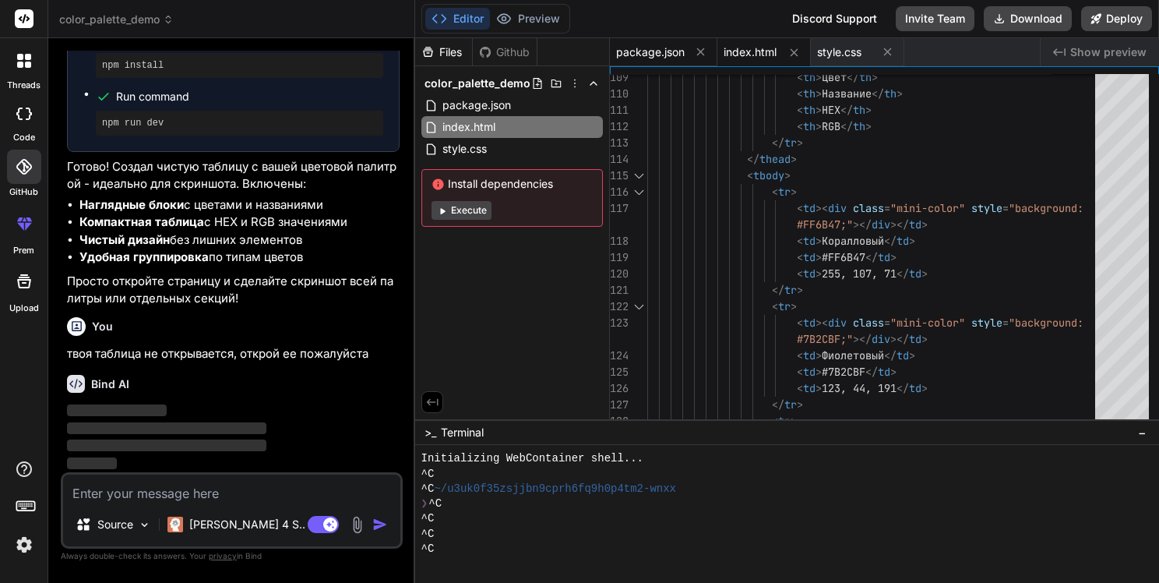
click at [653, 56] on span "package.json" at bounding box center [650, 52] width 69 height 16
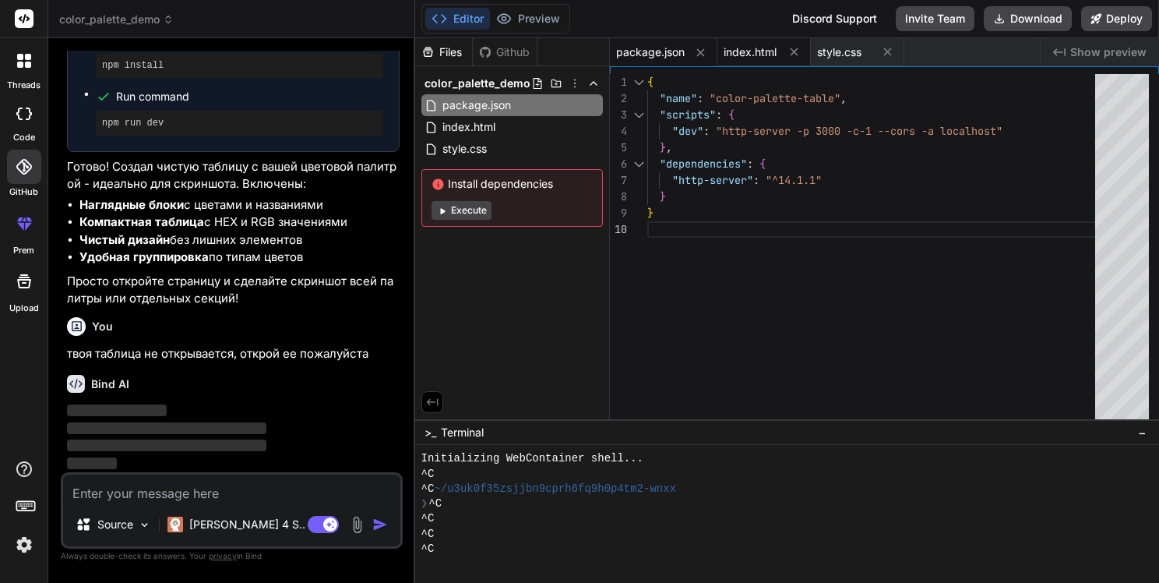
click at [742, 50] on span "index.html" at bounding box center [750, 52] width 53 height 16
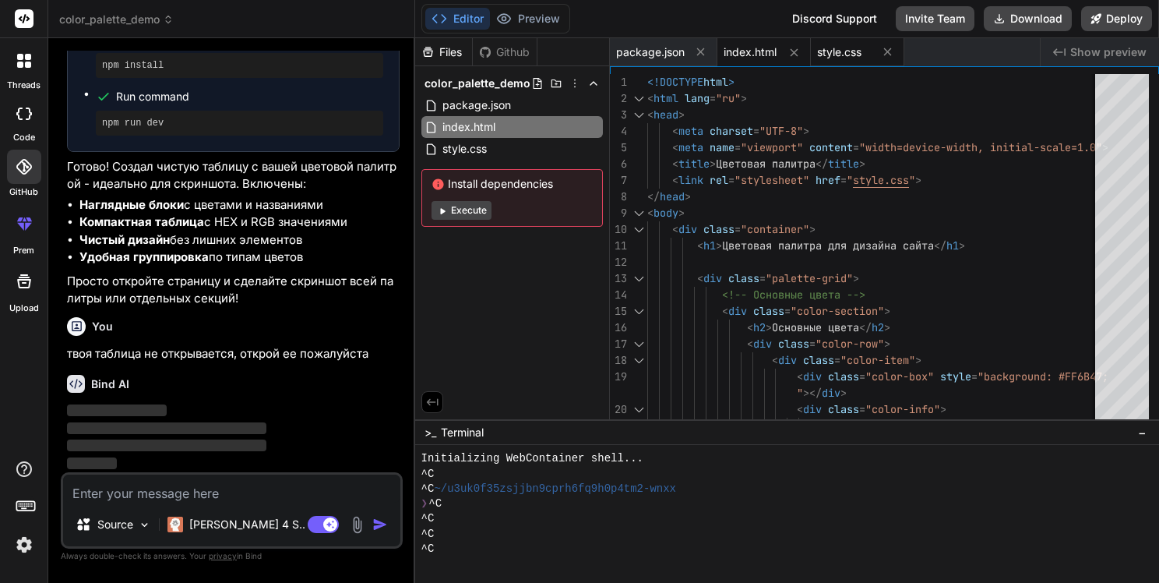
click at [845, 59] on span "style.css" at bounding box center [839, 52] width 44 height 16
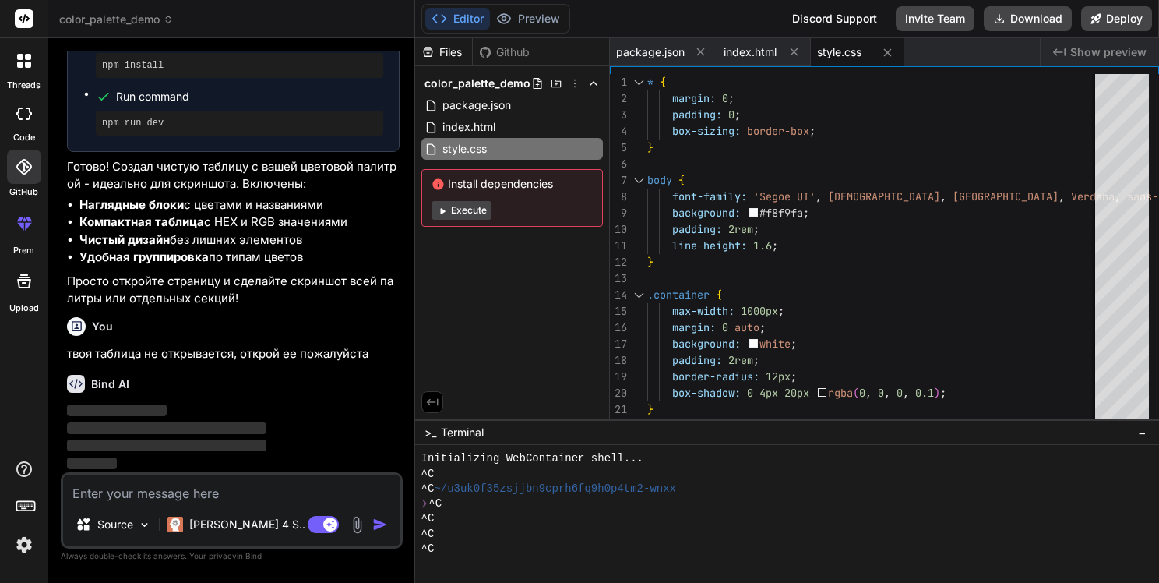
click at [464, 209] on button "Execute" at bounding box center [462, 210] width 60 height 19
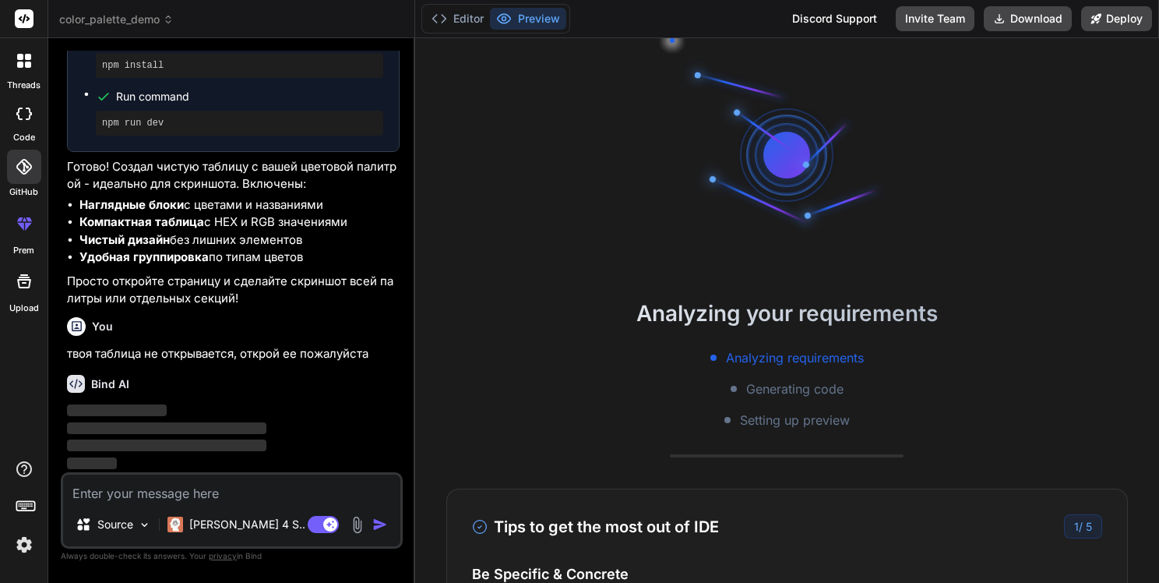
click at [533, 20] on button "Preview" at bounding box center [528, 19] width 76 height 22
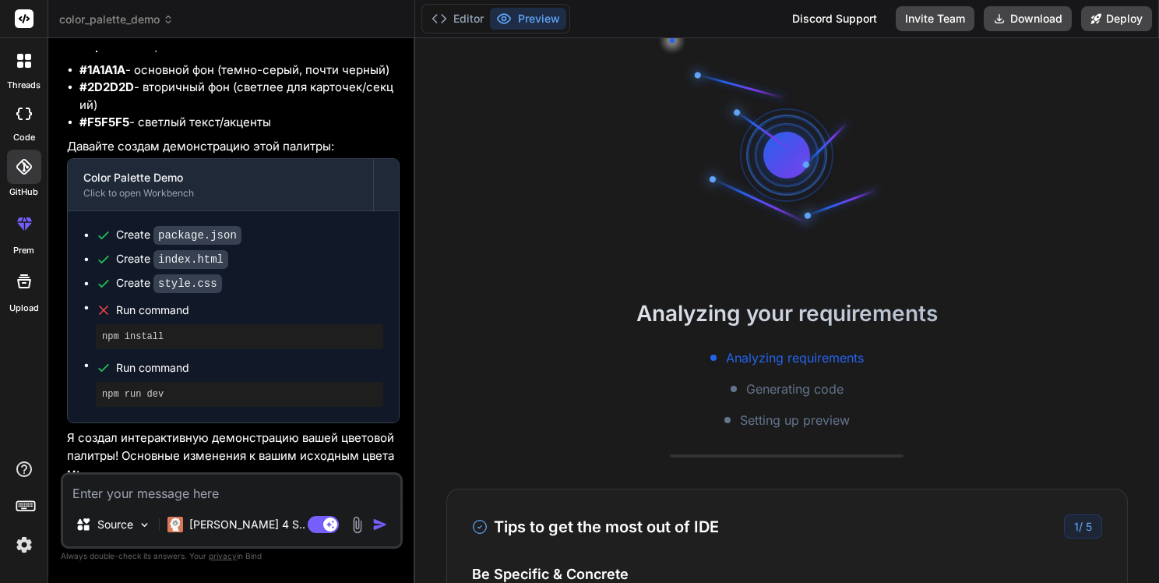
scroll to position [548, 0]
click at [196, 492] on textarea at bounding box center [231, 488] width 337 height 28
paste textarea "к #7B2CBF подбери малиновый оттенок как 2й основной цвет, нейтральные можно ост…"
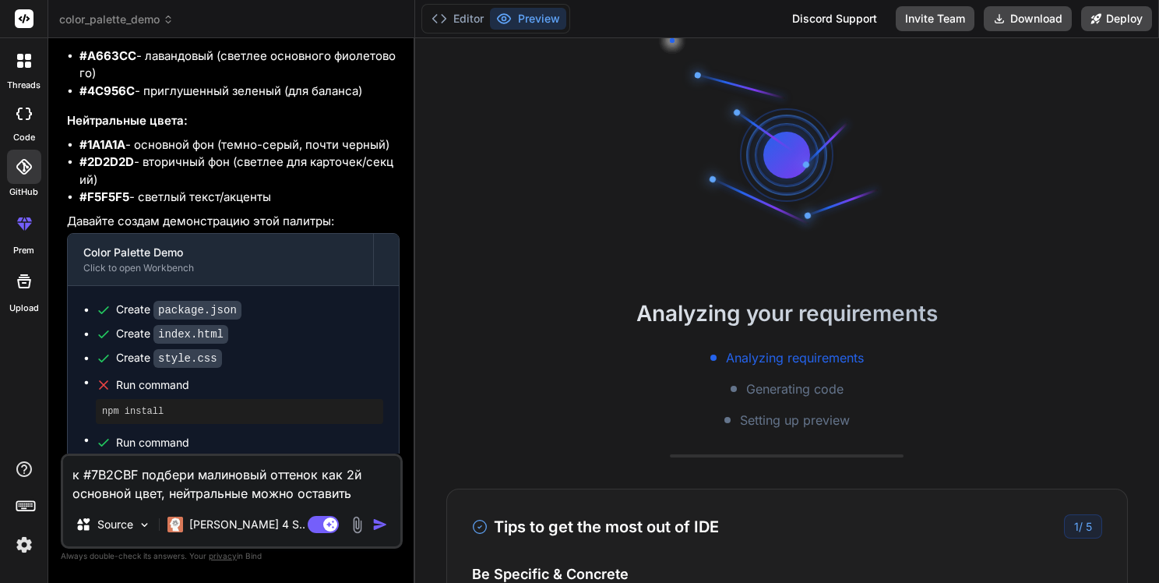
scroll to position [474, 0]
click at [353, 471] on textarea "к #7B2CBF подбери малиновый оттенок как 2й основной цвет" at bounding box center [231, 479] width 337 height 47
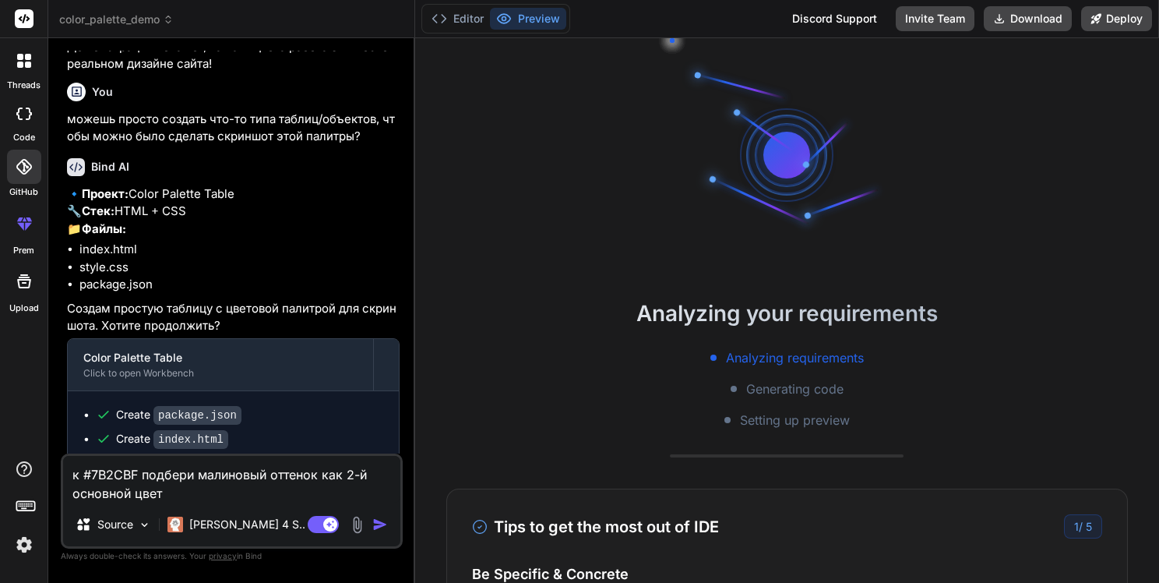
scroll to position [1227, 0]
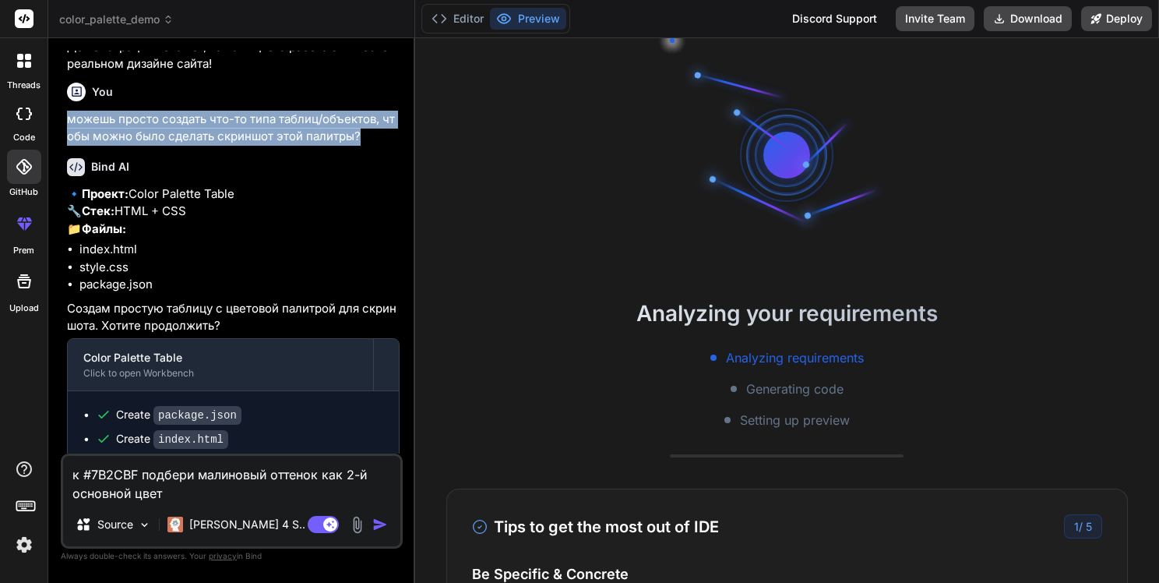
drag, startPoint x: 66, startPoint y: 118, endPoint x: 378, endPoint y: 136, distance: 312.1
click at [379, 136] on p "можешь просто создать что-то типа таблиц/объектов, чтобы можно было сделать скр…" at bounding box center [233, 128] width 333 height 35
copy p "можешь просто создать что-то типа таблиц/объектов, чтобы можно было сделать скр…"
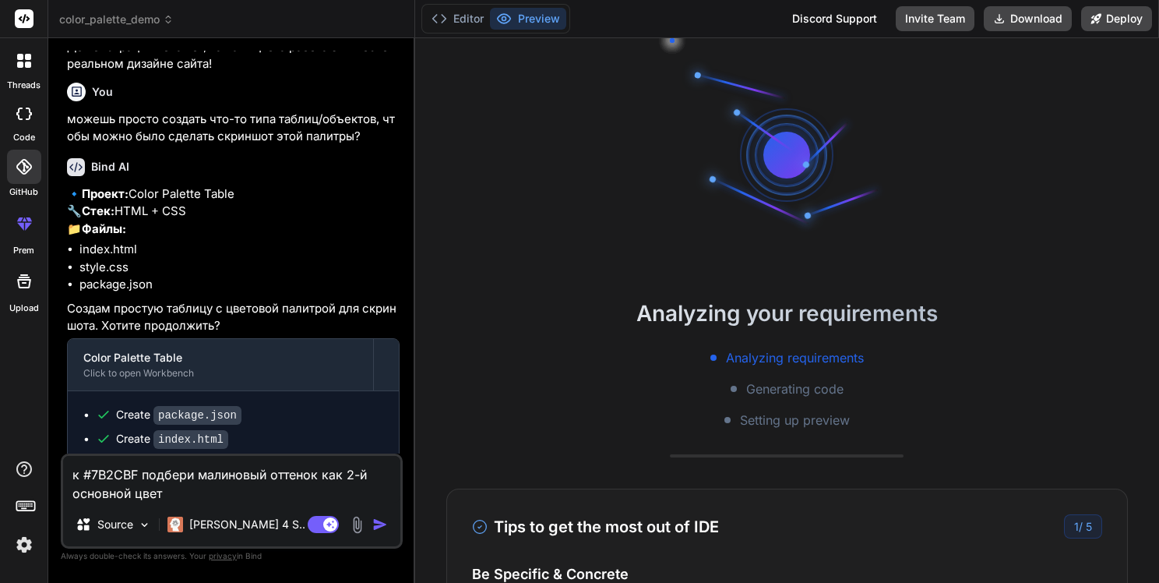
click at [76, 465] on textarea "к #7B2CBF подбери малиновый оттенок как 2-й основной цвет" at bounding box center [231, 479] width 337 height 47
paste textarea "ожешь просто создать что-то типа таблиц/объектов, чтобы можно было сделать скри…"
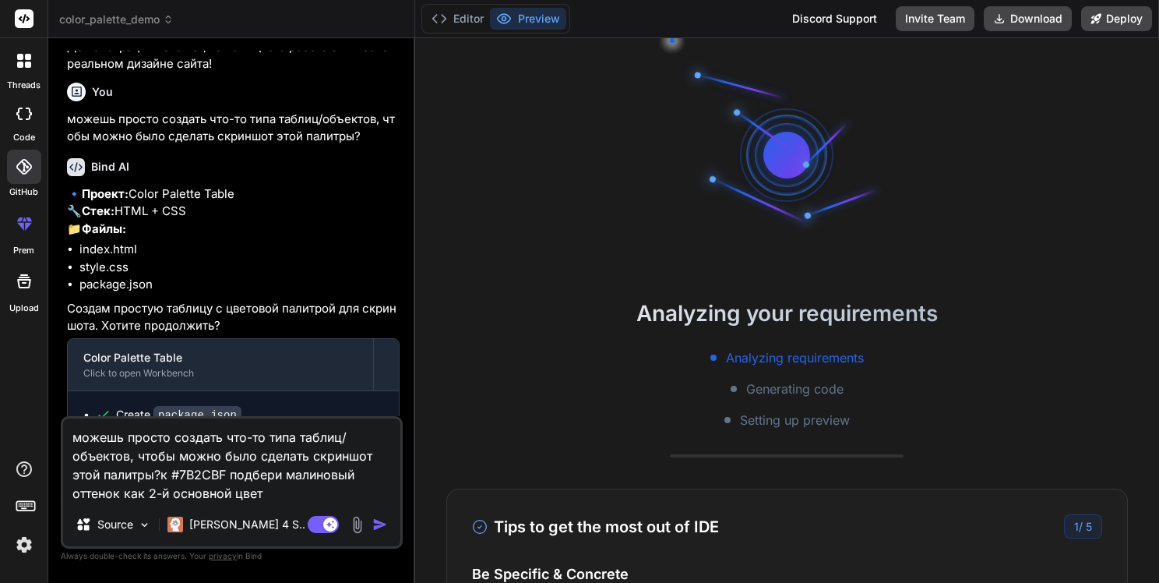
click at [76, 444] on textarea "можешь просто создать что-то типа таблиц/объектов, чтобы можно было сделать скр…" at bounding box center [231, 460] width 337 height 84
click at [160, 478] on textarea "можешь просто создать что-то типа таблиц/объектов, чтобы можно было сделать скр…" at bounding box center [231, 460] width 337 height 84
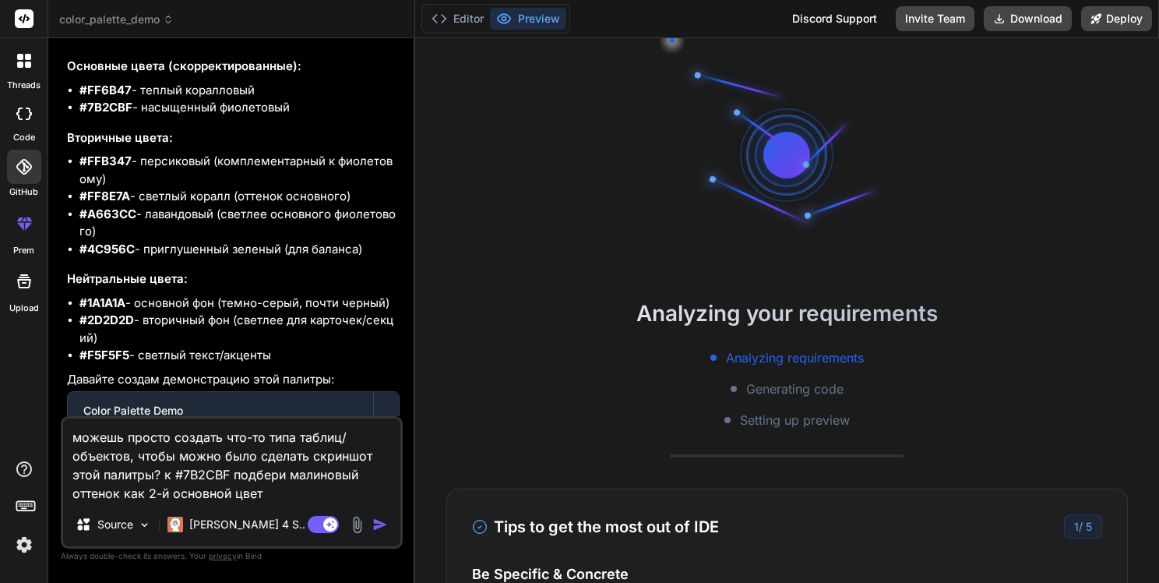
scroll to position [302, 0]
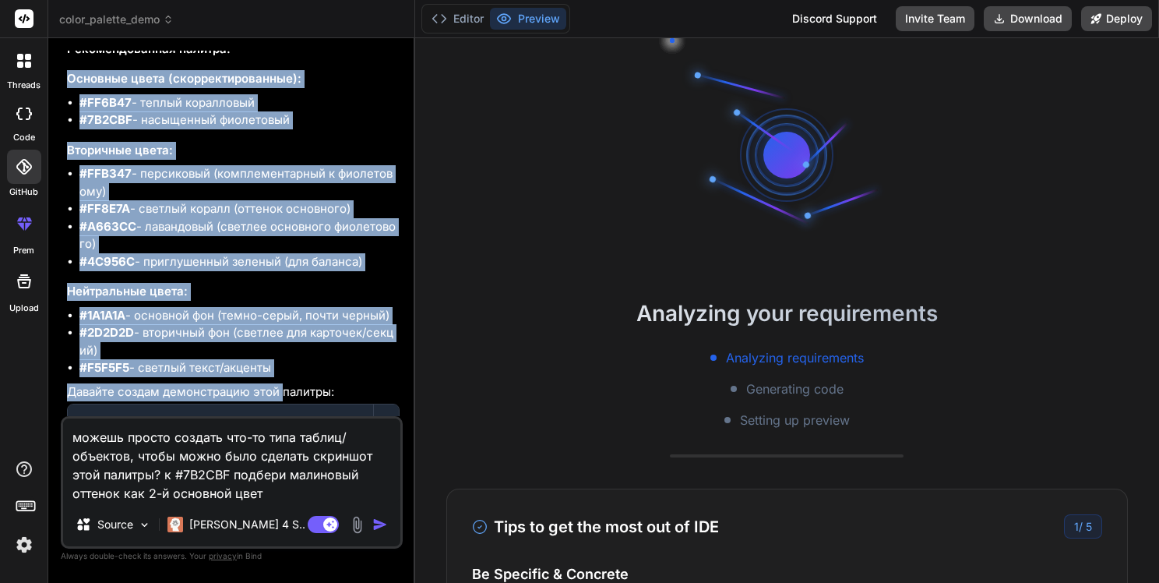
drag, startPoint x: 67, startPoint y: 79, endPoint x: 284, endPoint y: 386, distance: 376.1
click at [284, 386] on div "Я проанализирую ваши основные цвета и подберу гармоничную палитру. Ваши цвета #…" at bounding box center [233, 463] width 333 height 1070
click at [279, 364] on li "#F5F5F5 - светлый текст/акценты" at bounding box center [239, 368] width 320 height 18
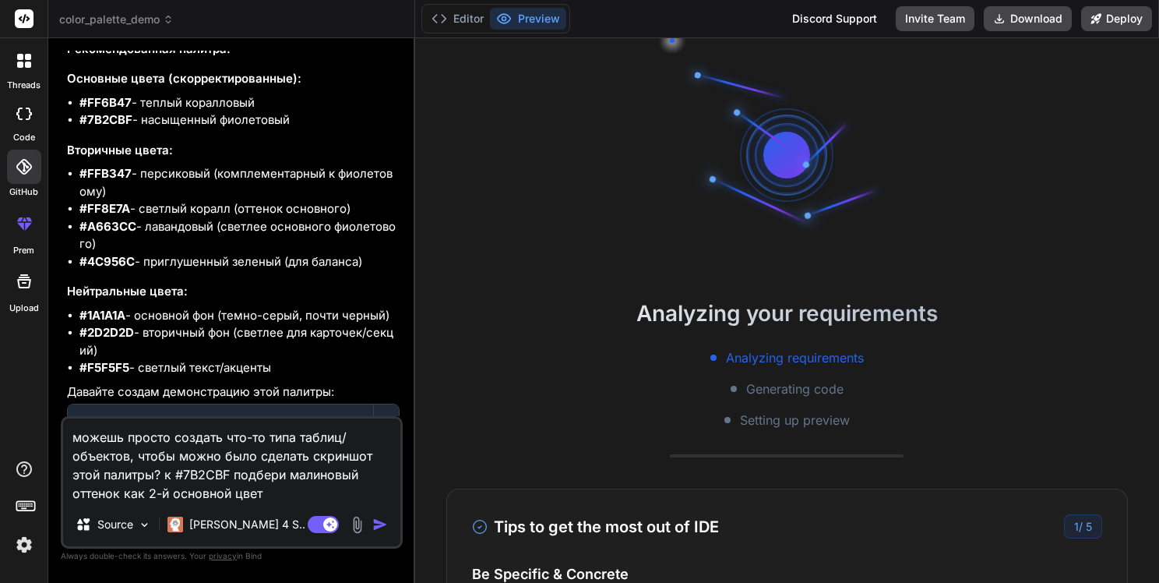
drag, startPoint x: 279, startPoint y: 364, endPoint x: 66, endPoint y: 84, distance: 351.4
click at [67, 84] on div "Я проанализирую ваши основные цвета и подберу гармоничную палитру. Ваши цвета #…" at bounding box center [233, 463] width 333 height 1070
copy div "Основные цвета (скорректированные): #FF6B47 - теплый коралловый #7B2CBF - насыщ…"
click at [69, 442] on textarea "можешь просто создать что-то типа таблиц/объектов, чтобы можно было сделать скр…" at bounding box center [231, 460] width 337 height 84
paste textarea "Основные цвета (скорректированные): #FF6B47 - теплый коралловый #7B2CBF - насыщ…"
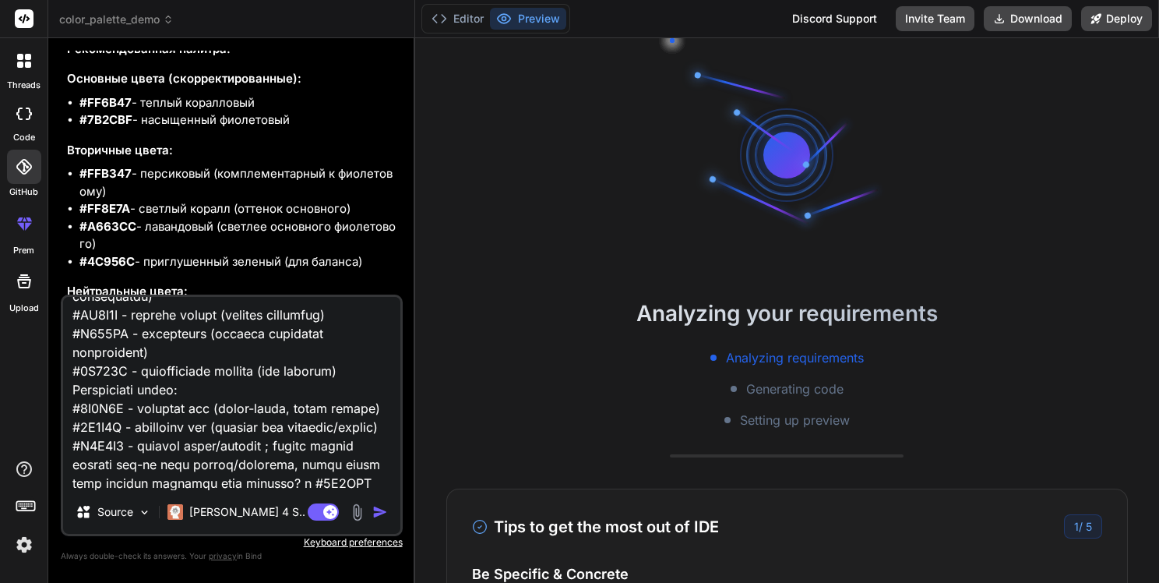
scroll to position [190, 0]
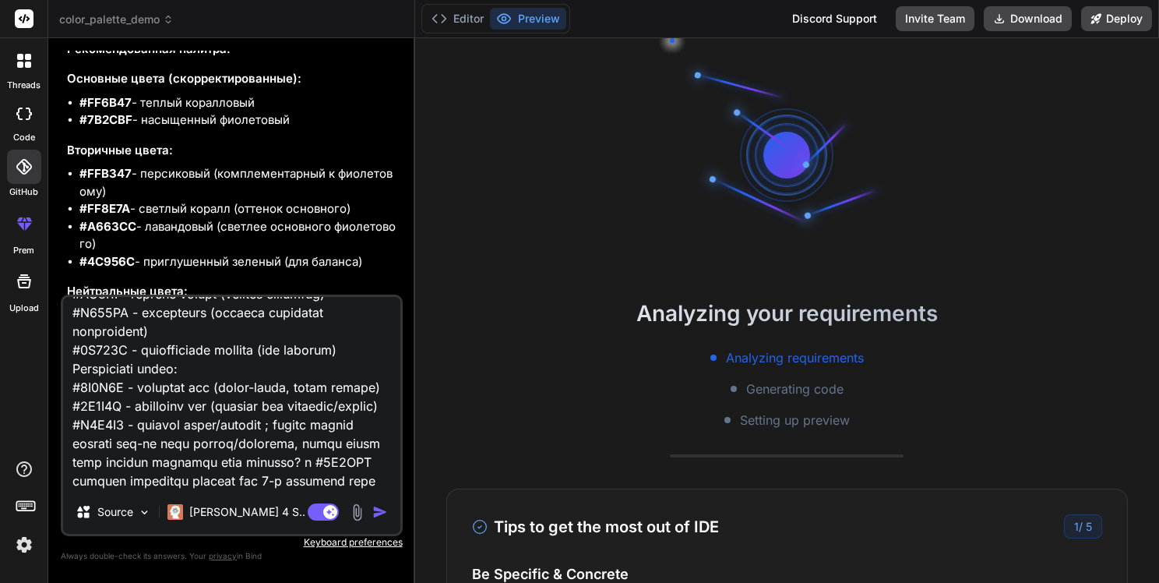
click at [224, 474] on textarea at bounding box center [231, 393] width 337 height 193
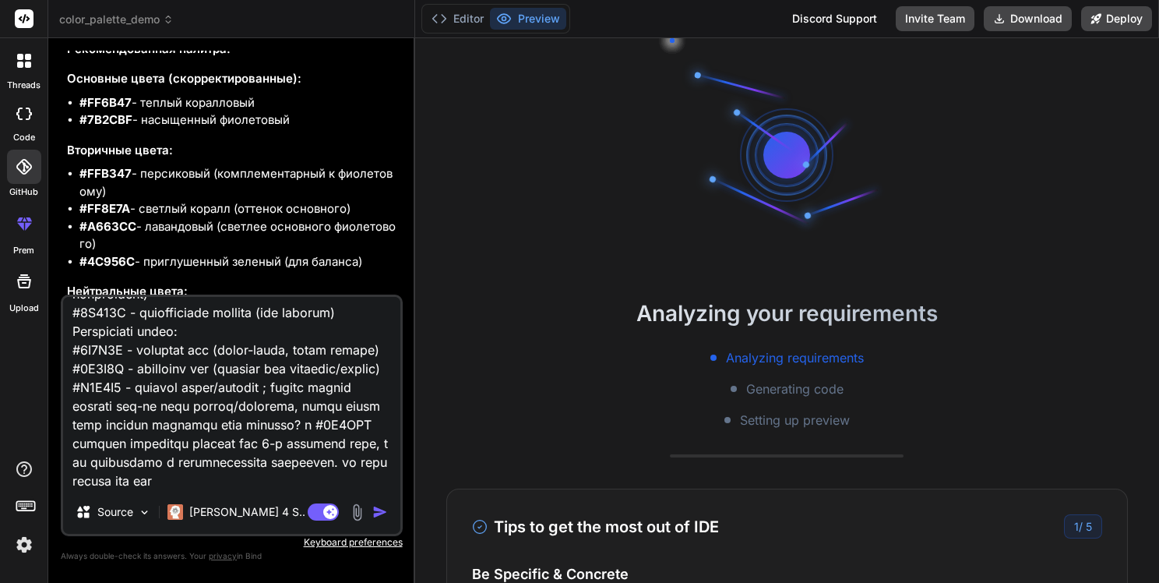
scroll to position [225, 0]
click at [321, 446] on textarea at bounding box center [231, 393] width 337 height 193
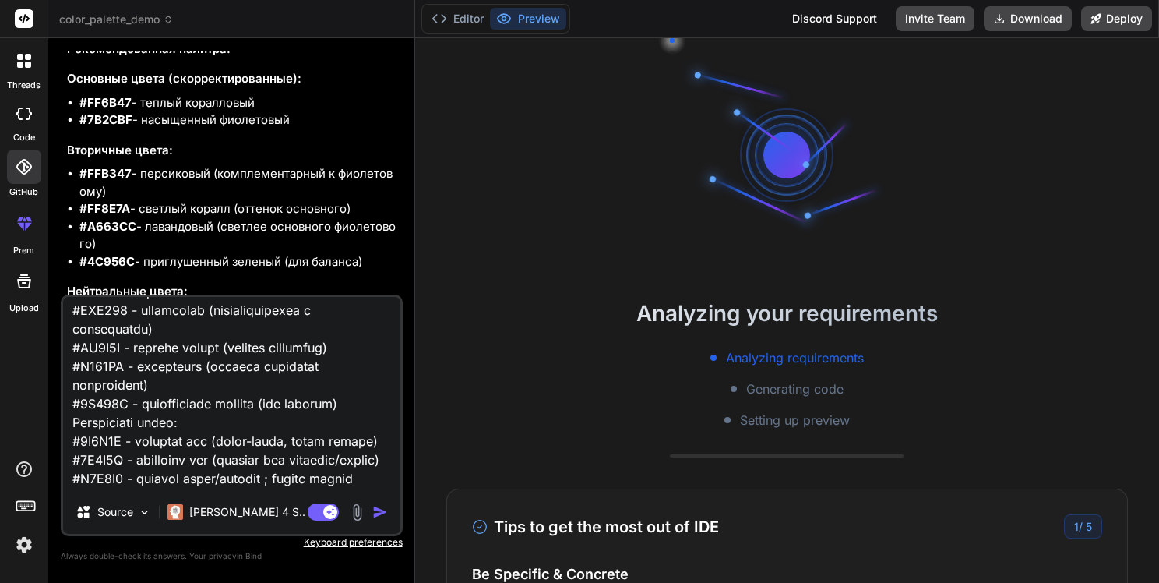
scroll to position [0, 0]
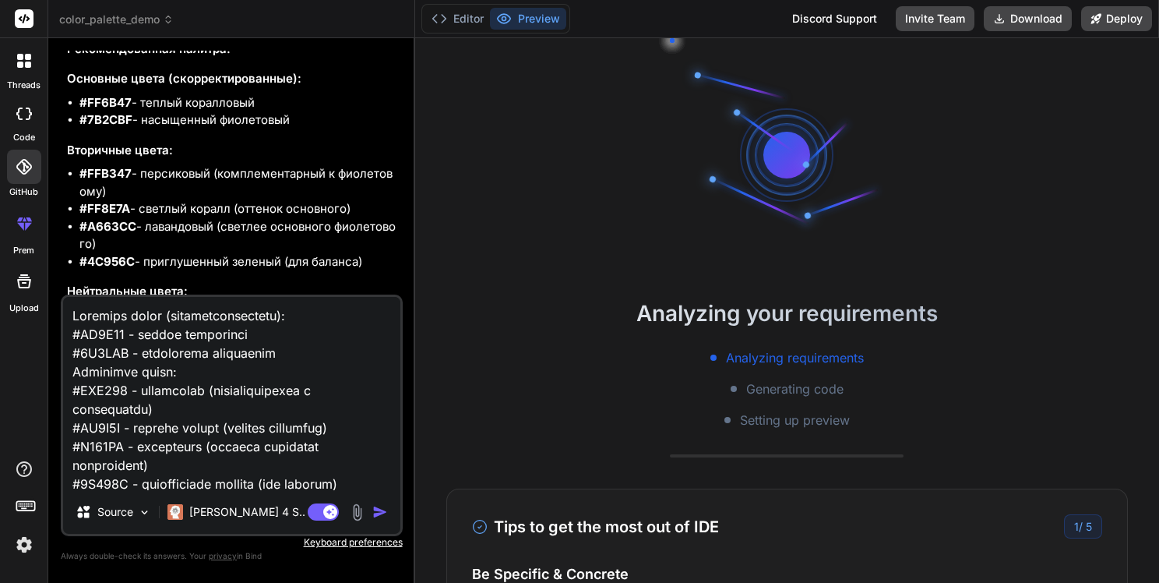
click at [277, 315] on textarea at bounding box center [231, 393] width 337 height 193
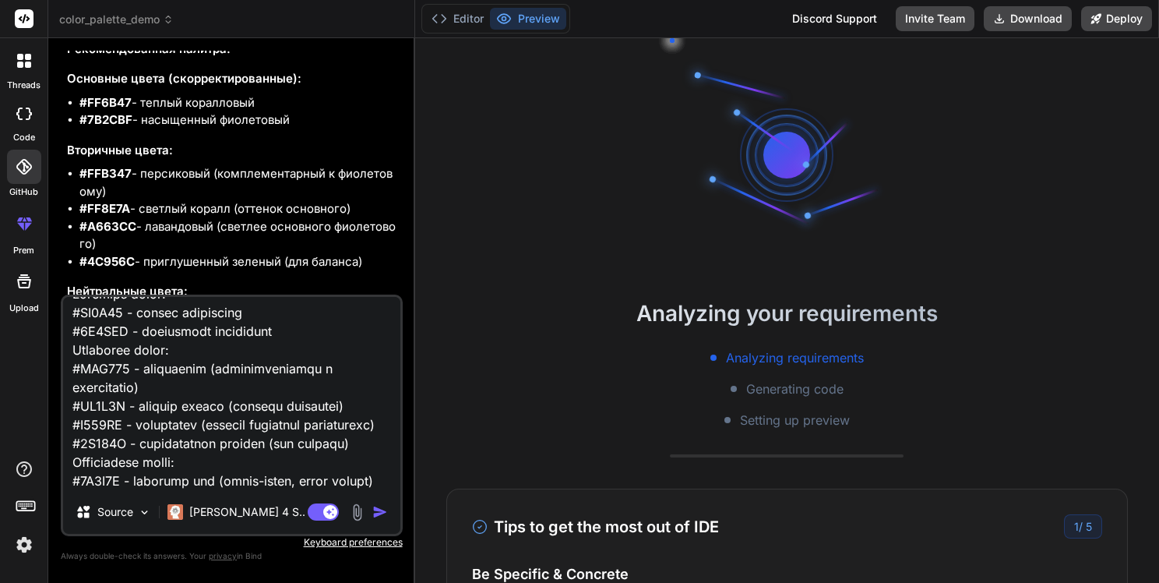
scroll to position [37, 0]
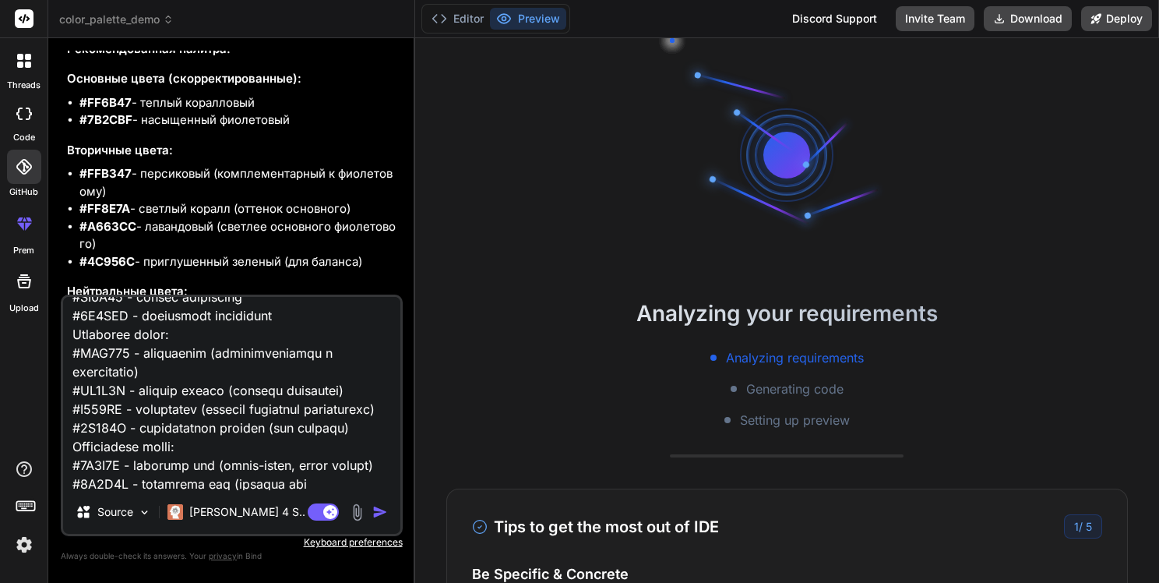
drag, startPoint x: 375, startPoint y: 446, endPoint x: 322, endPoint y: 422, distance: 58.2
click at [322, 422] on textarea at bounding box center [231, 393] width 337 height 193
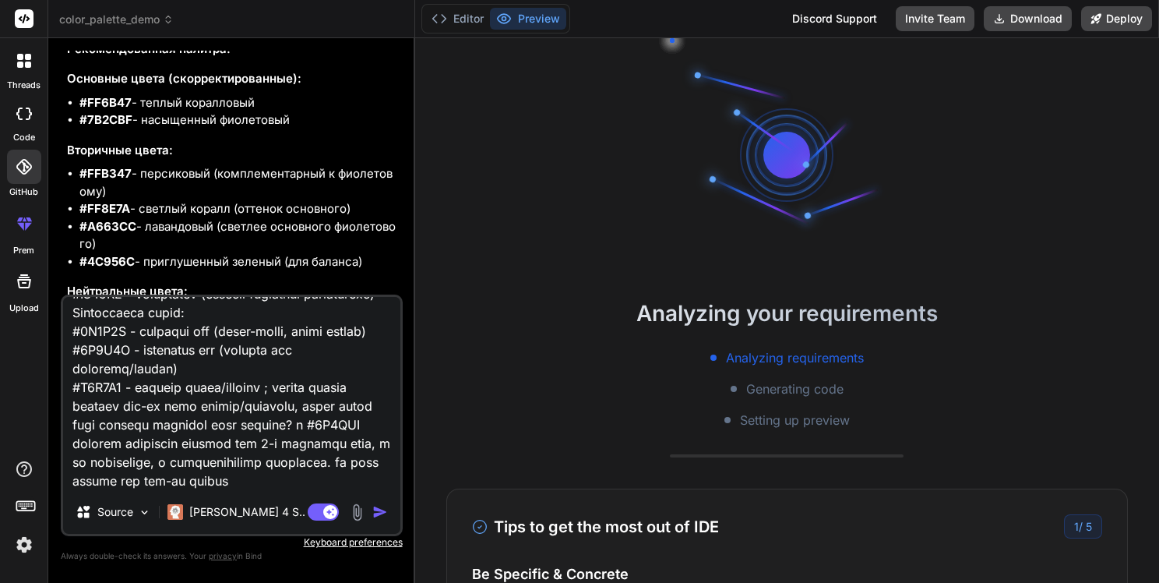
scroll to position [209, 0]
click at [222, 475] on textarea at bounding box center [231, 393] width 337 height 193
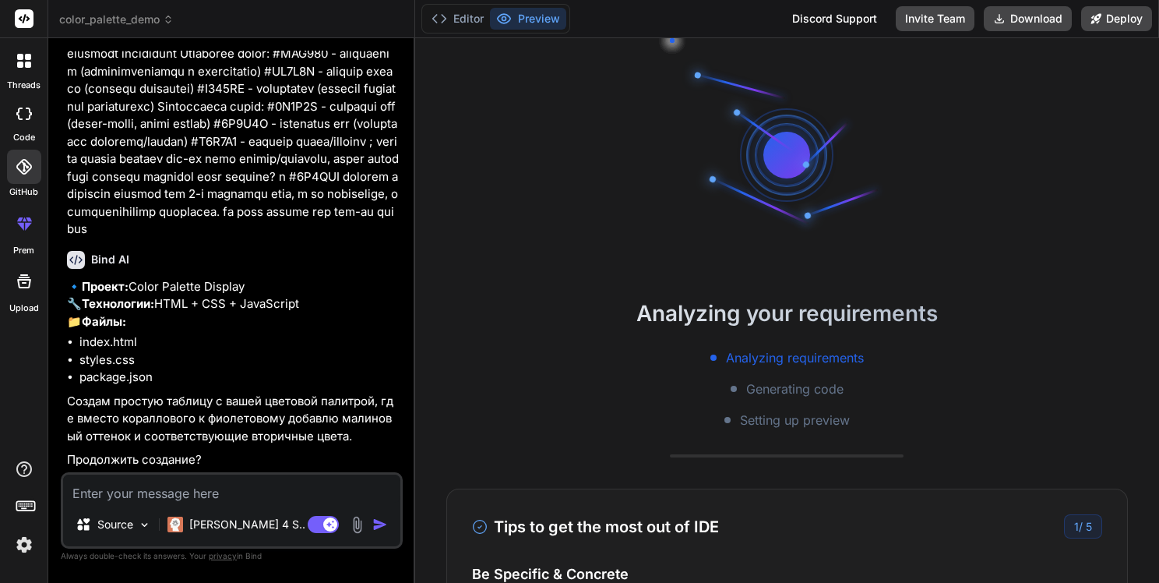
scroll to position [2452, 0]
click at [130, 499] on textarea at bounding box center [231, 488] width 337 height 28
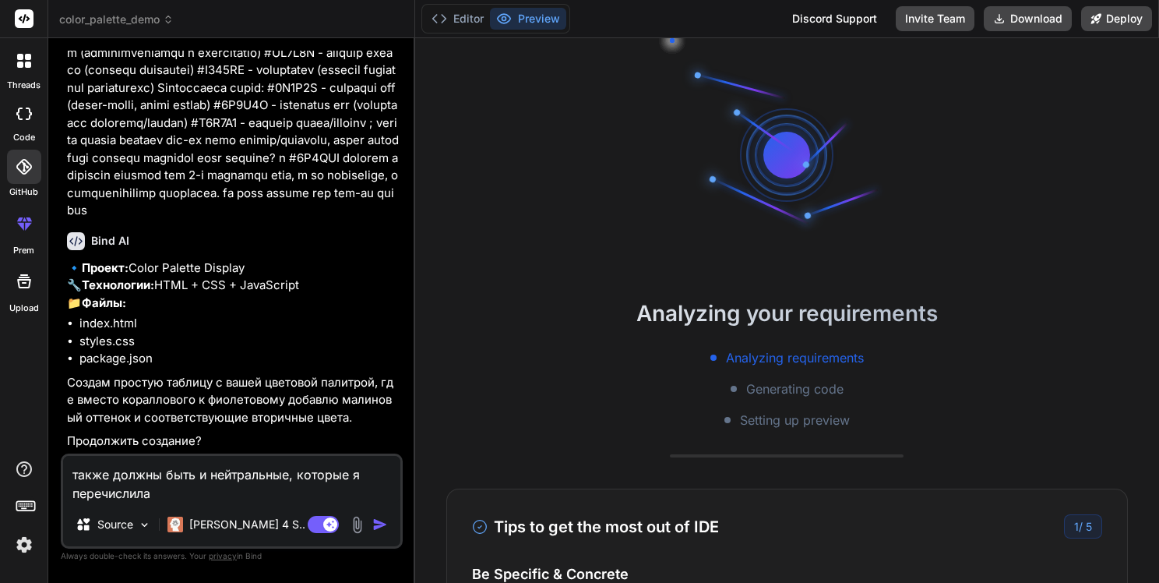
click at [65, 476] on textarea "также должны быть и нейтральные, которые я перечислила" at bounding box center [231, 479] width 337 height 47
click at [171, 496] on textarea "да, а также должны быть и нейтральные, которые я перечислила" at bounding box center [231, 479] width 337 height 47
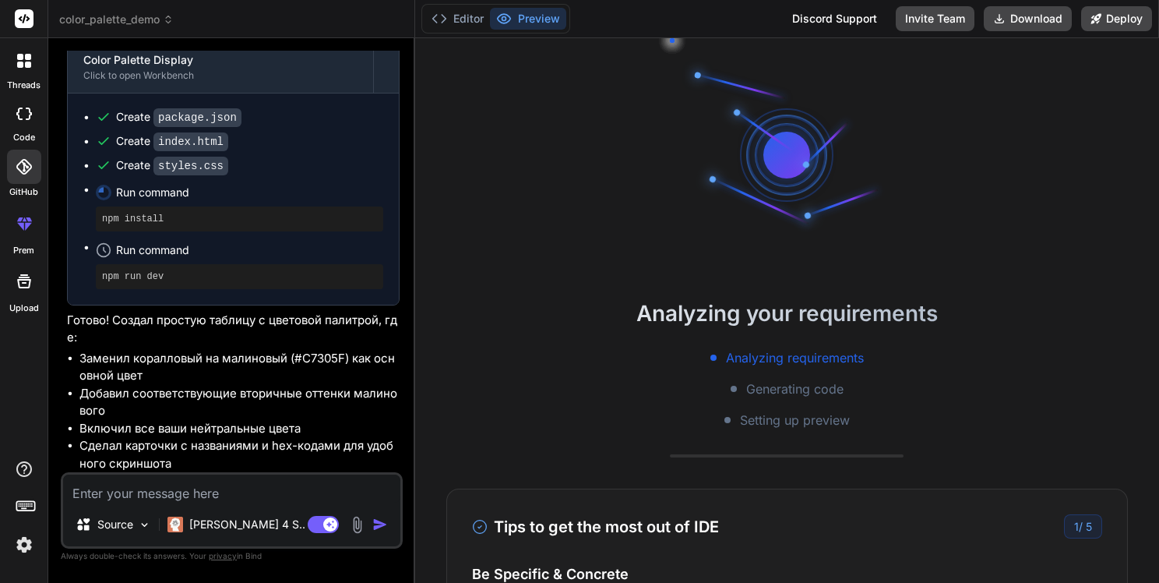
scroll to position [2993, 0]
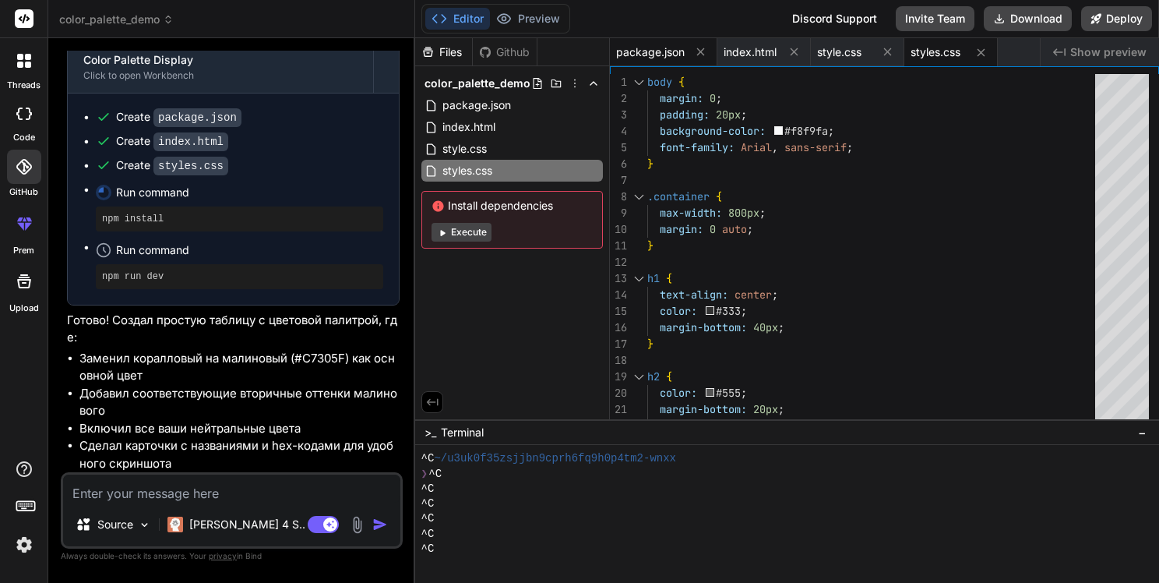
click at [651, 56] on span "package.json" at bounding box center [650, 52] width 69 height 16
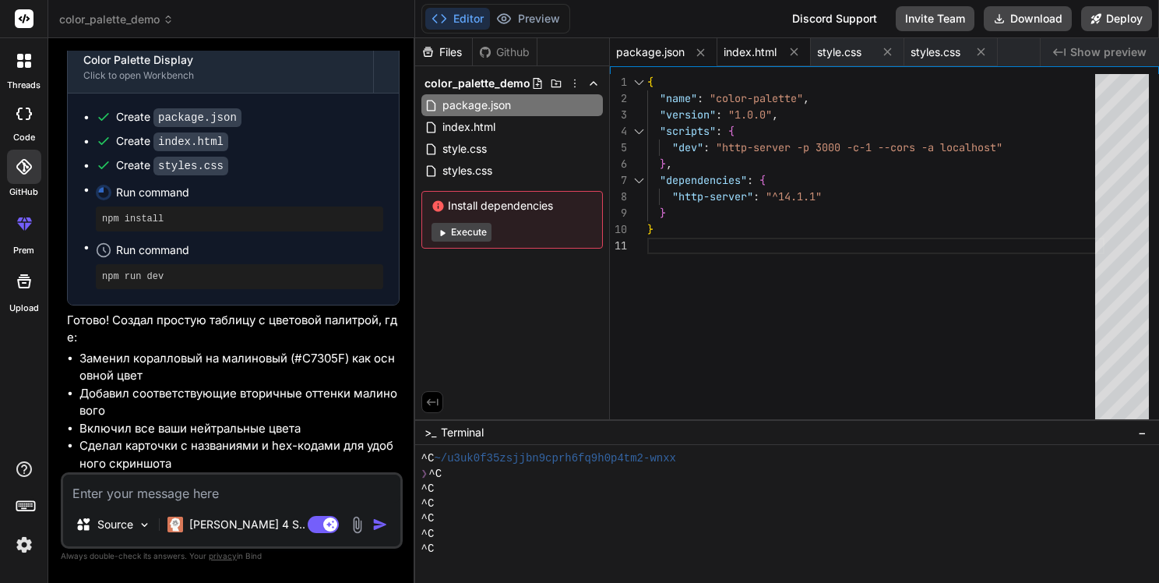
click at [730, 41] on div "index.html" at bounding box center [764, 52] width 93 height 28
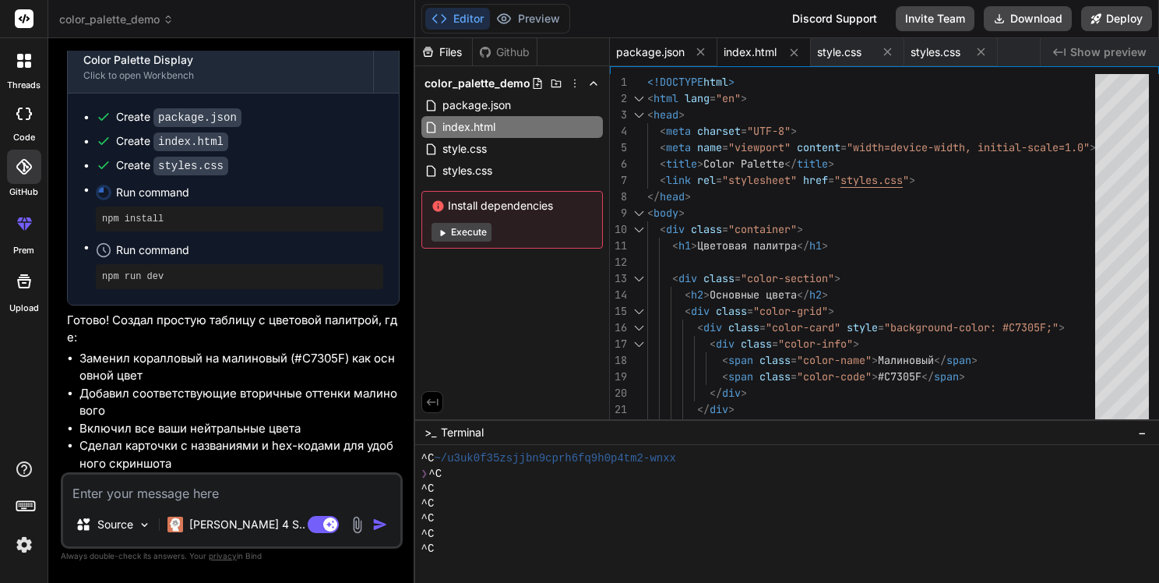
click at [642, 50] on span "package.json" at bounding box center [650, 52] width 69 height 16
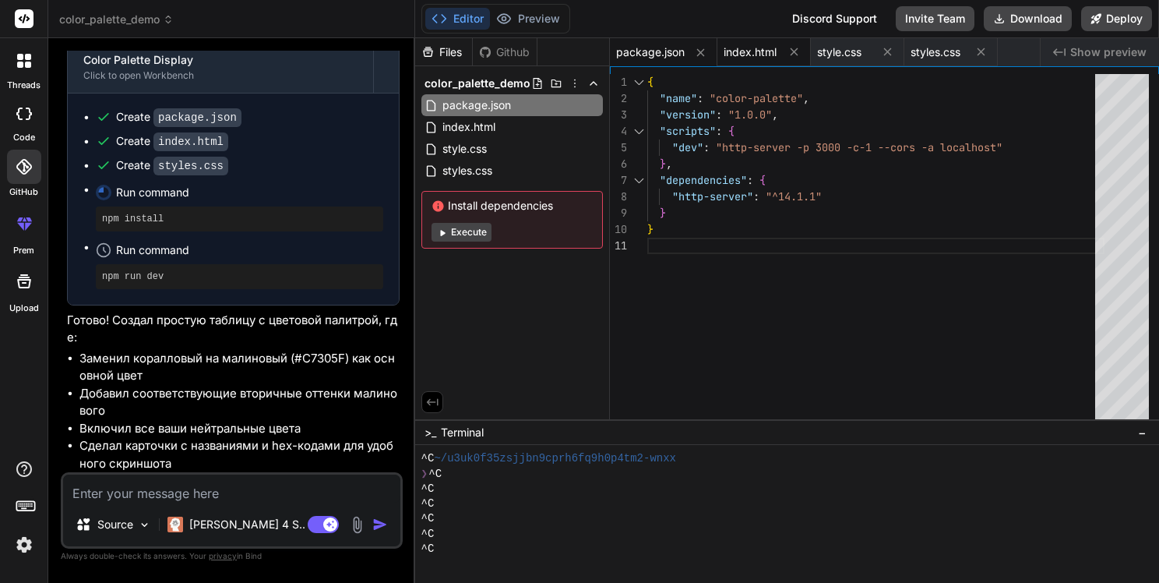
click at [749, 41] on div "index.html" at bounding box center [764, 52] width 93 height 28
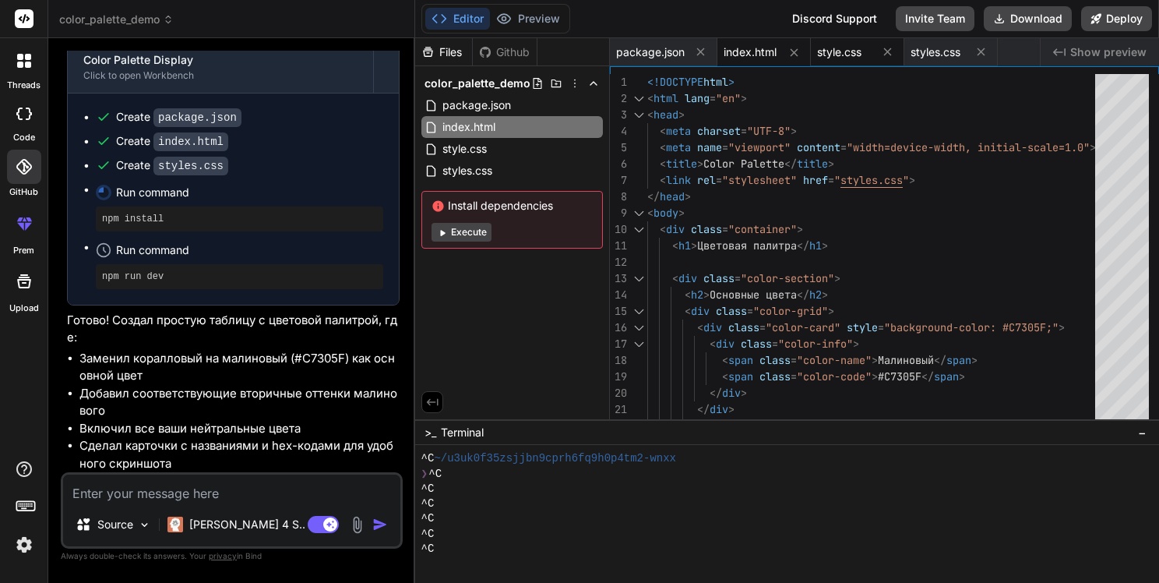
click at [841, 48] on span "style.css" at bounding box center [839, 52] width 44 height 16
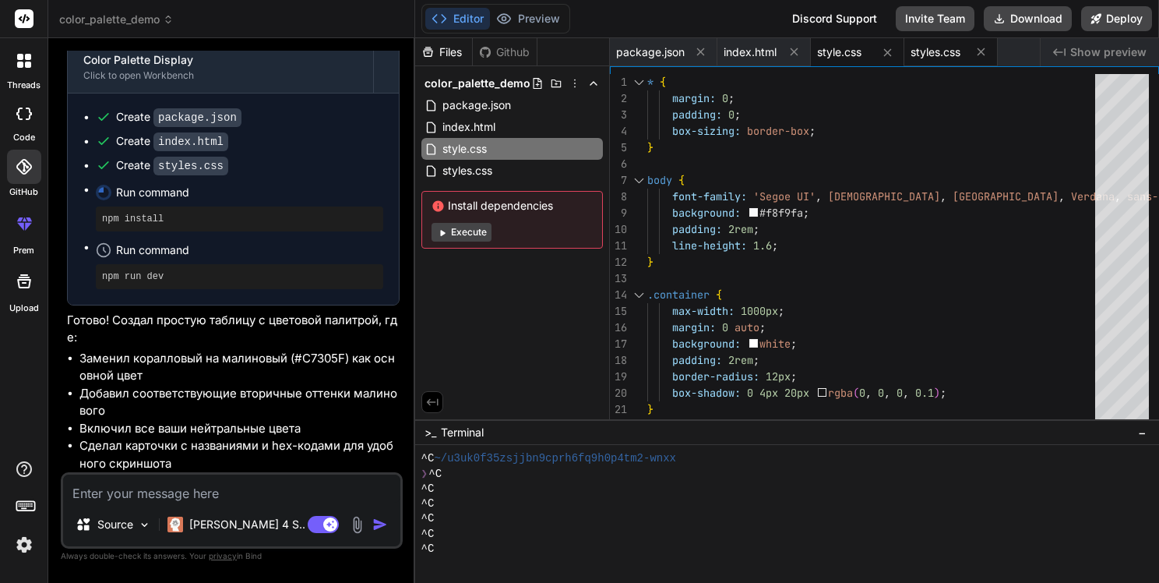
click at [926, 56] on span "styles.css" at bounding box center [936, 52] width 50 height 16
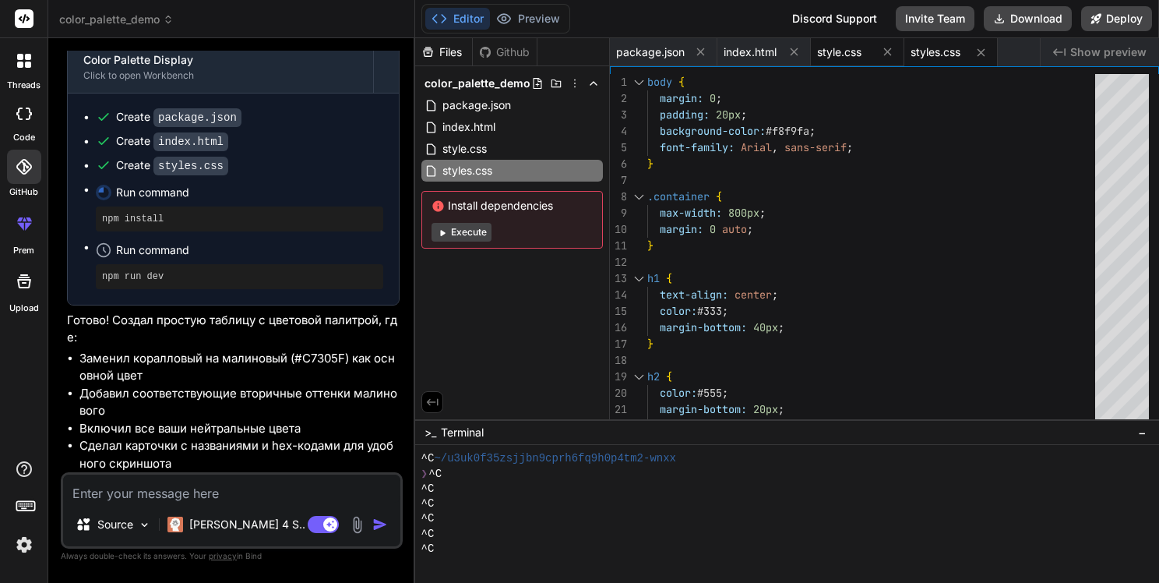
click at [834, 50] on span "style.css" at bounding box center [839, 52] width 44 height 16
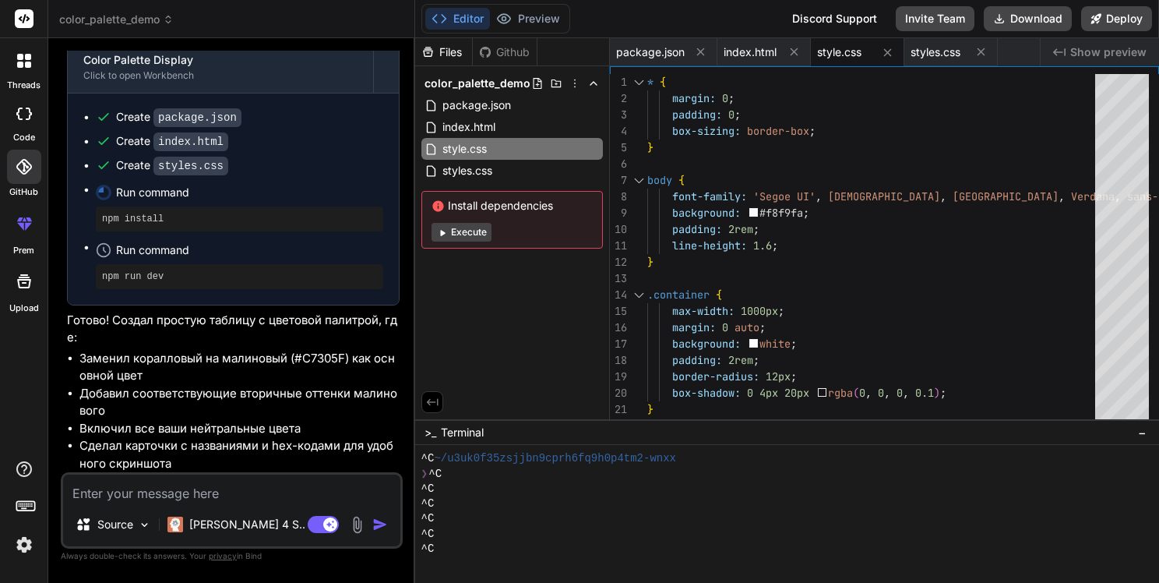
click at [326, 356] on li "Заменил коралловый на малиновый (#C7305F) как основной цвет" at bounding box center [239, 367] width 320 height 35
copy li "C7305F"
click at [302, 370] on li "Заменил коралловый на малиновый (#C7305F) как основной цвет" at bounding box center [239, 367] width 320 height 35
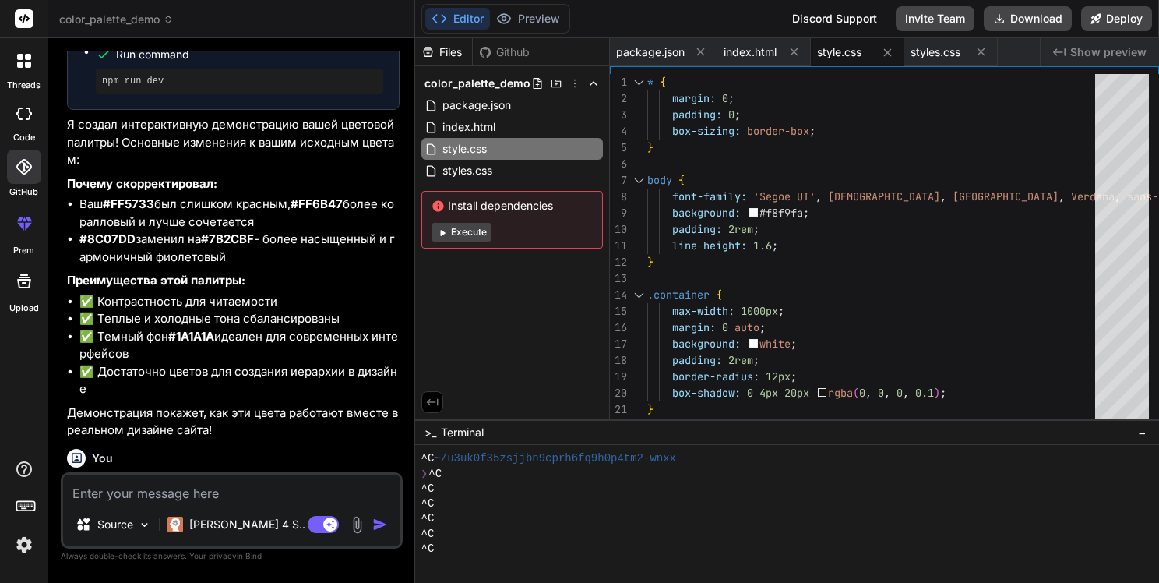
scroll to position [857, 0]
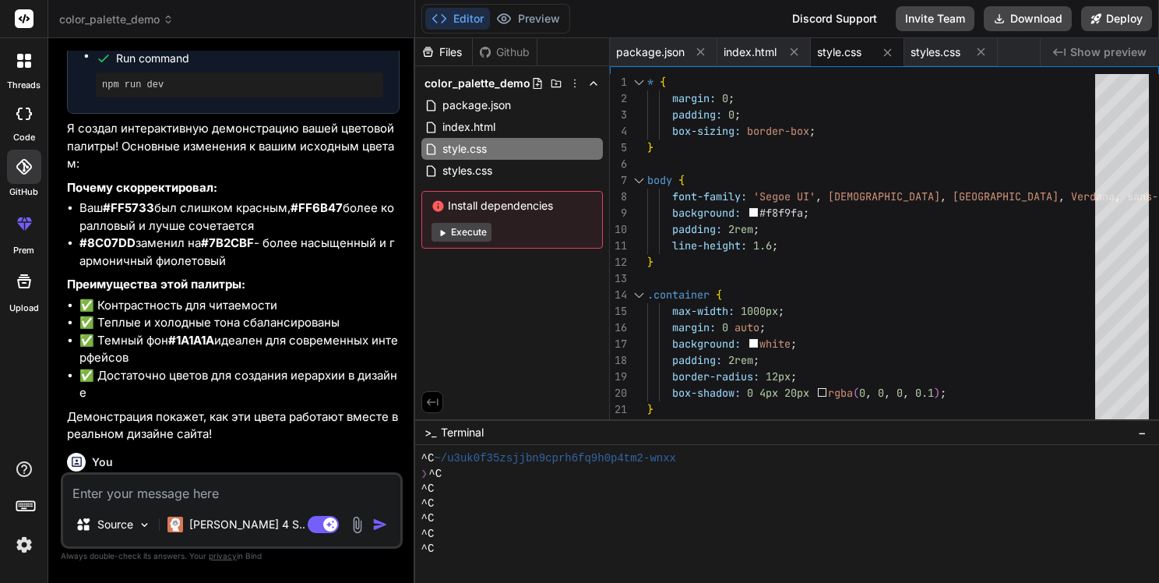
click at [248, 238] on strong "#7B2CBF" at bounding box center [227, 242] width 53 height 15
copy strong "7B2CBF"
click at [358, 155] on p "Я создал интерактивную демонстрацию вашей цветовой палитры! Основные изменения …" at bounding box center [233, 146] width 333 height 53
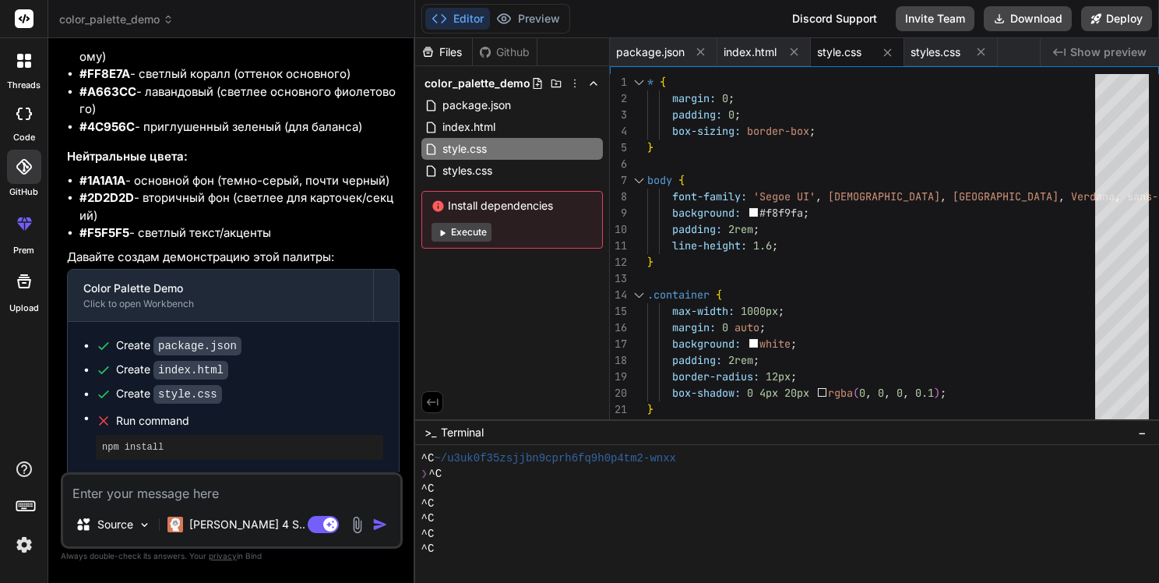
scroll to position [446, 0]
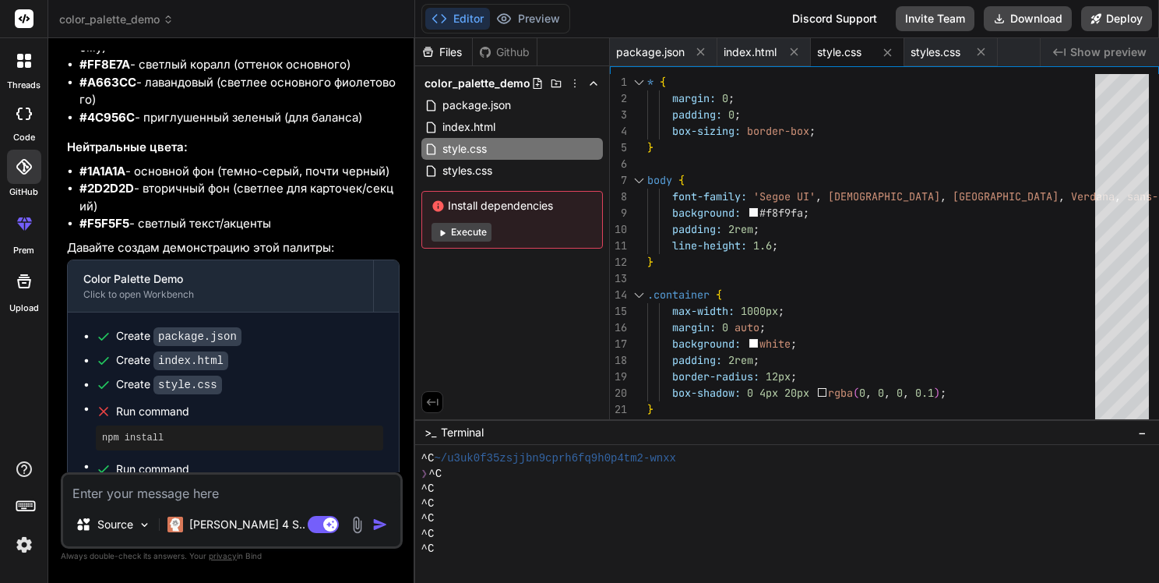
click at [104, 168] on strong "#1A1A1A" at bounding box center [102, 171] width 46 height 15
copy strong "1A1A1A"
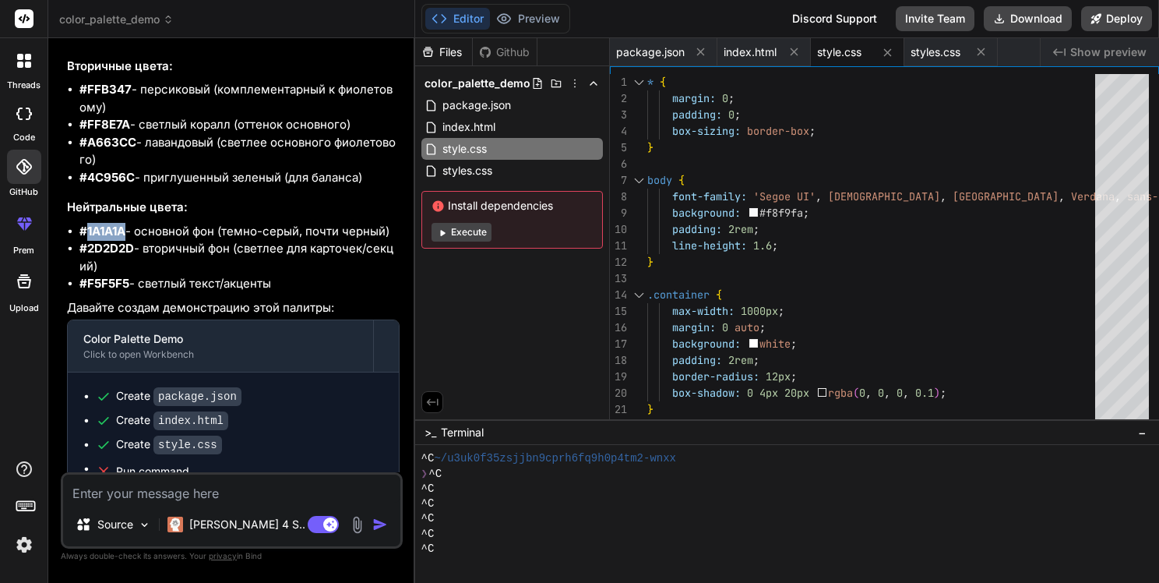
scroll to position [387, 0]
click at [100, 244] on strong "#2D2D2D" at bounding box center [106, 247] width 55 height 15
copy strong "2D2D2D"
click at [112, 287] on strong "#F5F5F5" at bounding box center [104, 282] width 50 height 15
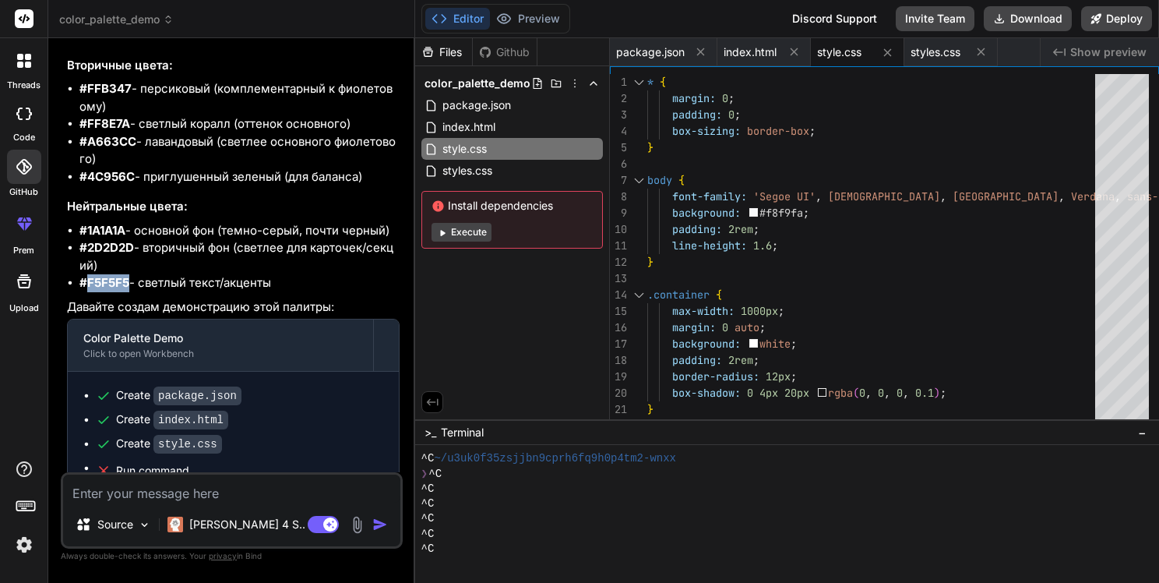
click at [112, 287] on strong "#F5F5F5" at bounding box center [104, 282] width 50 height 15
copy strong "F5F5F5"
click at [70, 206] on h3 "Нейтральные цвета:" at bounding box center [233, 207] width 333 height 18
drag, startPoint x: 66, startPoint y: 206, endPoint x: 293, endPoint y: 277, distance: 237.8
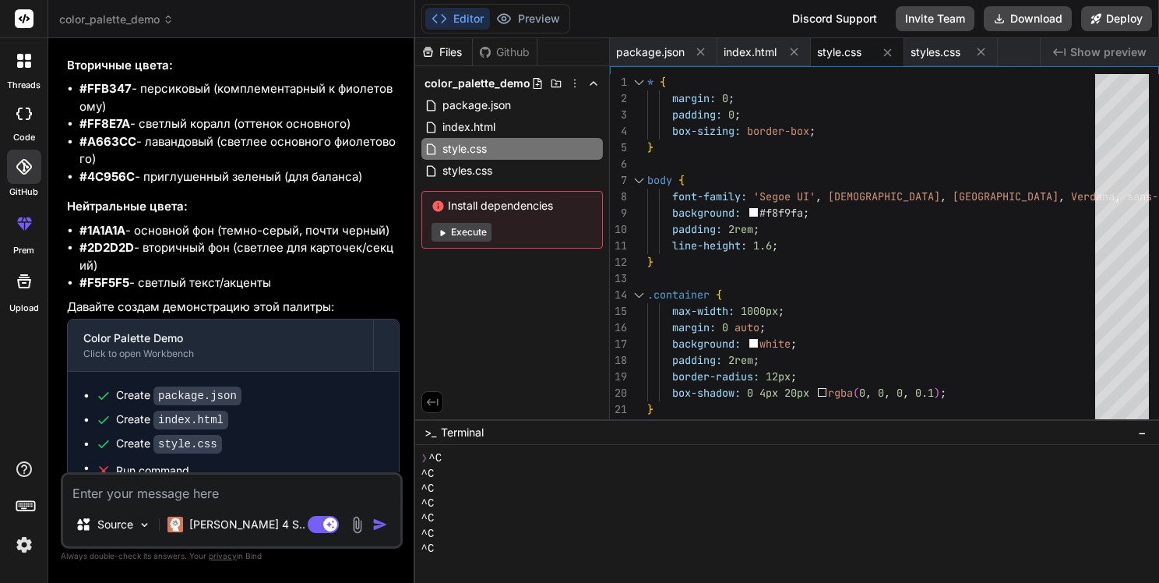
click at [293, 277] on div "Я проанализирую ваши основные цвета и подберу гармоничную палитру. Ваши цвета #…" at bounding box center [233, 378] width 333 height 1070
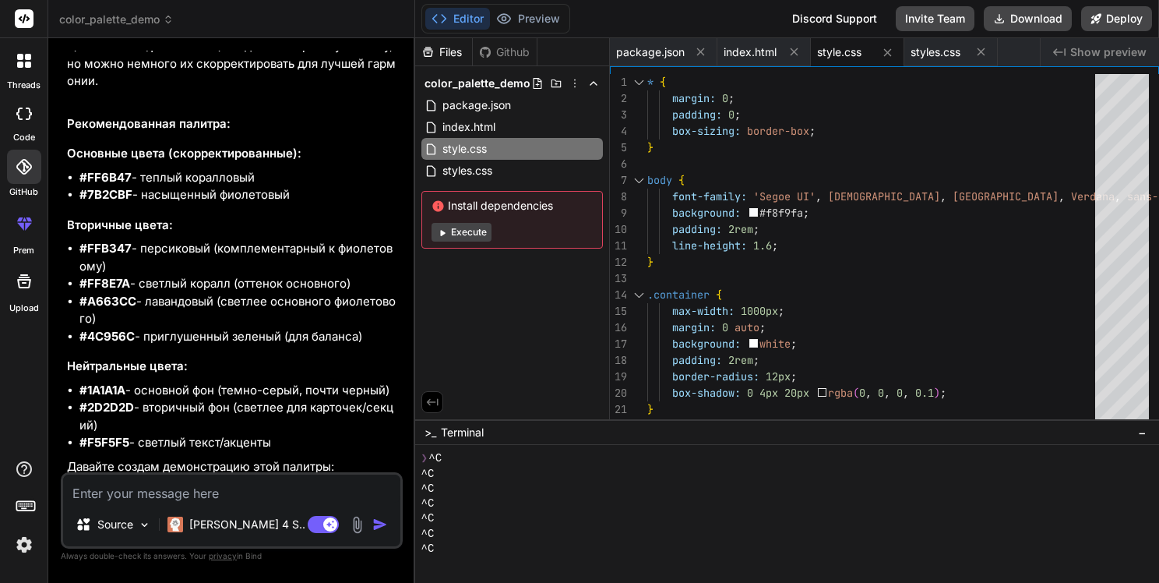
scroll to position [206, 0]
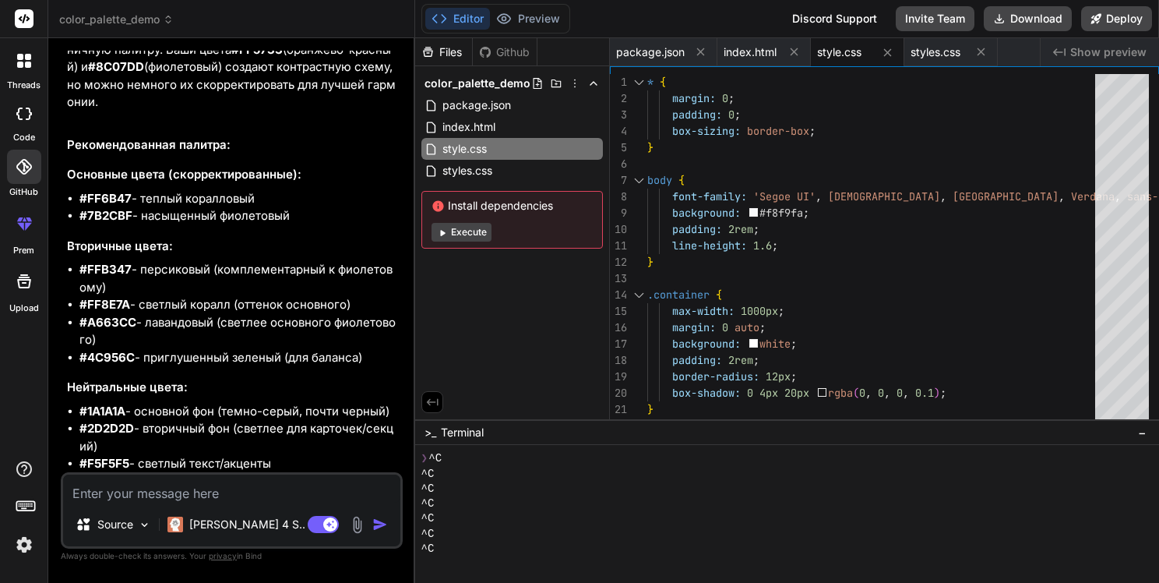
click at [184, 213] on li "#7B2CBF - насыщенный фиолетовый" at bounding box center [239, 216] width 320 height 18
drag, startPoint x: 78, startPoint y: 214, endPoint x: 302, endPoint y: 213, distance: 224.4
click at [303, 213] on ul "#FF6B47 - теплый коралловый #7B2CBF - насыщенный фиолетовый" at bounding box center [233, 207] width 333 height 35
click at [251, 282] on li "#FFB347 - персиковый (комплементарный к фиолетовому)" at bounding box center [239, 278] width 320 height 35
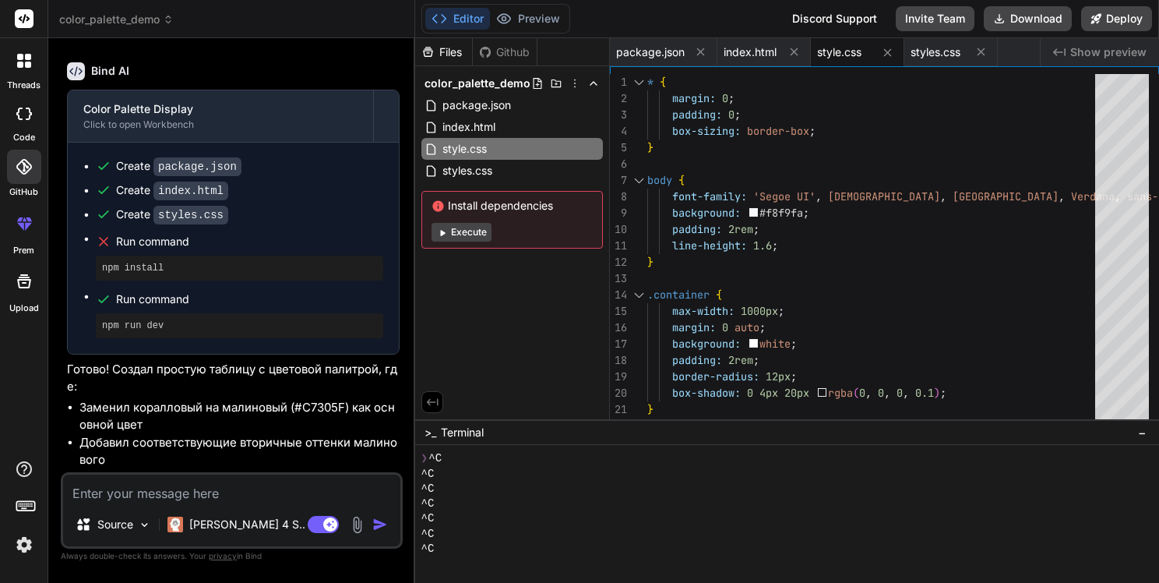
scroll to position [2993, 0]
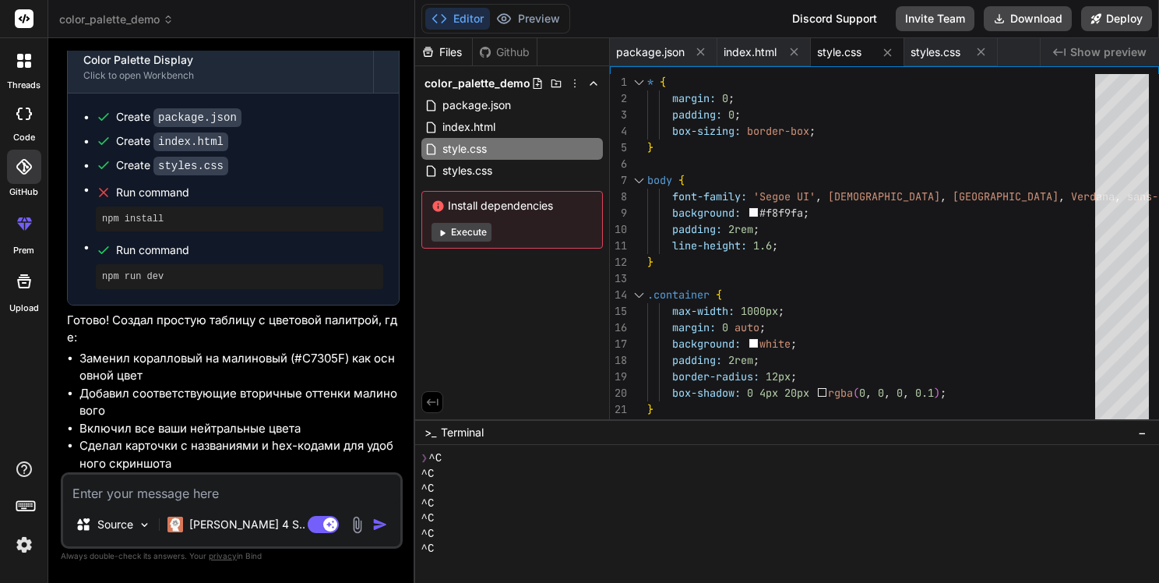
click at [189, 486] on textarea at bounding box center [231, 488] width 337 height 28
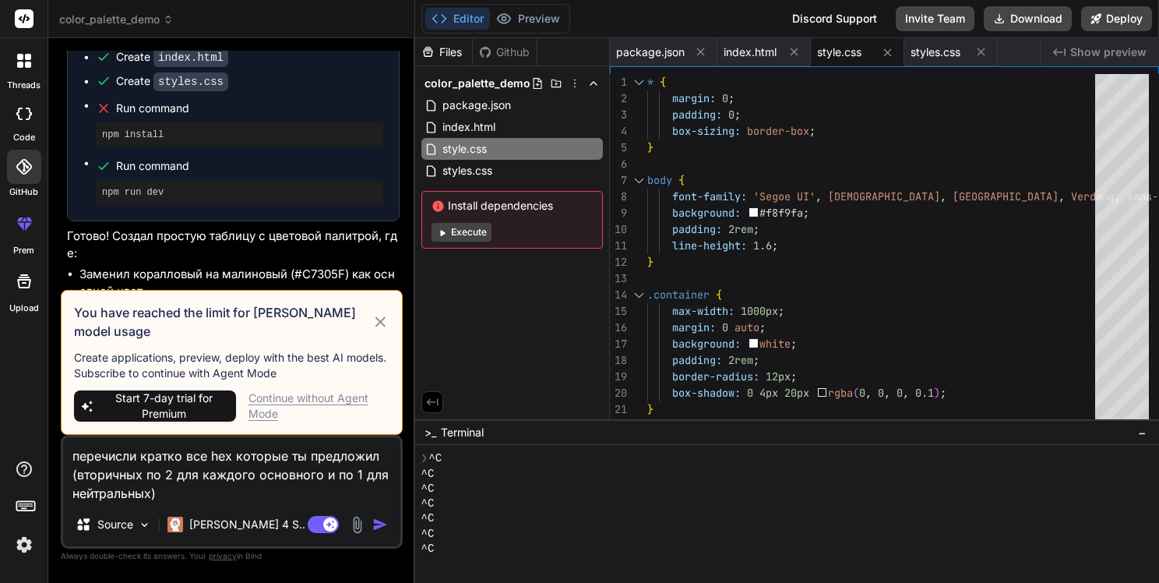
click at [382, 318] on icon at bounding box center [381, 321] width 18 height 19
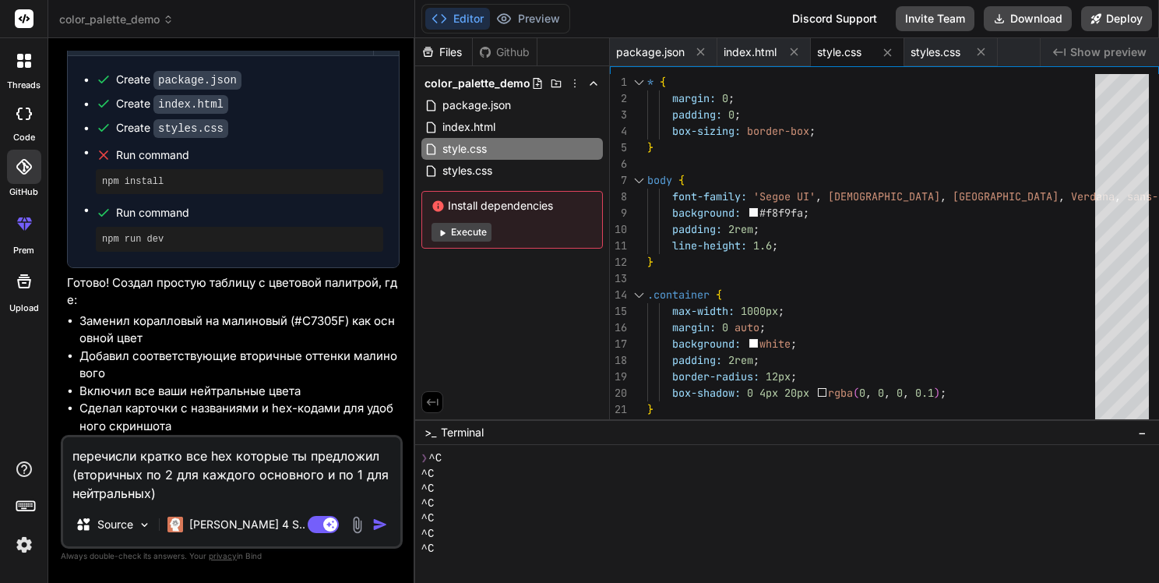
click at [206, 489] on textarea "перечисли кратко все hex которые ты предложил (вторичных по 2 для каждого основ…" at bounding box center [231, 469] width 337 height 65
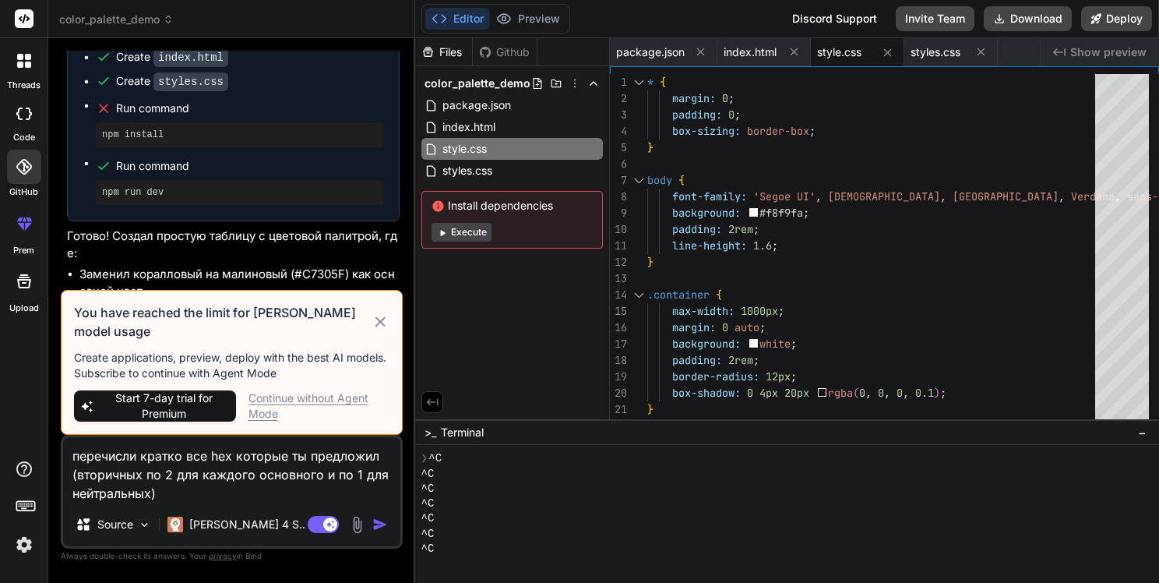
click at [291, 399] on div "Continue without Agent Mode" at bounding box center [319, 405] width 141 height 31
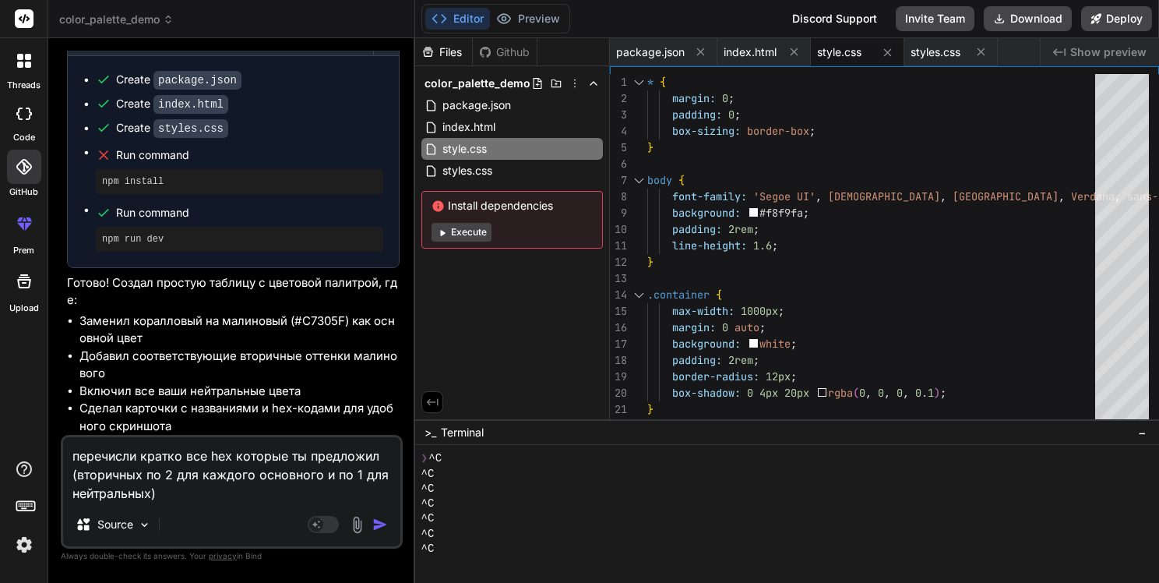
click at [193, 488] on textarea "перечисли кратко все hex которые ты предложил (вторичных по 2 для каждого основ…" at bounding box center [231, 469] width 337 height 65
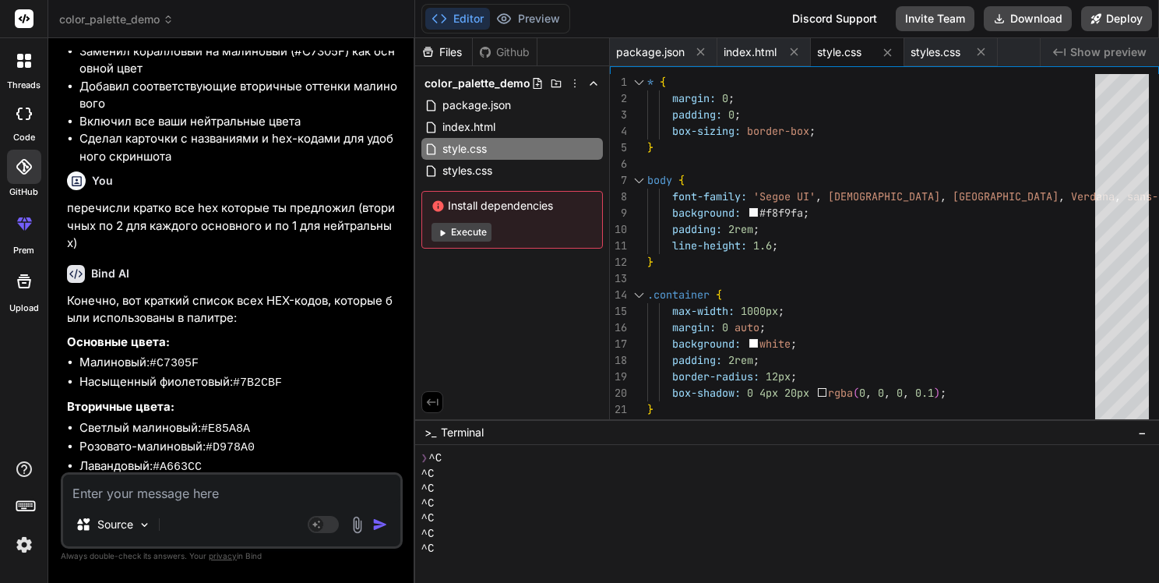
scroll to position [3375, 0]
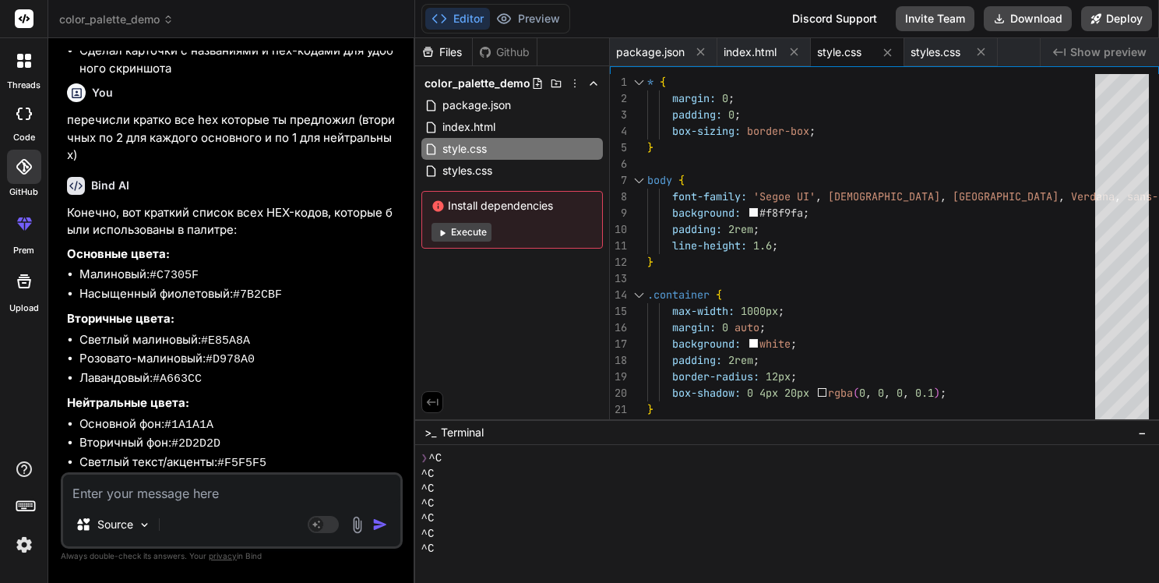
click at [160, 495] on textarea at bounding box center [231, 488] width 337 height 28
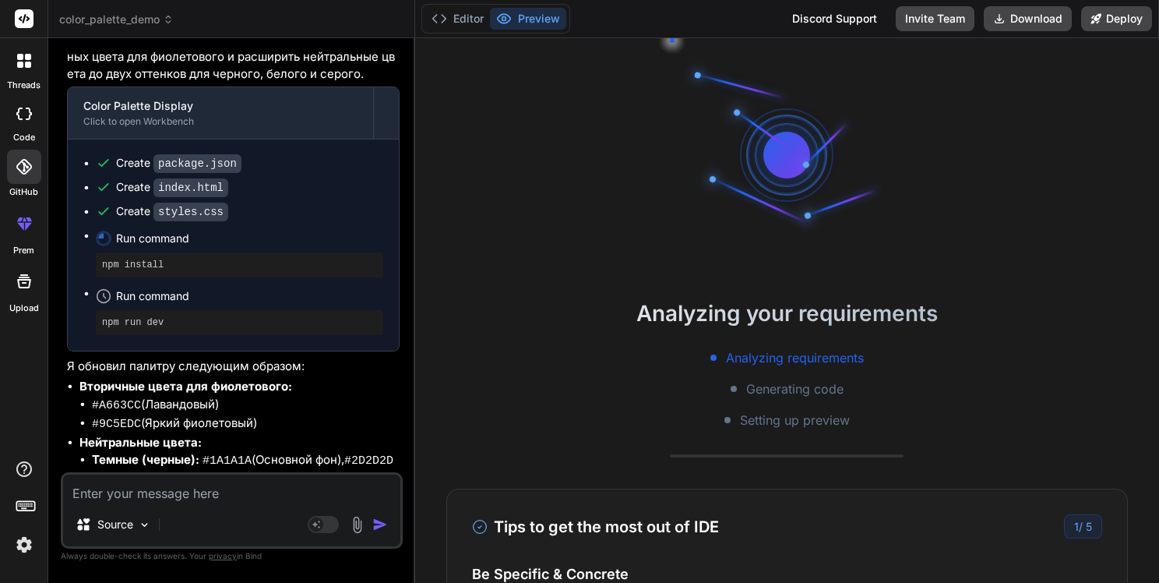
scroll to position [4051, 0]
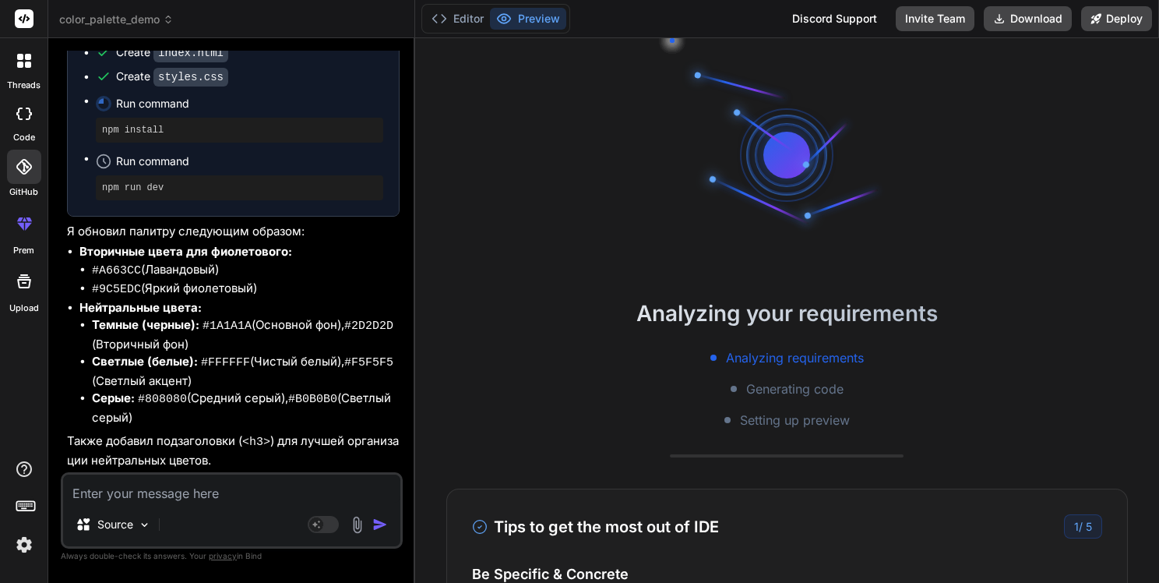
drag, startPoint x: 134, startPoint y: 420, endPoint x: 65, endPoint y: 256, distance: 177.4
click at [65, 256] on div "You подбери по 2 вторичных цвета и 3 нейтральных для таких основных - hex ff573…" at bounding box center [233, 261] width 339 height 421
click at [170, 340] on li "Темные (черные): #1A1A1A (Основной фон), #2D2D2D (Вторичный фон)" at bounding box center [246, 334] width 308 height 37
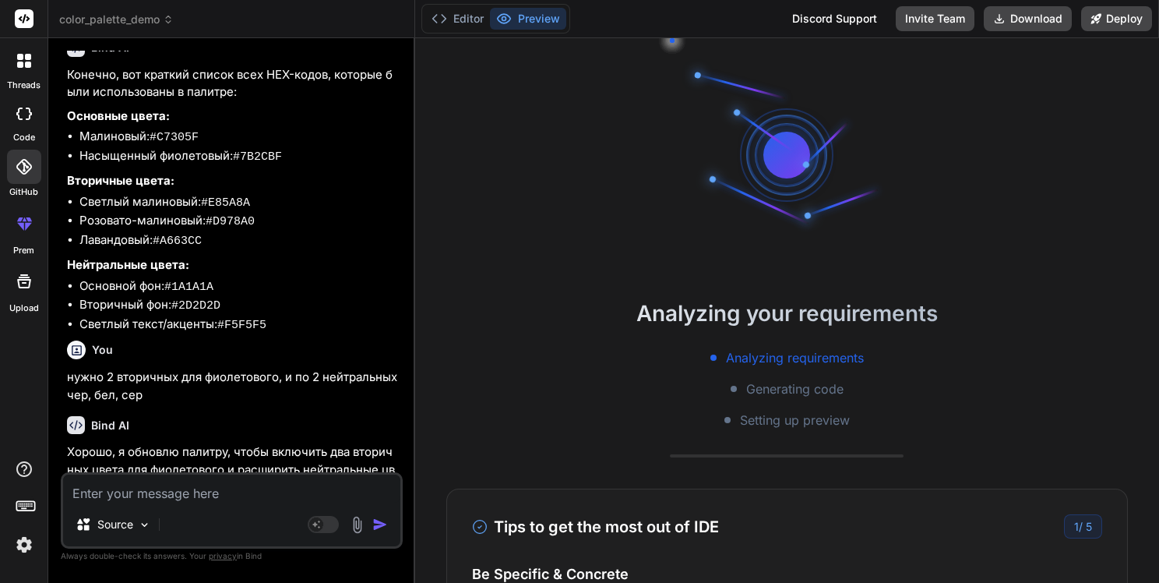
scroll to position [3440, 0]
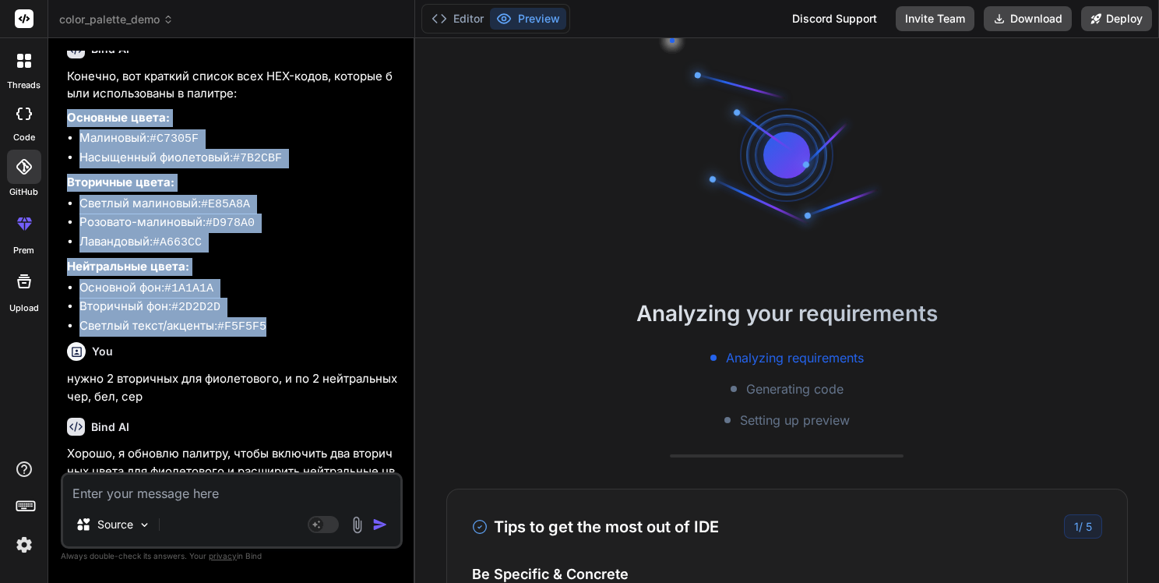
drag, startPoint x: 64, startPoint y: 204, endPoint x: 275, endPoint y: 393, distance: 283.1
click at [275, 393] on div "You подбери по 2 вторичных цвета и 3 нейтральных для таких основных - hex ff573…" at bounding box center [233, 261] width 339 height 421
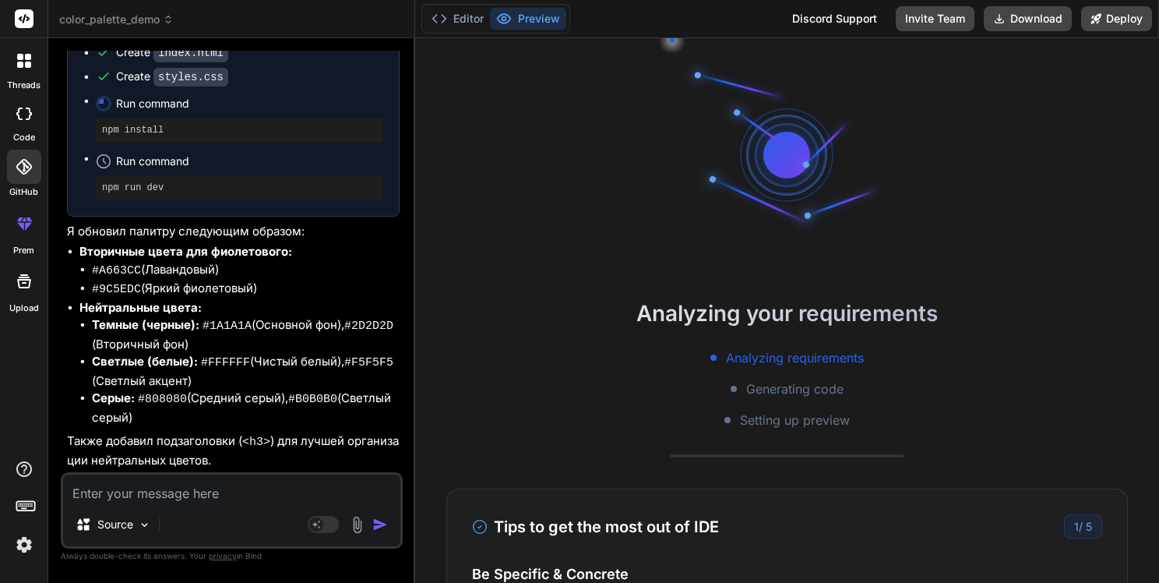
scroll to position [4051, 0]
drag, startPoint x: 79, startPoint y: 259, endPoint x: 176, endPoint y: 413, distance: 181.8
click at [176, 413] on ul "Вторичные цвета для фиолетового: #A663CC (Лавандовый) #9C5EDC (Яркий фиолетовый…" at bounding box center [233, 334] width 333 height 183
click at [263, 332] on li "Темные (черные): #1A1A1A (Основной фон), #2D2D2D (Вторичный фон)" at bounding box center [246, 334] width 308 height 37
click at [122, 296] on code "#9C5EDC" at bounding box center [116, 289] width 49 height 13
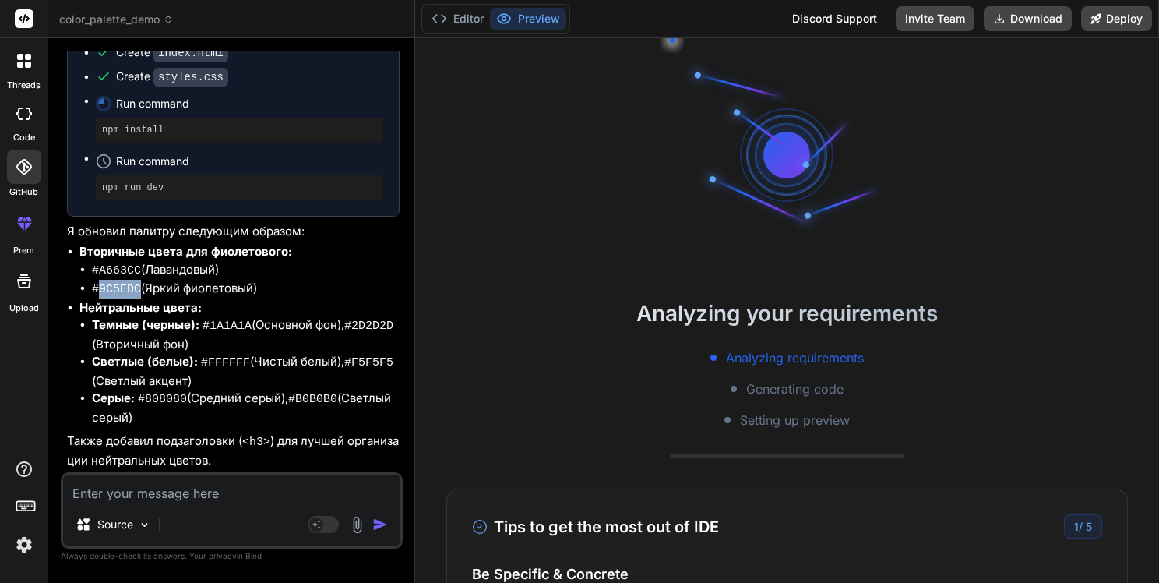
click at [122, 296] on code "#9C5EDC" at bounding box center [116, 289] width 49 height 13
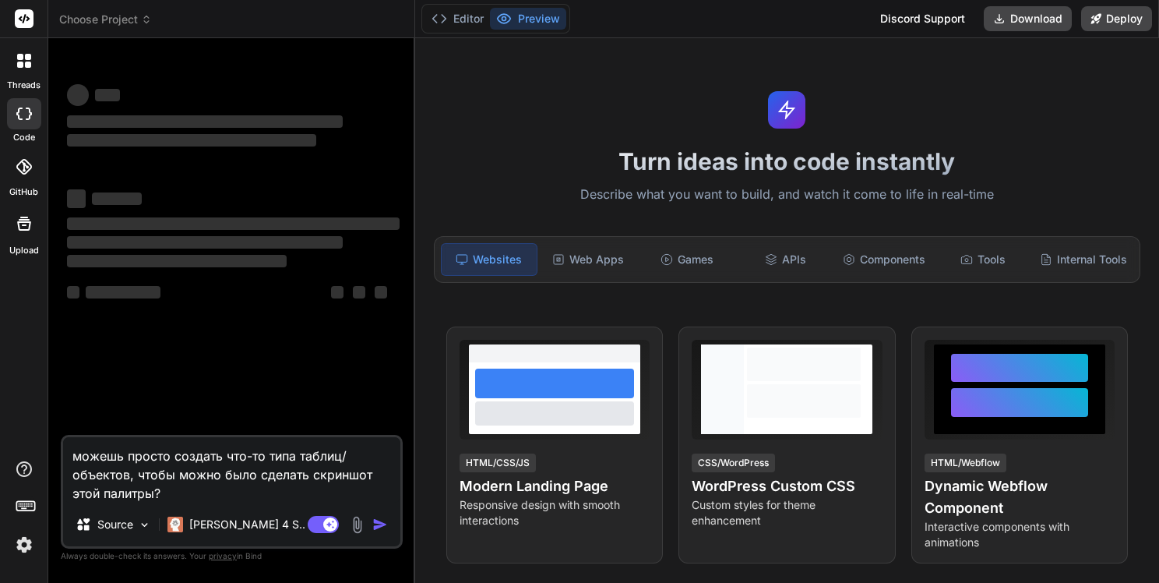
type textarea "x"
click at [209, 498] on textarea "можешь просто создать что-то типа таблиц/объектов, чтобы можно было сделать скр…" at bounding box center [231, 469] width 337 height 65
type textarea "можешь просто создать что-то типа таблиц/объектов, чтобы можно было сделать скр…"
type textarea "x"
paste textarea "#7B2CBF"
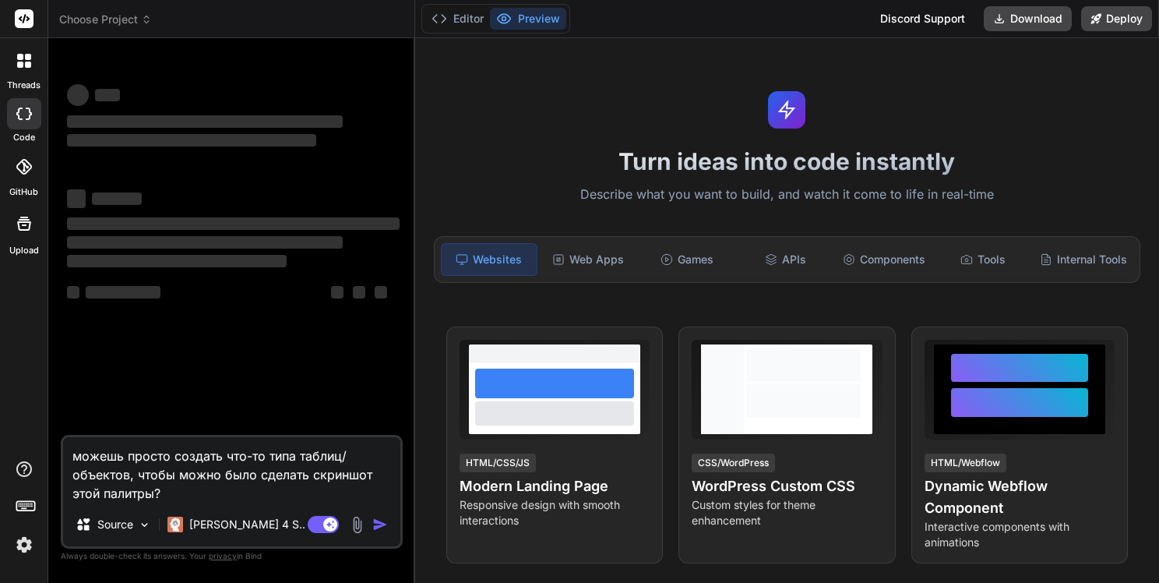
type textarea "можешь просто создать что-то типа таблиц/объектов, чтобы можно было сделать скр…"
type textarea "x"
click at [164, 497] on textarea "можешь просто создать что-то типа таблиц/объектов, чтобы можно было сделать скр…" at bounding box center [231, 469] width 337 height 65
type textarea "можешь просто создать что-то типа таблиц/объектов, чтобы можно было сделать скр…"
type textarea "x"
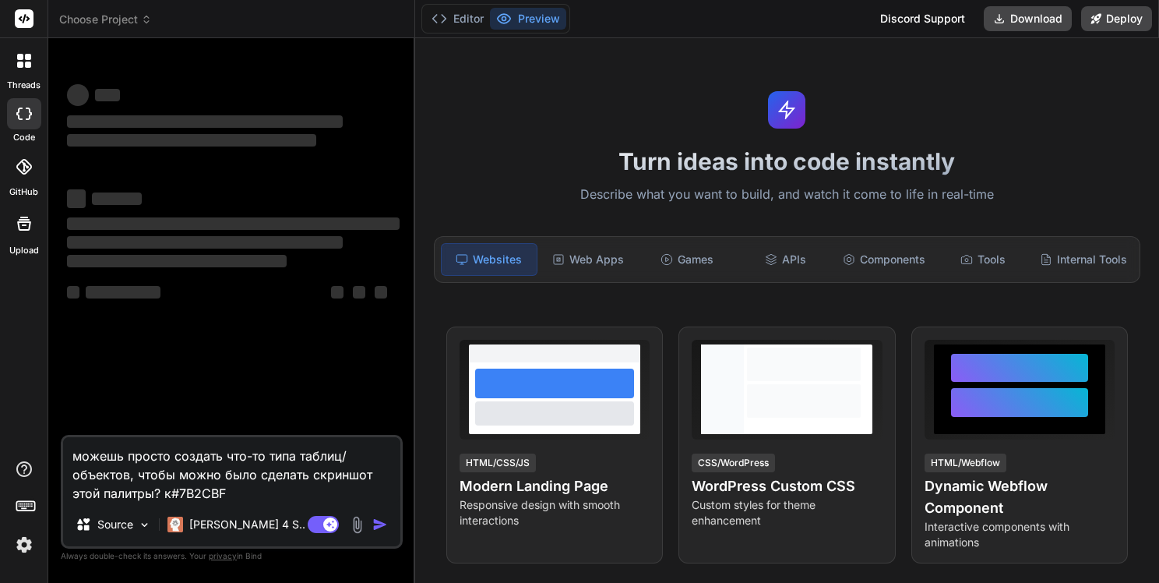
type textarea "можешь просто создать что-то типа таблиц/объектов, чтобы можно было сделать скр…"
type textarea "x"
click at [265, 488] on textarea "можешь просто создать что-то типа таблиц/объектов, чтобы можно было сделать скр…" at bounding box center [231, 469] width 337 height 65
type textarea "можешь просто создать что-то типа таблиц/объектов, чтобы можно было сделать скр…"
type textarea "x"
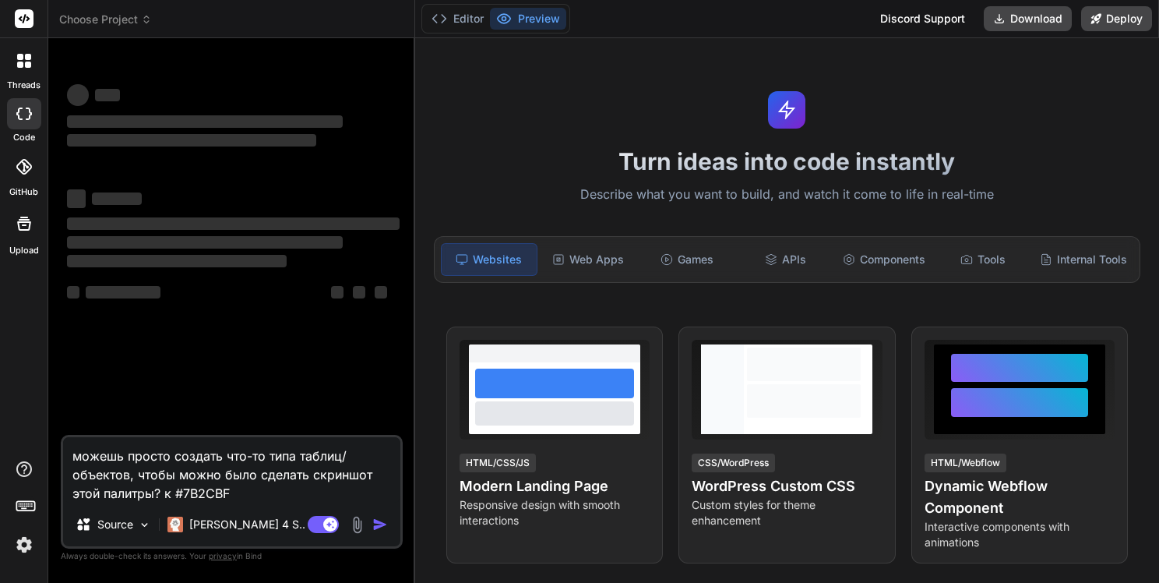
type textarea "можешь просто создать что-то типа таблиц/объектов, чтобы можно было сделать скр…"
type textarea "x"
type textarea "можешь просто создать что-то типа таблиц/объектов, чтобы можно было сделать скр…"
type textarea "x"
type textarea "можешь просто создать что-то типа таблиц/объектов, чтобы можно было сделать скр…"
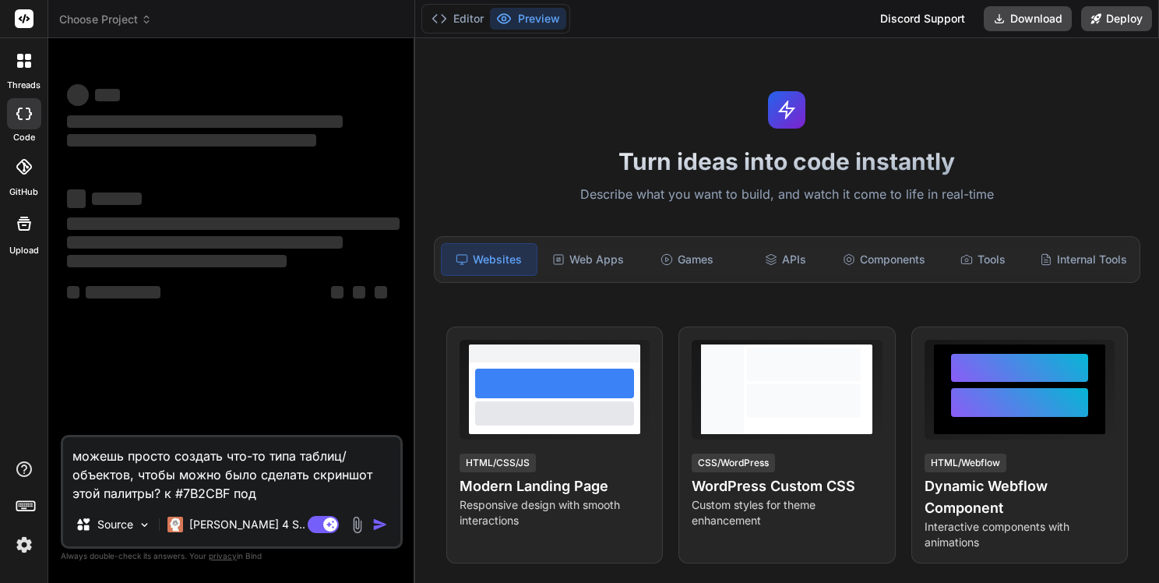
type textarea "x"
type textarea "можешь просто создать что-то типа таблиц/объектов, чтобы можно было сделать скр…"
type textarea "x"
type textarea "можешь просто создать что-то типа таблиц/объектов, чтобы можно было сделать скр…"
type textarea "x"
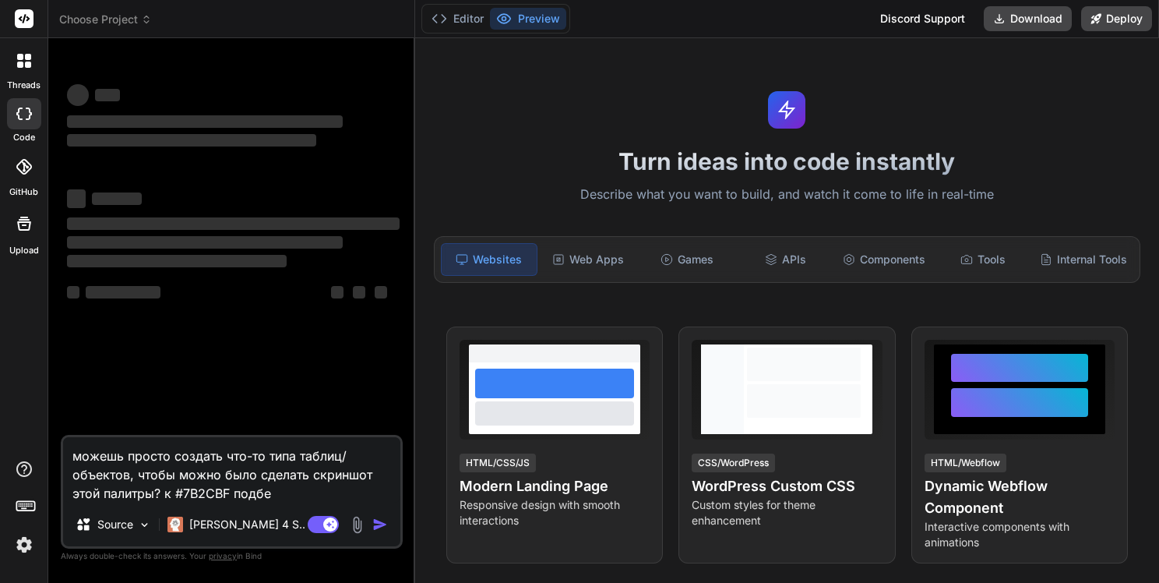
type textarea "можешь просто создать что-то типа таблиц/объектов, чтобы можно было сделать скр…"
type textarea "x"
type textarea "можешь просто создать что-то типа таблиц/объектов, чтобы можно было сделать скр…"
type textarea "x"
type textarea "можешь просто создать что-то типа таблиц/объектов, чтобы можно было сделать скр…"
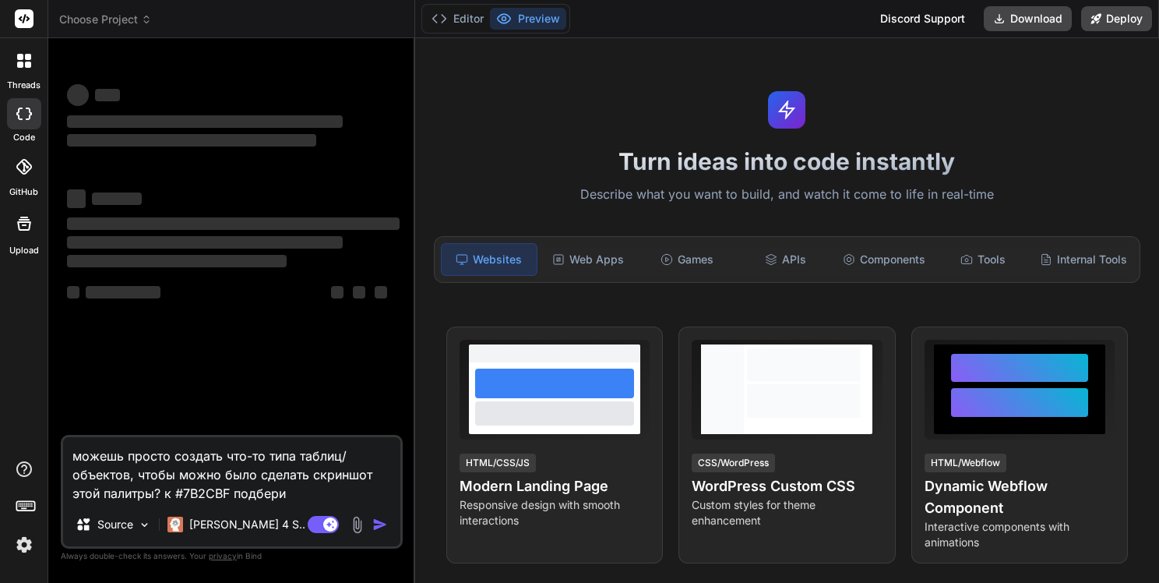
type textarea "x"
type textarea "можешь просто создать что-то типа таблиц/объектов, чтобы можно было сделать скр…"
type textarea "x"
type textarea "можешь просто создать что-то типа таблиц/объектов, чтобы можно было сделать скр…"
type textarea "x"
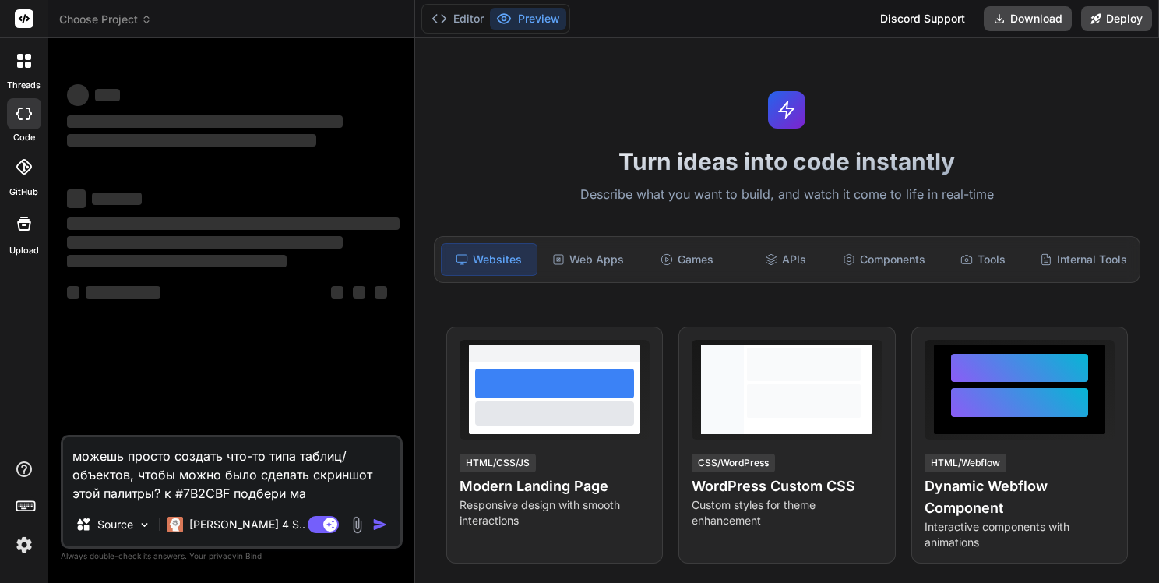
type textarea "можешь просто создать что-то типа таблиц/объектов, чтобы можно было сделать скр…"
type textarea "x"
type textarea "можешь просто создать что-то типа таблиц/объектов, чтобы можно было сделать скр…"
type textarea "x"
type textarea "можешь просто создать что-то типа таблиц/объектов, чтобы можно было сделать скр…"
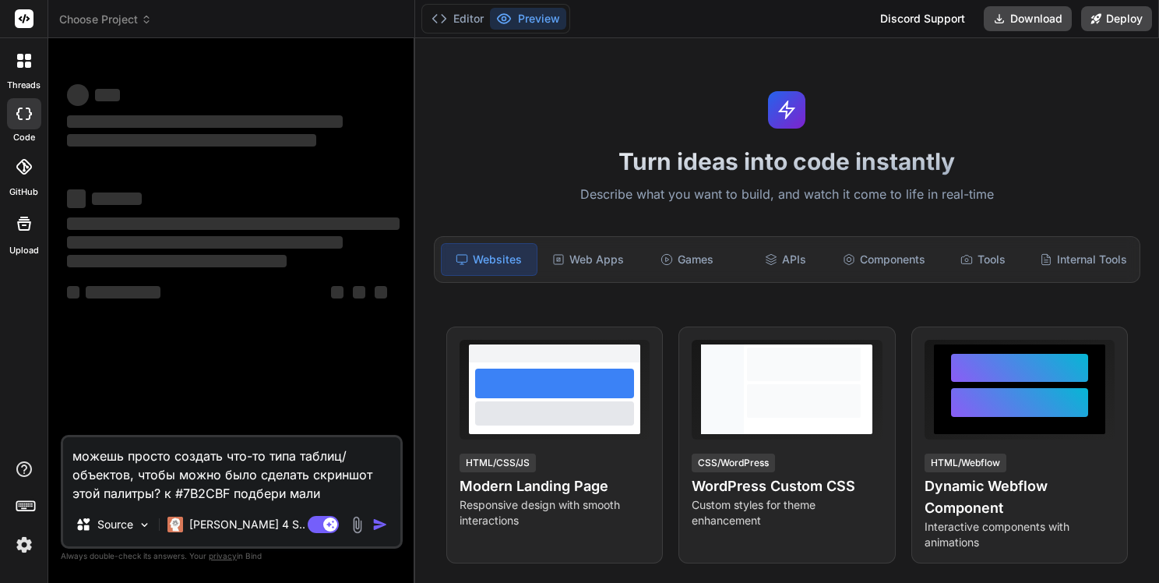
type textarea "x"
type textarea "можешь просто создать что-то типа таблиц/объектов, чтобы можно было сделать скр…"
type textarea "x"
type textarea "можешь просто создать что-то типа таблиц/объектов, чтобы можно было сделать скр…"
type textarea "x"
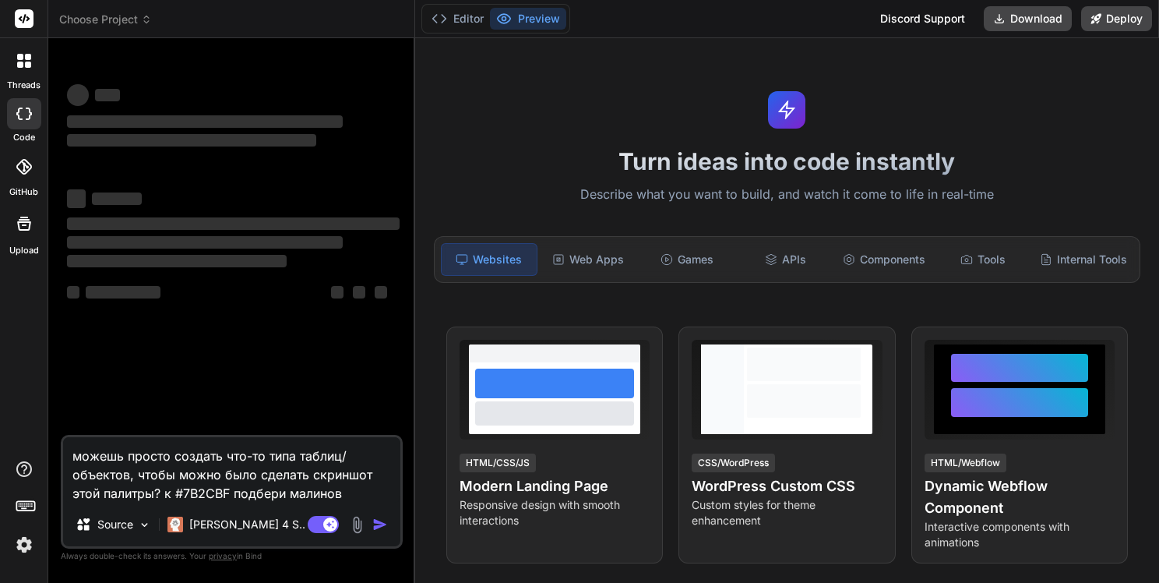
type textarea "можешь просто создать что-то типа таблиц/объектов, чтобы можно было сделать скр…"
type textarea "x"
type textarea "можешь просто создать что-то типа таблиц/объектов, чтобы можно было сделать скр…"
type textarea "x"
type textarea "можешь просто создать что-то типа таблиц/объектов, чтобы можно было сделать скр…"
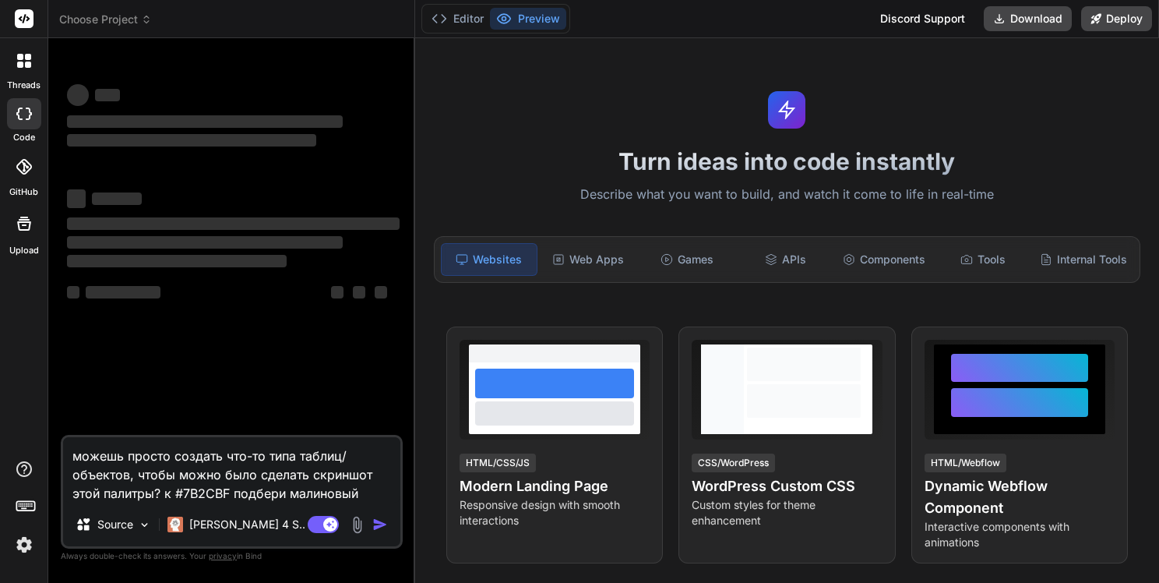
type textarea "x"
type textarea "можешь просто создать что-то типа таблиц/объектов, чтобы можно было сделать скр…"
type textarea "x"
type textarea "можешь просто создать что-то типа таблиц/объектов, чтобы можно было сделать скр…"
type textarea "x"
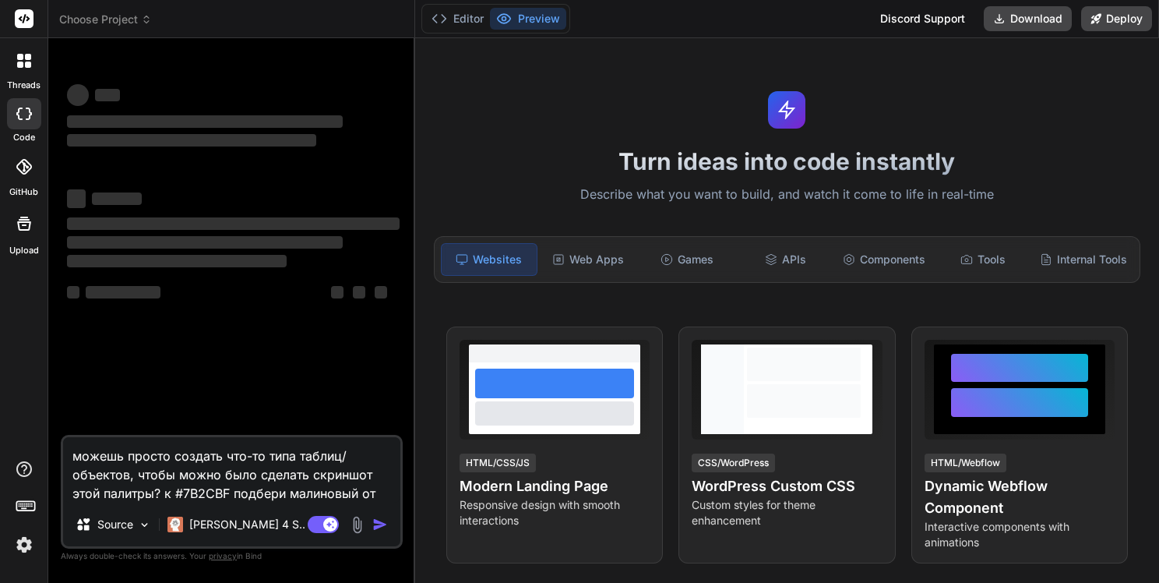
type textarea "можешь просто создать что-то типа таблиц/объектов, чтобы можно было сделать скр…"
type textarea "x"
type textarea "можешь просто создать что-то типа таблиц/объектов, чтобы можно было сделать скр…"
type textarea "x"
type textarea "можешь просто создать что-то типа таблиц/объектов, чтобы можно было сделать скр…"
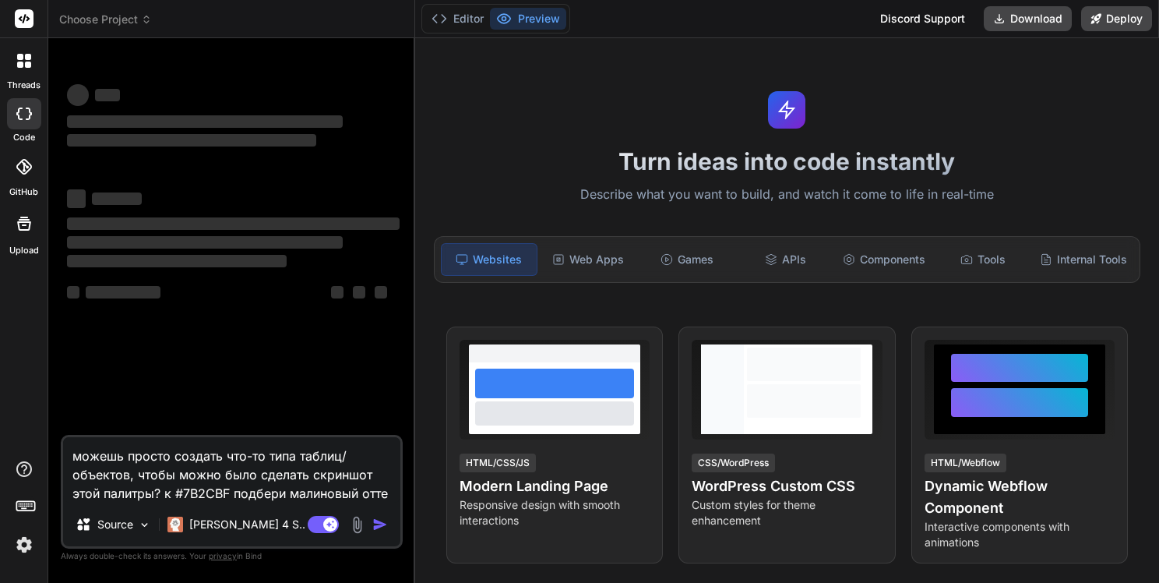
type textarea "x"
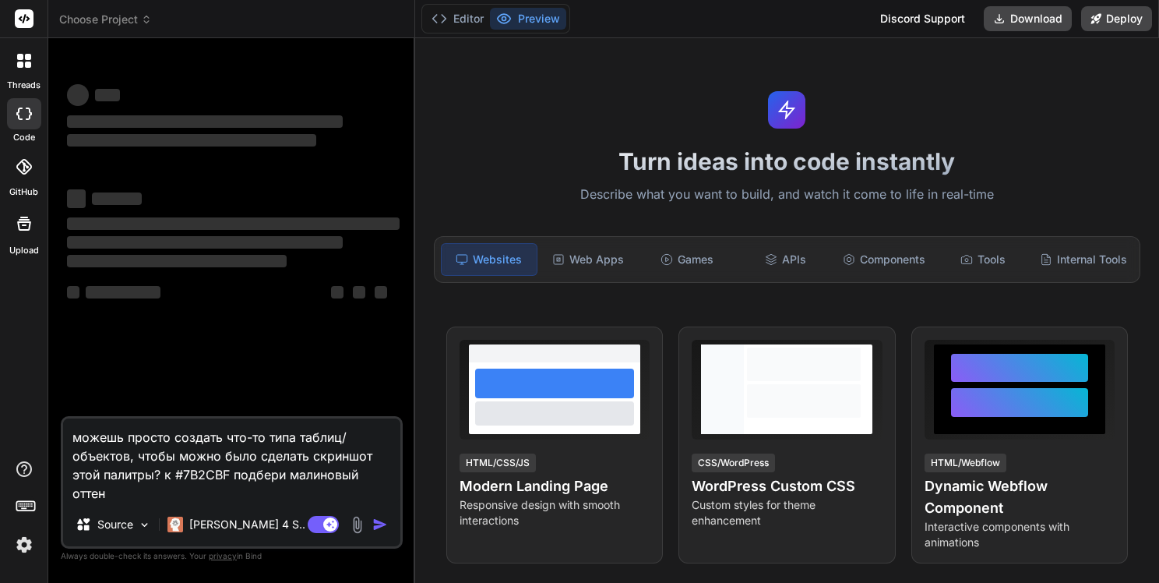
type textarea "можешь просто создать что-то типа таблиц/объектов, чтобы можно было сделать скр…"
type textarea "x"
type textarea "можешь просто создать что-то типа таблиц/объектов, чтобы можно было сделать скр…"
type textarea "x"
type textarea "можешь просто создать что-то типа таблиц/объектов, чтобы можно было сделать скр…"
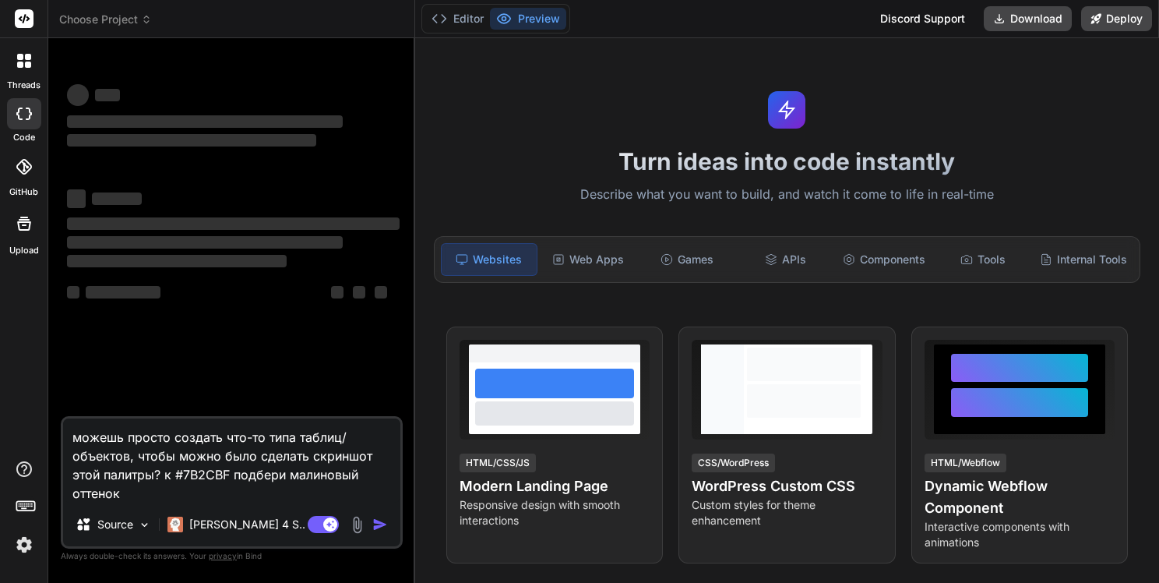
type textarea "x"
type textarea "можешь просто создать что-то типа таблиц/объектов, чтобы можно было сделать скр…"
type textarea "x"
type textarea "можешь просто создать что-то типа таблиц/объектов, чтобы можно было сделать скр…"
type textarea "x"
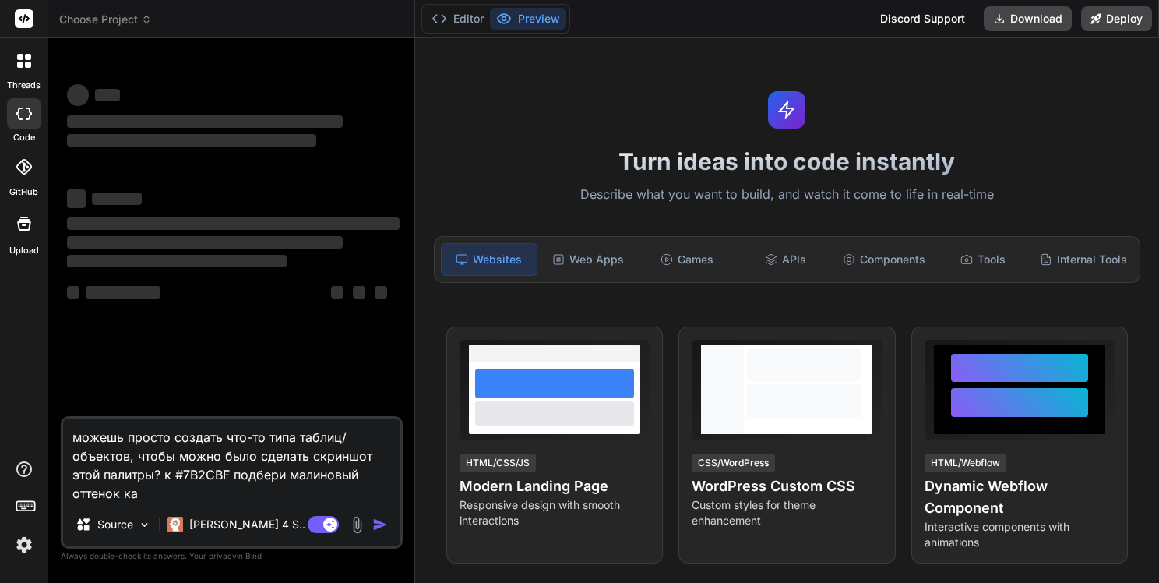
type textarea "можешь просто создать что-то типа таблиц/объектов, чтобы можно было сделать скр…"
type textarea "x"
type textarea "можешь просто создать что-то типа таблиц/объектов, чтобы можно было сделать скр…"
type textarea "x"
type textarea "можешь просто создать что-то типа таблиц/объектов, чтобы можно было сделать скр…"
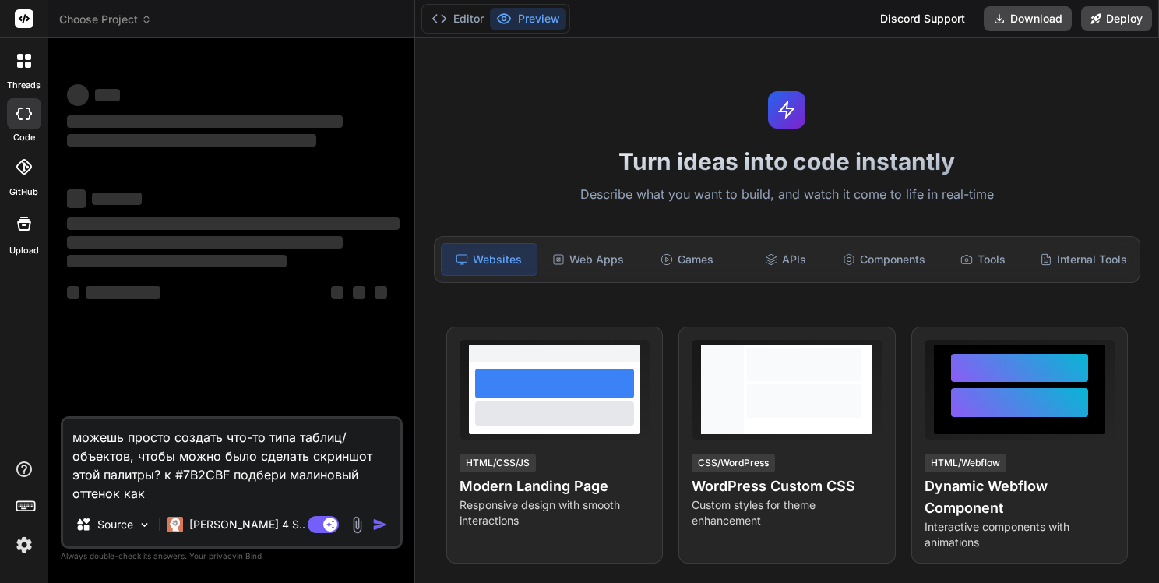
type textarea "x"
type textarea "можешь просто создать что-то типа таблиц/объектов, чтобы можно было сделать скр…"
type textarea "x"
type textarea "можешь просто создать что-то типа таблиц/объектов, чтобы можно было сделать скр…"
type textarea "x"
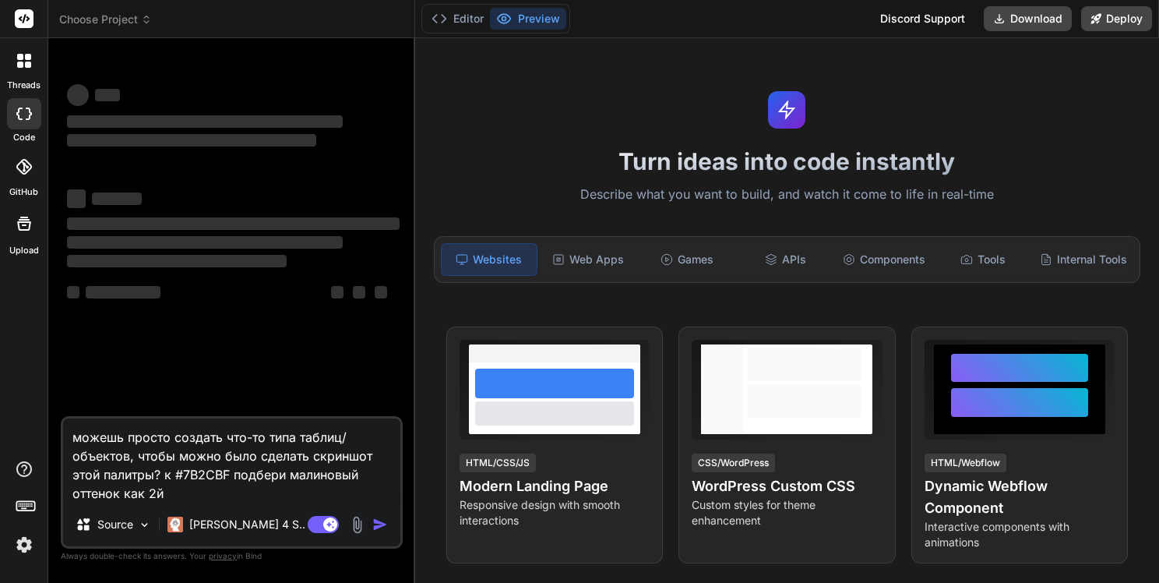
type textarea "можешь просто создать что-то типа таблиц/объектов, чтобы можно было сделать скр…"
type textarea "x"
type textarea "можешь просто создать что-то типа таблиц/объектов, чтобы можно было сделать скр…"
type textarea "x"
type textarea "можешь просто создать что-то типа таблиц/объектов, чтобы можно было сделать скр…"
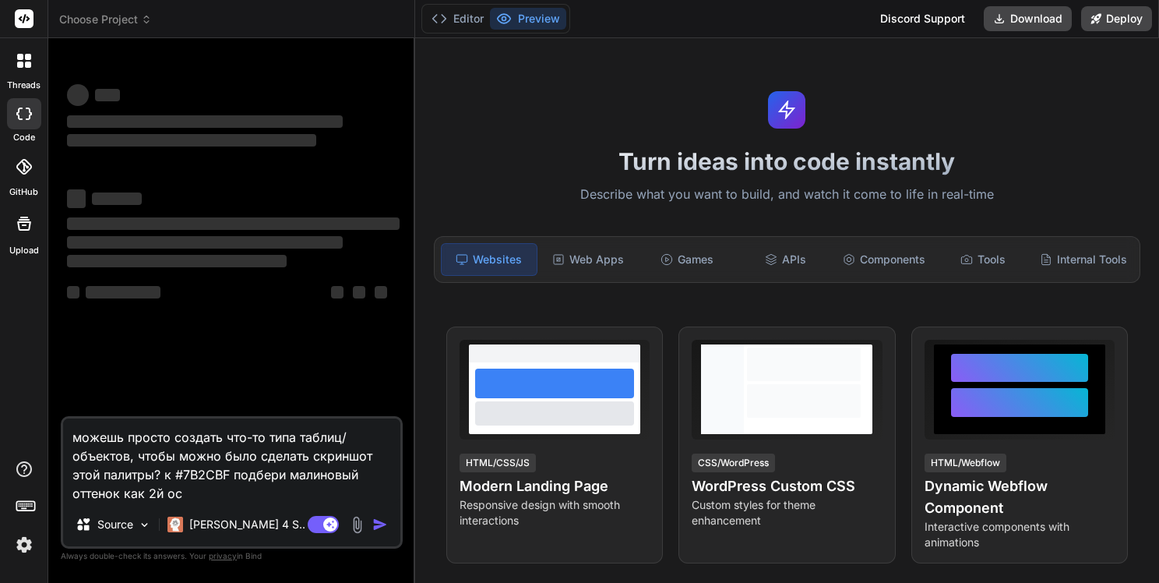
type textarea "x"
type textarea "можешь просто создать что-то типа таблиц/объектов, чтобы можно было сделать скр…"
type textarea "x"
type textarea "можешь просто создать что-то типа таблиц/объектов, чтобы можно было сделать скр…"
type textarea "x"
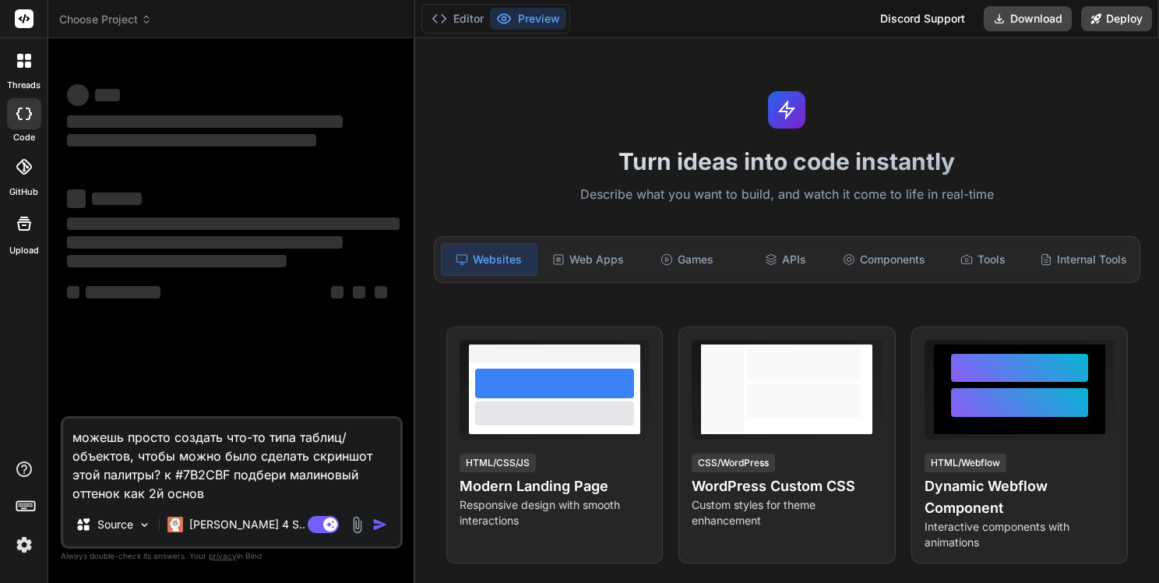
type textarea "можешь просто создать что-то типа таблиц/объектов, чтобы можно было сделать скр…"
type textarea "x"
type textarea "можешь просто создать что-то типа таблиц/объектов, чтобы можно было сделать скр…"
type textarea "x"
type textarea "можешь просто создать что-то типа таблиц/объектов, чтобы можно было сделать скр…"
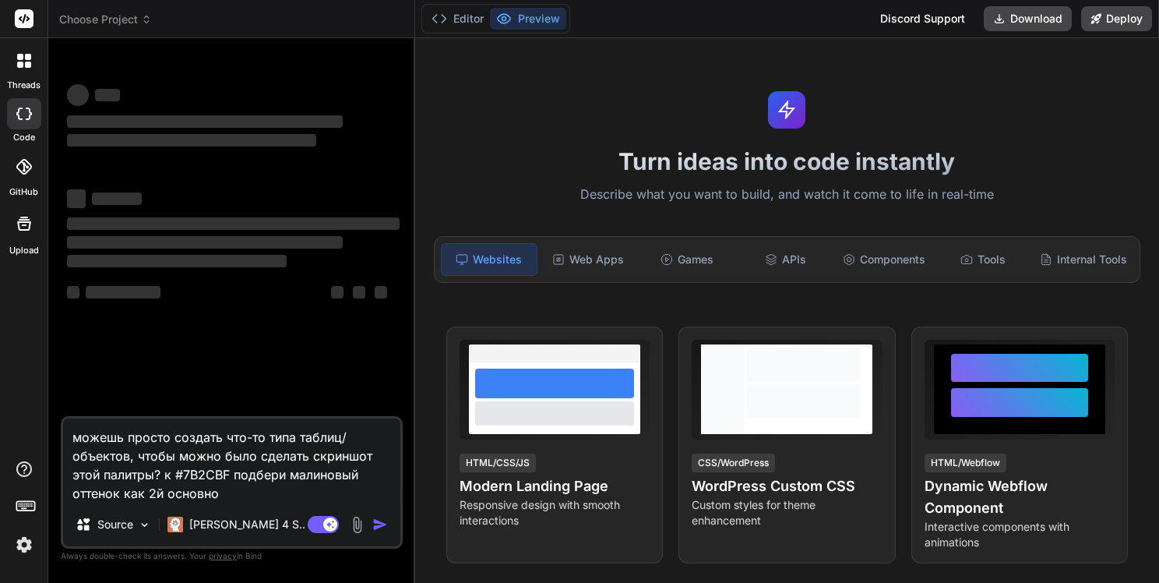
type textarea "x"
type textarea "можешь просто создать что-то типа таблиц/объектов, чтобы можно было сделать скр…"
type textarea "x"
type textarea "можешь просто создать что-то типа таблиц/объектов, чтобы можно было сделать скр…"
type textarea "x"
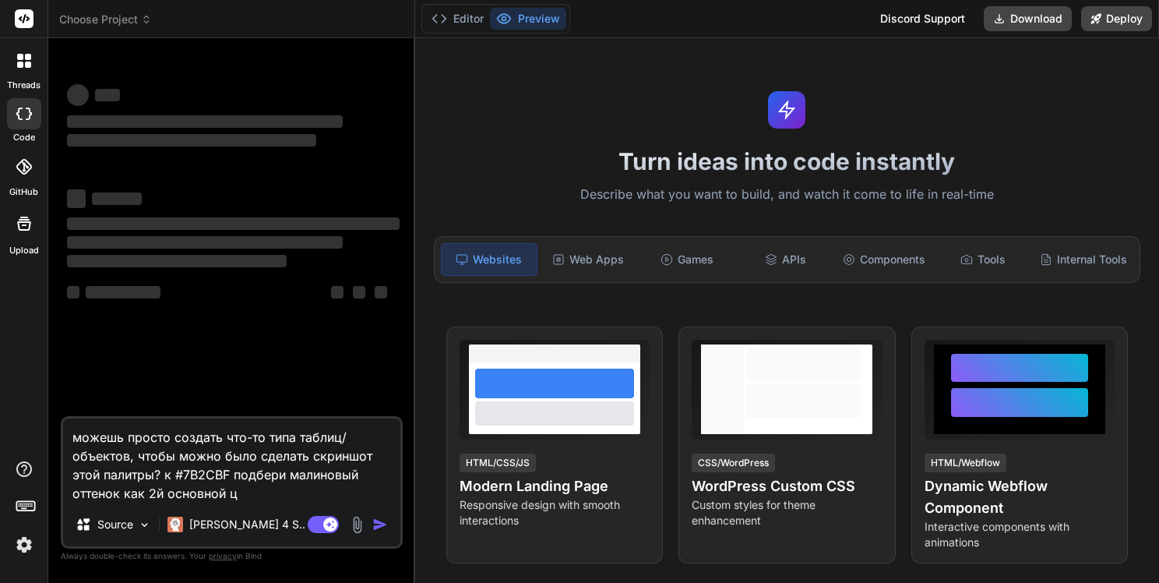
type textarea "можешь просто создать что-то типа таблиц/объектов, чтобы можно было сделать скр…"
type textarea "x"
type textarea "можешь просто создать что-то типа таблиц/объектов, чтобы можно было сделать скр…"
type textarea "x"
type textarea "можешь просто создать что-то типа таблиц/объектов, чтобы можно было сделать скр…"
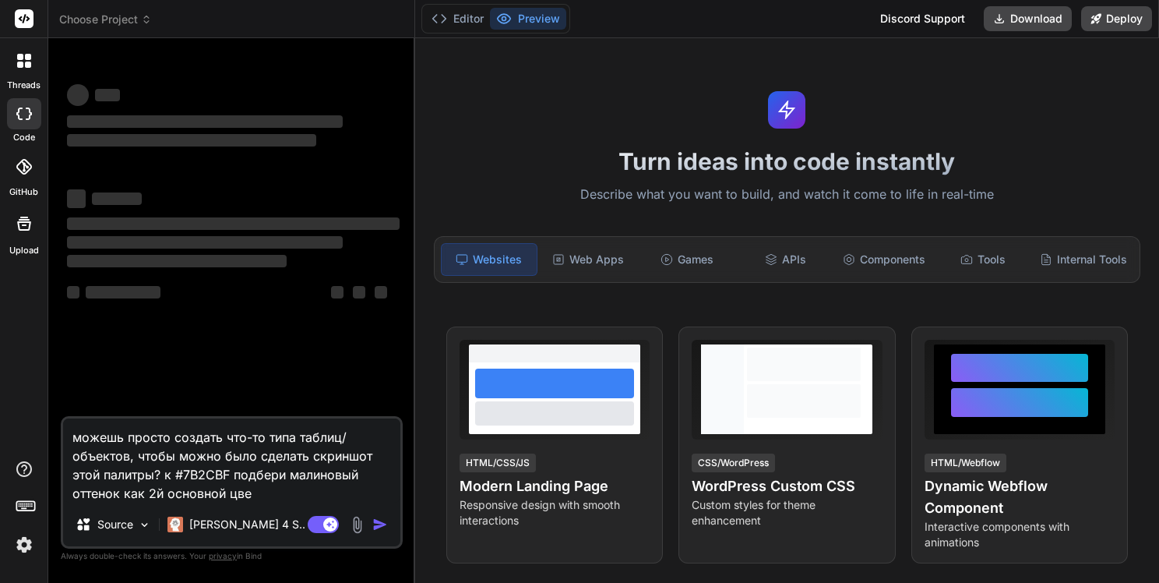
type textarea "x"
type textarea "можешь просто создать что-то типа таблиц/объектов, чтобы можно было сделать скр…"
type textarea "x"
type textarea "можешь просто создать что-то типа таблиц/объектов, чтобы можно было сделать скр…"
type textarea "x"
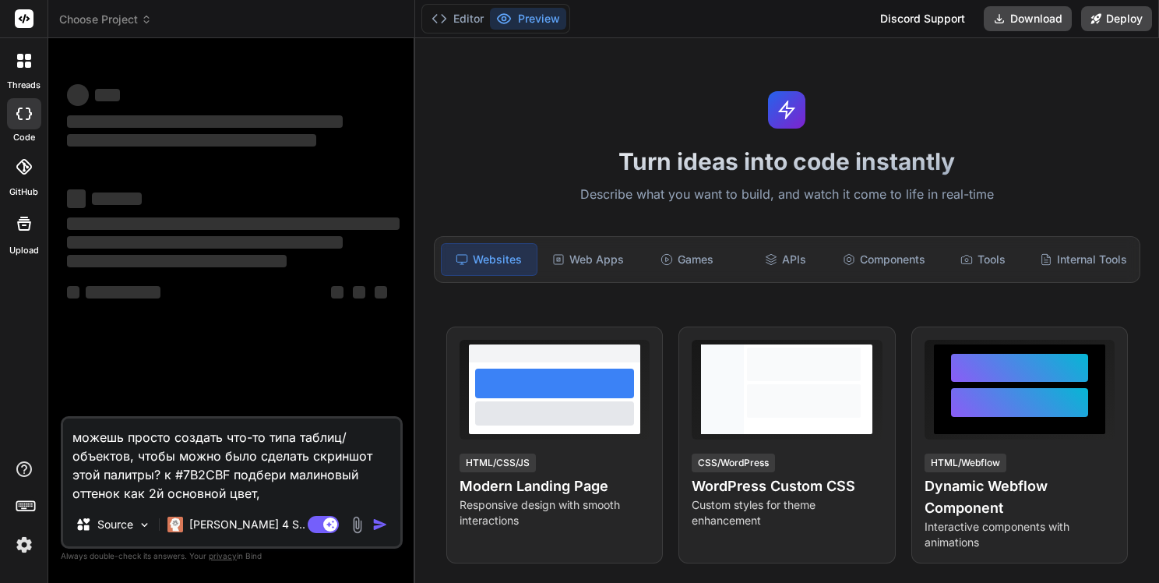
type textarea "можешь просто создать что-то типа таблиц/объектов, чтобы можно было сделать скр…"
type textarea "x"
type textarea "можешь просто создать что-то типа таблиц/объектов, чтобы можно было сделать скр…"
type textarea "x"
type textarea "можешь просто создать что-то типа таблиц/объектов, чтобы можно было сделать скр…"
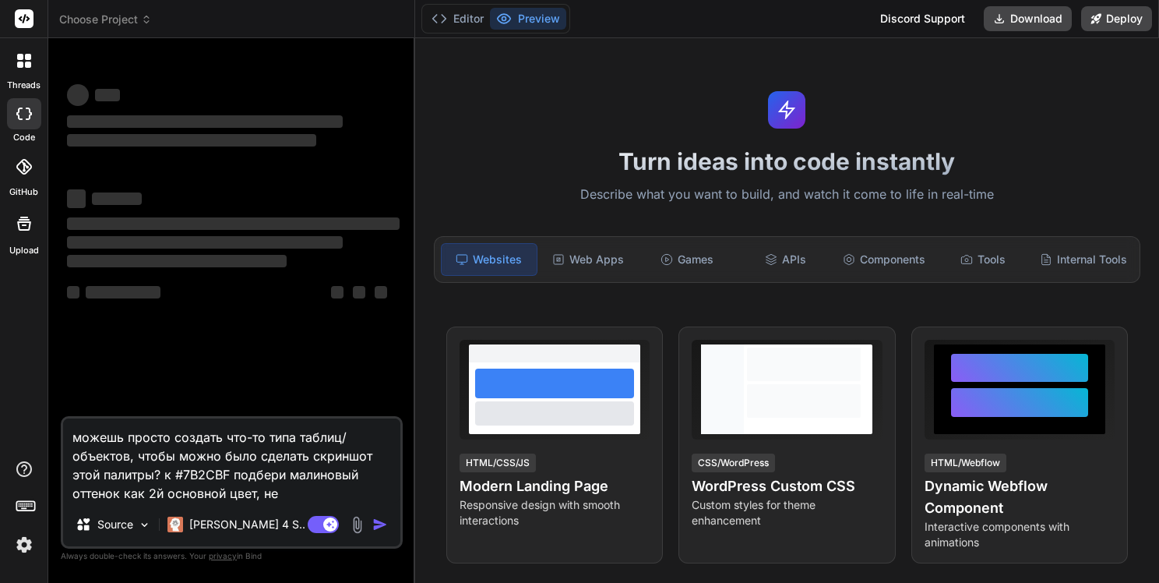
type textarea "x"
type textarea "можешь просто создать что-то типа таблиц/объектов, чтобы можно было сделать скр…"
type textarea "x"
type textarea "можешь просто создать что-то типа таблиц/объектов, чтобы можно было сделать скр…"
type textarea "x"
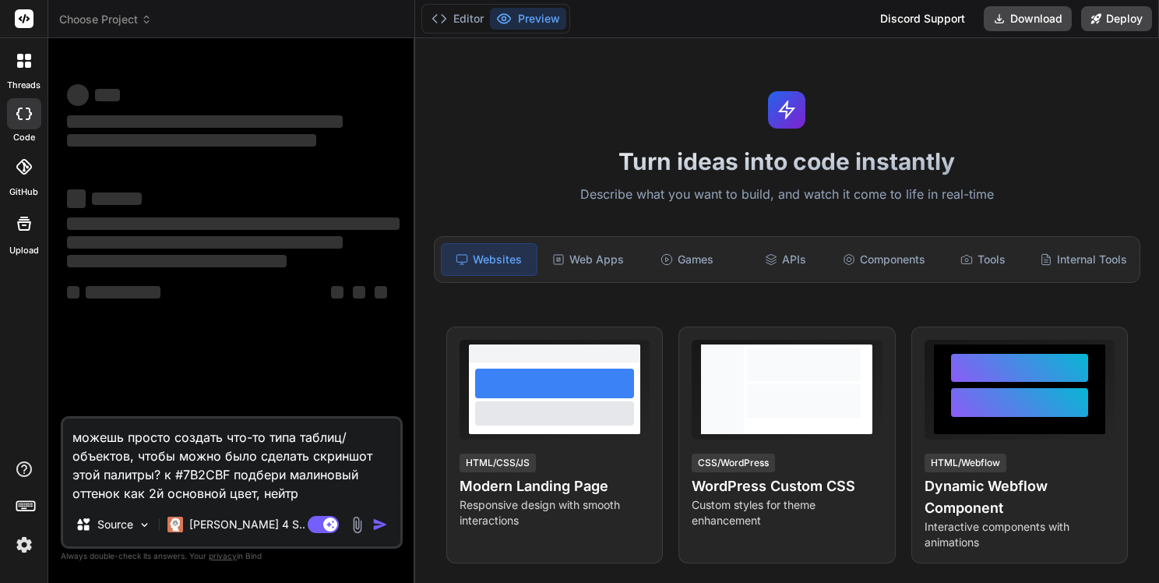
type textarea "можешь просто создать что-то типа таблиц/объектов, чтобы можно было сделать скр…"
type textarea "x"
type textarea "можешь просто создать что-то типа таблиц/объектов, чтобы можно было сделать скр…"
type textarea "x"
type textarea "можешь просто создать что-то типа таблиц/объектов, чтобы можно было сделать скр…"
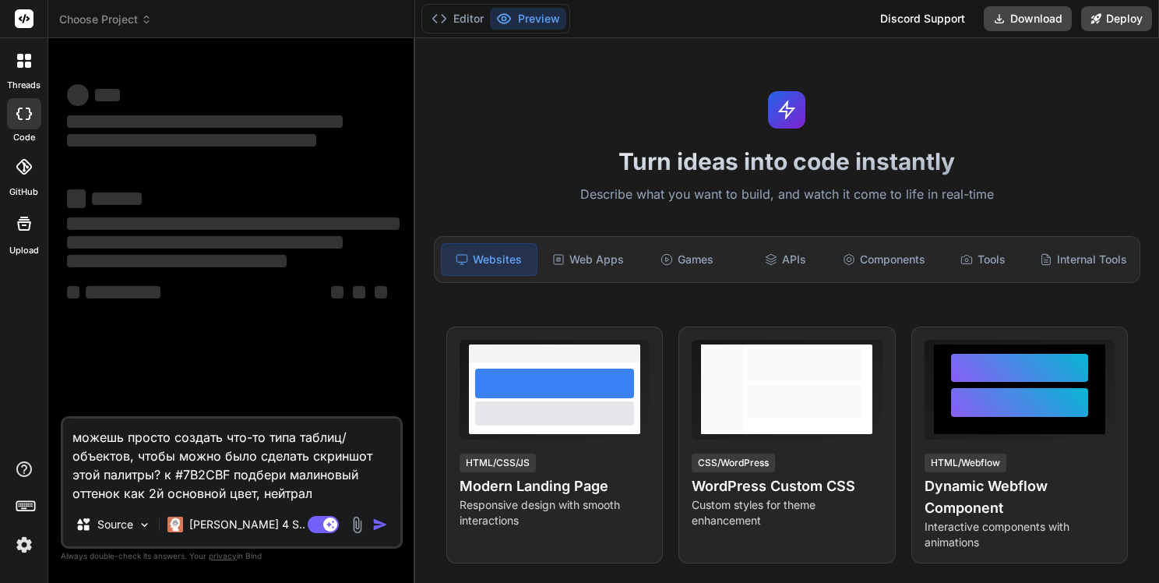
type textarea "x"
type textarea "можешь просто создать что-то типа таблиц/объектов, чтобы можно было сделать скр…"
type textarea "x"
type textarea "можешь просто создать что-то типа таблиц/объектов, чтобы можно было сделать скр…"
type textarea "x"
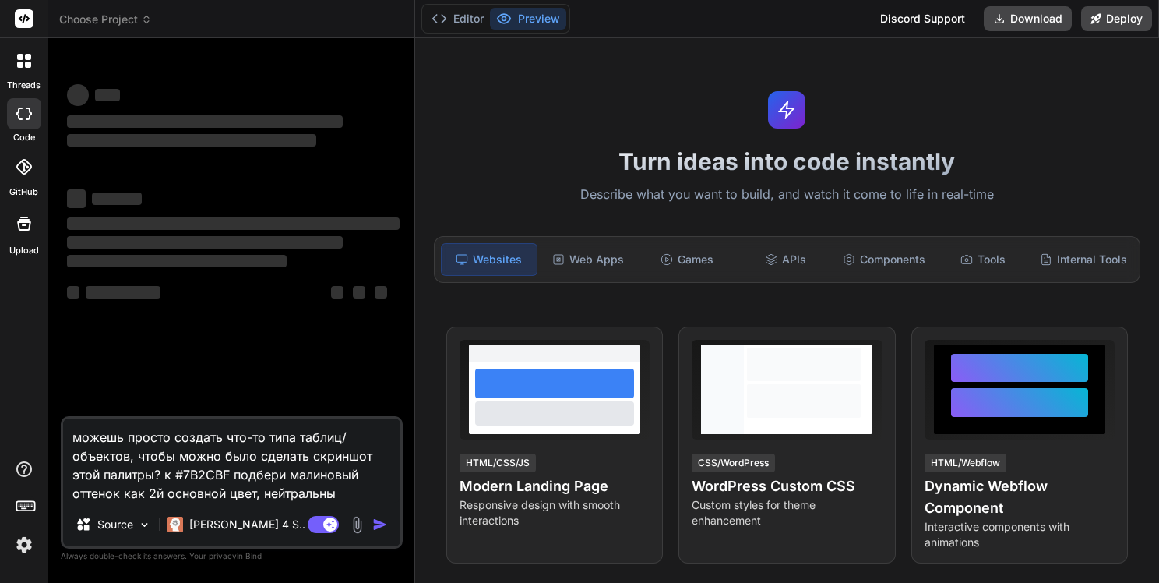
type textarea "можешь просто создать что-то типа таблиц/объектов, чтобы можно было сделать скр…"
type textarea "x"
type textarea "можешь просто создать что-то типа таблиц/объектов, чтобы можно было сделать скр…"
type textarea "x"
type textarea "можешь просто создать что-то типа таблиц/объектов, чтобы можно было сделать скр…"
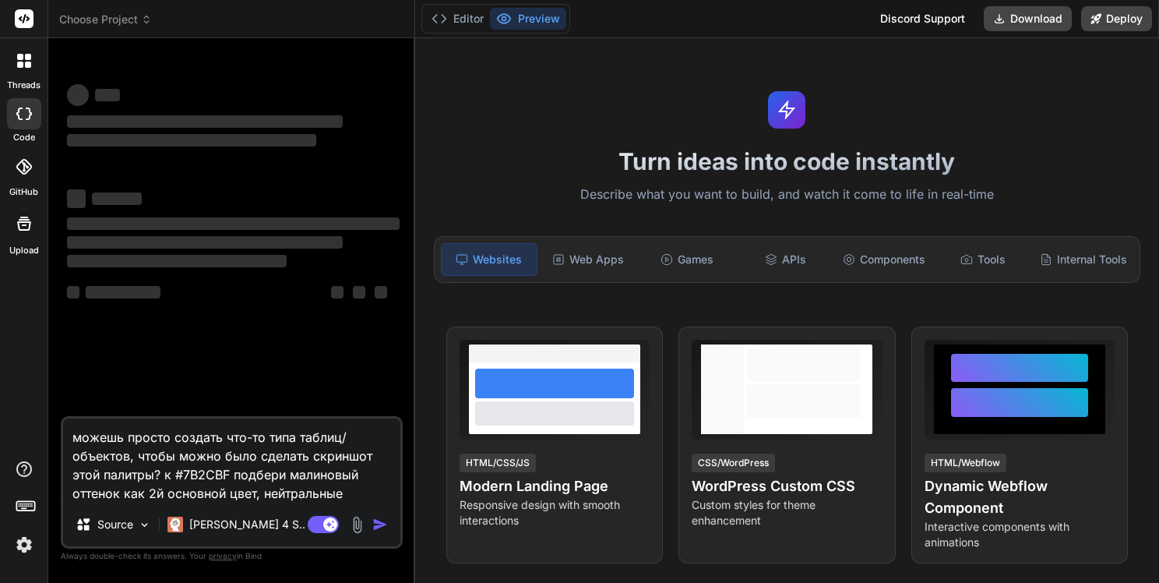
type textarea "x"
type textarea "можешь просто создать что-то типа таблиц/объектов, чтобы можно было сделать скр…"
type textarea "x"
type textarea "можешь просто создать что-то типа таблиц/объектов, чтобы можно было сделать скр…"
type textarea "x"
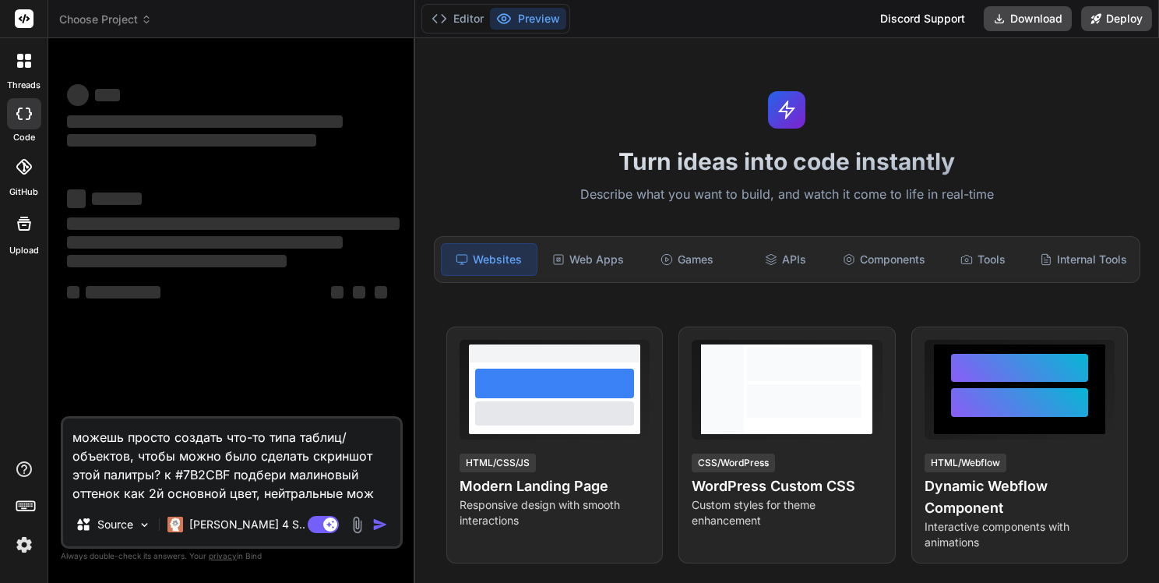
type textarea "можешь просто создать что-то типа таблиц/объектов, чтобы можно было сделать скр…"
type textarea "x"
type textarea "можешь просто создать что-то типа таблиц/объектов, чтобы можно было сделать скр…"
type textarea "x"
type textarea "можешь просто создать что-то типа таблиц/объектов, чтобы можно было сделать скр…"
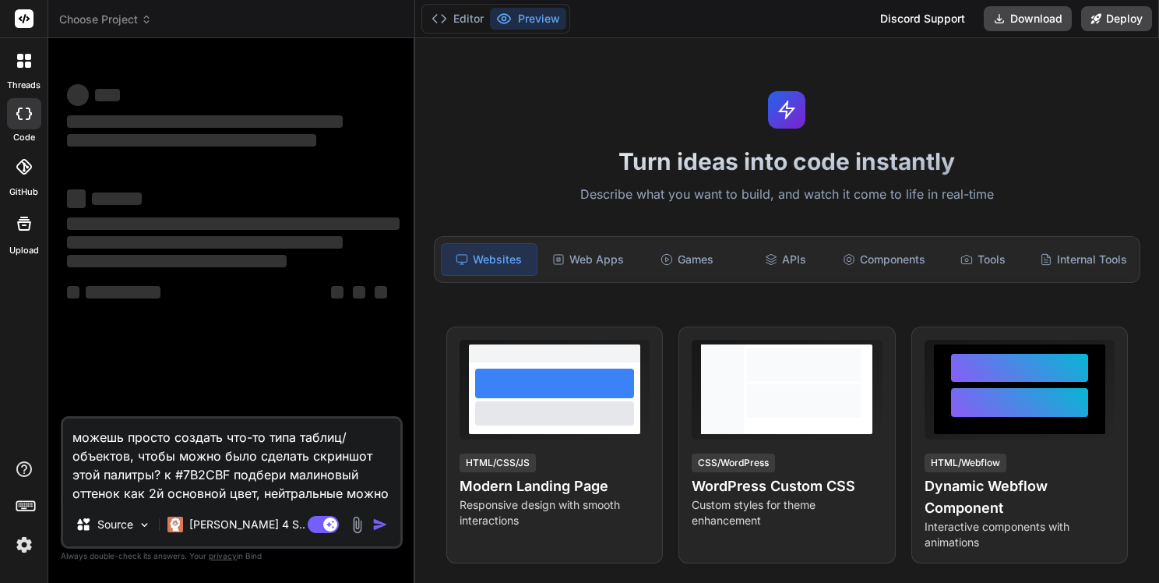
type textarea "x"
type textarea "можешь просто создать что-то типа таблиц/объектов, чтобы можно было сделать скр…"
type textarea "x"
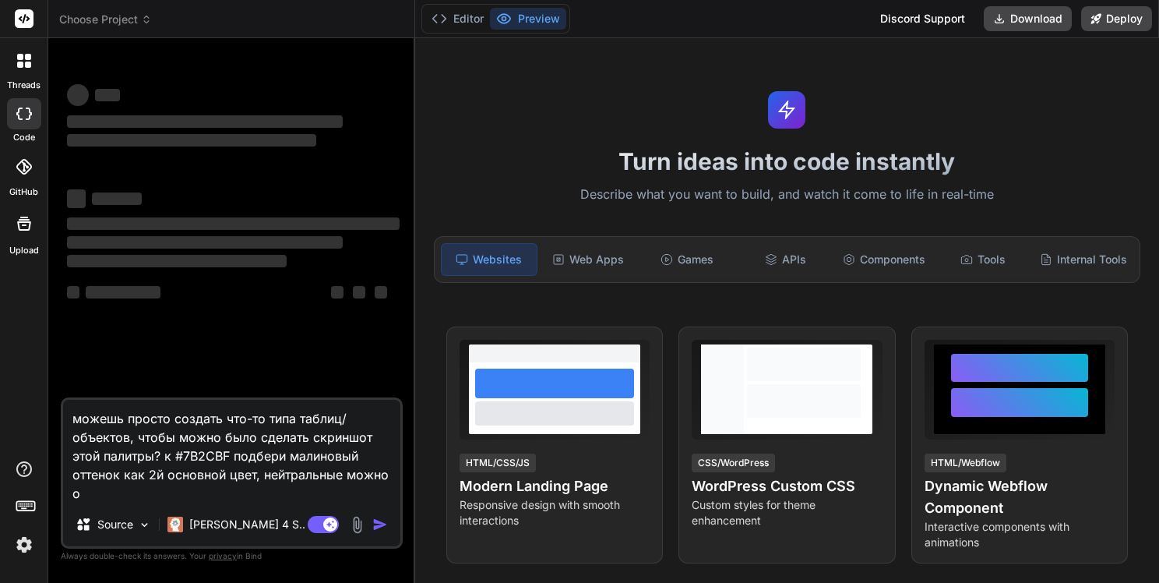
type textarea "можешь просто создать что-то типа таблиц/объектов, чтобы можно было сделать скр…"
type textarea "x"
type textarea "можешь просто создать что-то типа таблиц/объектов, чтобы можно было сделать скр…"
type textarea "x"
type textarea "можешь просто создать что-то типа таблиц/объектов, чтобы можно было сделать скр…"
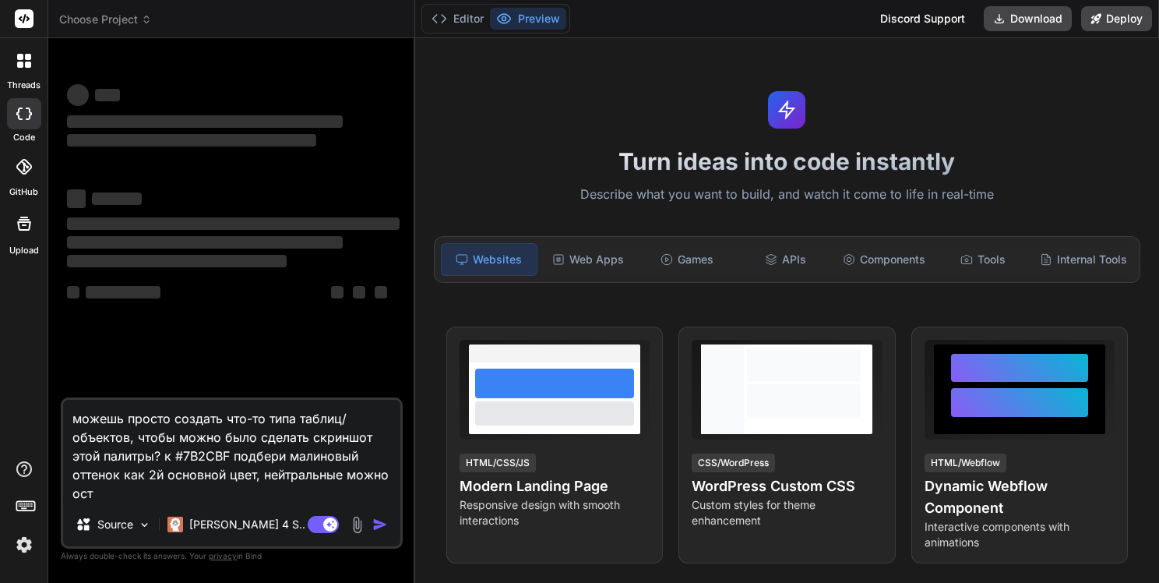
type textarea "x"
type textarea "можешь просто создать что-то типа таблиц/объектов, чтобы можно было сделать скр…"
type textarea "x"
type textarea "можешь просто создать что-то типа таблиц/объектов, чтобы можно было сделать скр…"
type textarea "x"
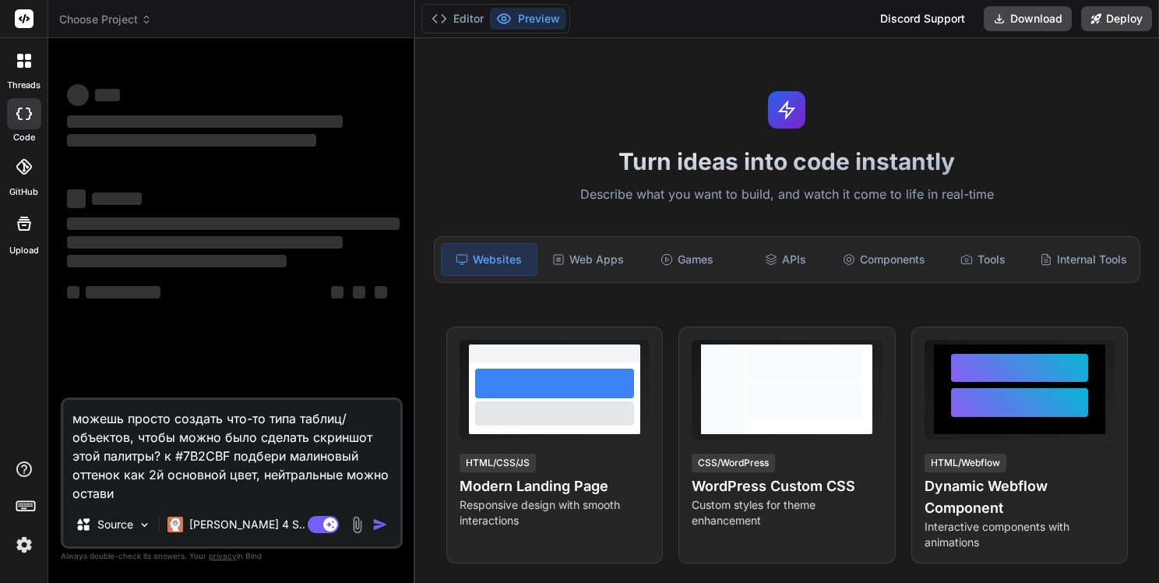
type textarea "можешь просто создать что-то типа таблиц/объектов, чтобы можно было сделать скр…"
type textarea "x"
type textarea "можешь просто создать что-то типа таблиц/объектов, чтобы можно было сделать скр…"
type textarea "x"
type textarea "можешь просто создать что-то типа таблиц/объектов, чтобы можно было сделать скр…"
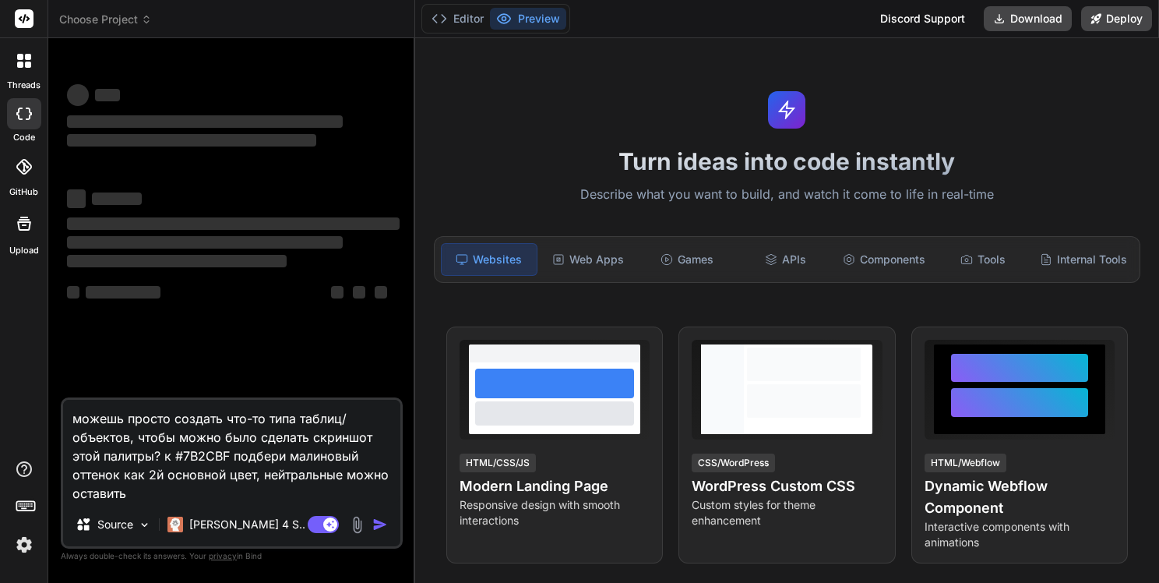
click at [255, 492] on textarea "можешь просто создать что-то типа таблиц/объектов, чтобы можно было сделать скр…" at bounding box center [231, 451] width 337 height 103
drag, startPoint x: 70, startPoint y: 417, endPoint x: 146, endPoint y: 499, distance: 112.5
click at [146, 499] on textarea "можешь просто создать что-то типа таблиц/объектов, чтобы можно было сделать скр…" at bounding box center [231, 451] width 337 height 103
click at [209, 490] on textarea "можешь просто создать что-то типа таблиц/объектов, чтобы можно было сделать скр…" at bounding box center [231, 451] width 337 height 103
click at [26, 162] on icon at bounding box center [24, 167] width 16 height 16
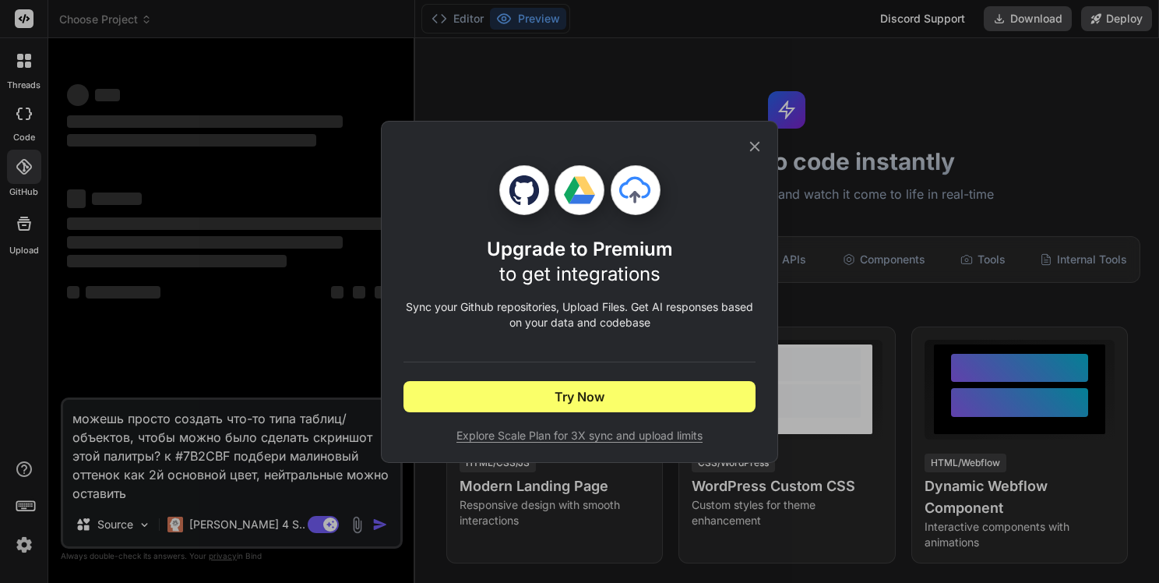
click at [756, 140] on icon at bounding box center [754, 146] width 17 height 17
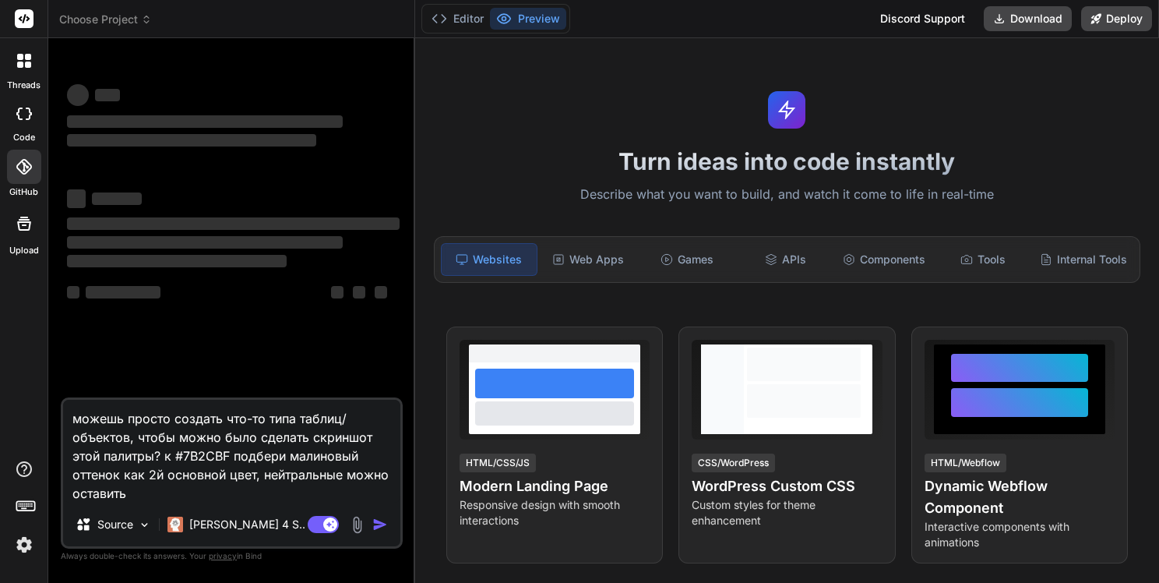
click at [212, 492] on textarea "можешь просто создать что-то типа таблиц/объектов, чтобы можно было сделать скр…" at bounding box center [231, 451] width 337 height 103
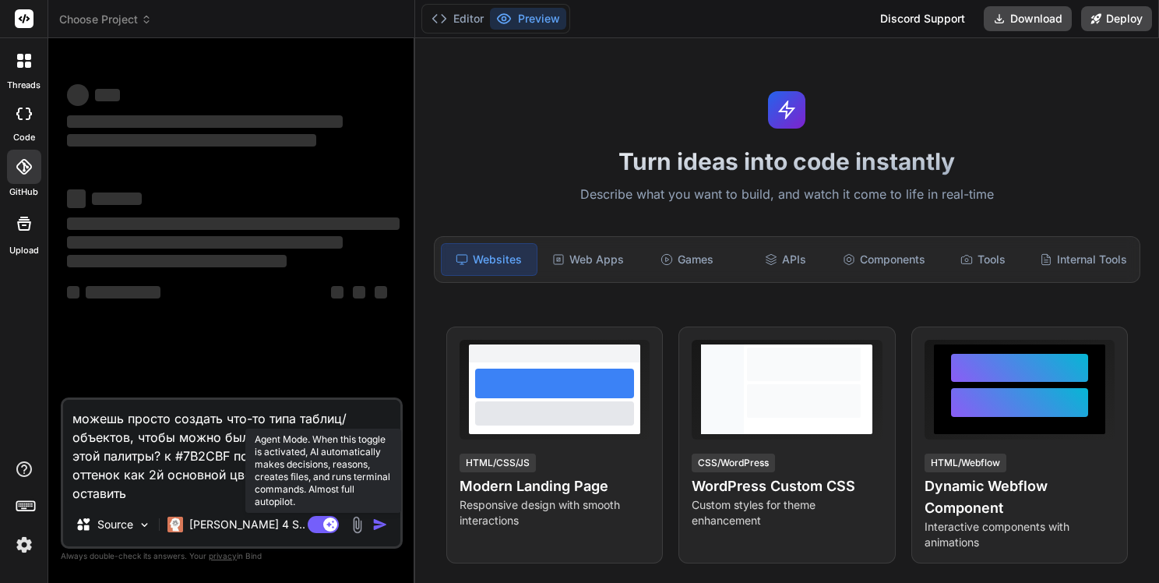
click at [330, 524] on icon at bounding box center [330, 524] width 8 height 8
click at [321, 523] on rect at bounding box center [316, 524] width 14 height 14
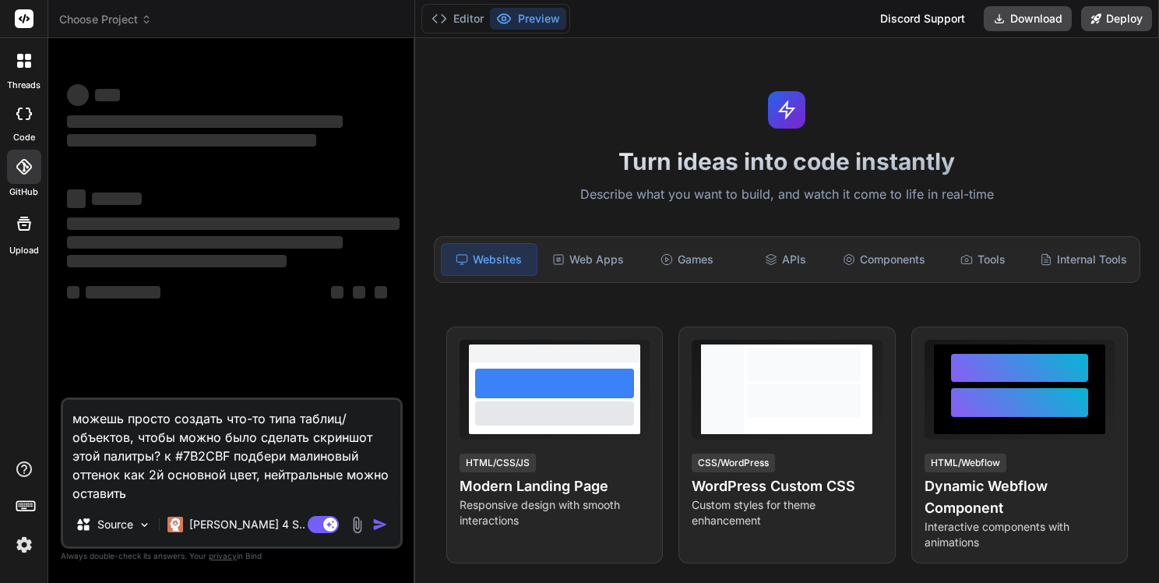
drag, startPoint x: 144, startPoint y: 496, endPoint x: 53, endPoint y: 408, distance: 126.7
click at [53, 408] on div "Bind AI Web Search Created with Pixso. Code Generator ‌ ‌ ‌ ‌ ‌ ‌ ‌ ‌ ‌ ‌ ‌ ‌ ‌…" at bounding box center [231, 310] width 367 height 544
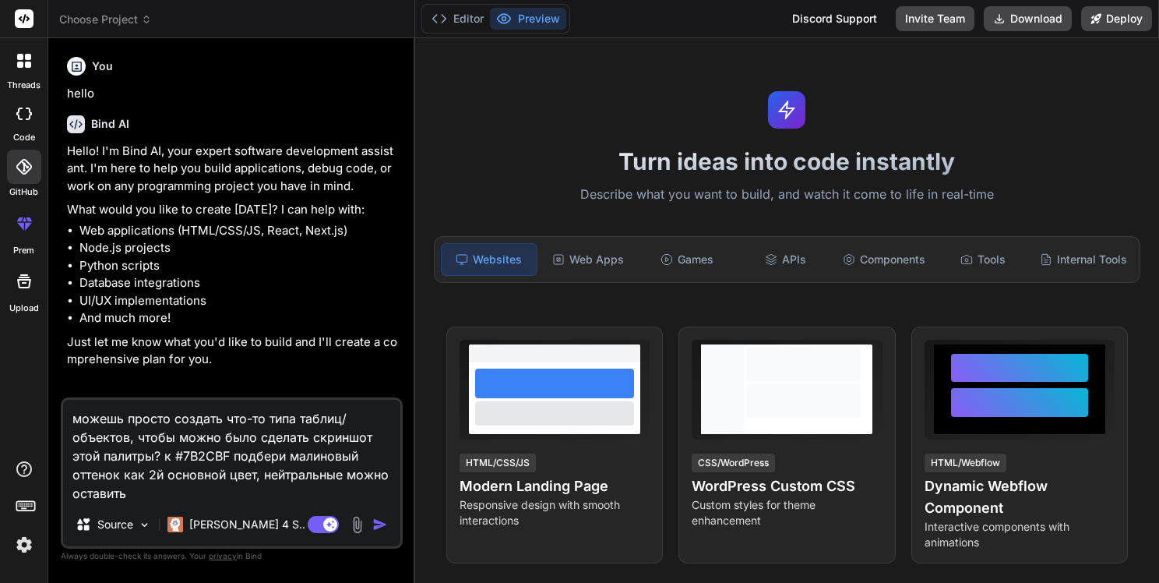
type textarea "x"
click at [153, 498] on textarea "можешь просто создать что-то типа таблиц/объектов, чтобы можно было сделать скр…" at bounding box center [231, 451] width 337 height 103
